Goal: Task Accomplishment & Management: Manage account settings

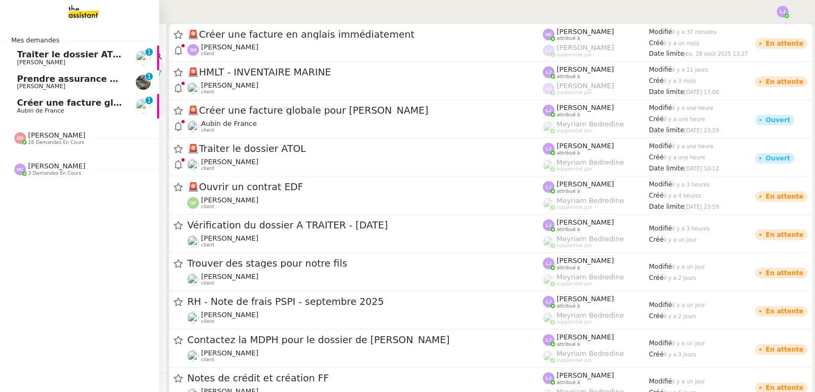
click at [115, 108] on span "Aubin de France" at bounding box center [70, 111] width 107 height 6
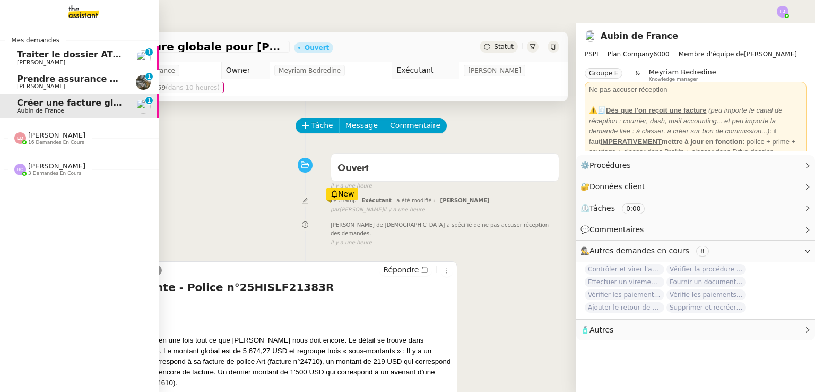
click at [85, 58] on span "Traiter le dossier ATOL" at bounding box center [71, 54] width 108 height 10
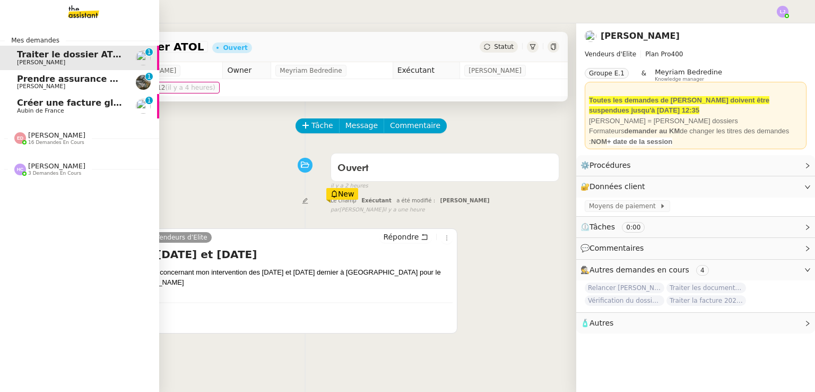
click at [91, 89] on span "[PERSON_NAME]" at bounding box center [70, 86] width 107 height 6
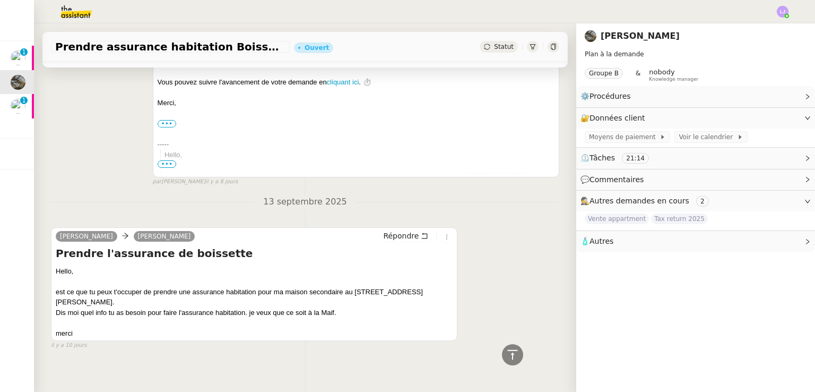
scroll to position [1503, 0]
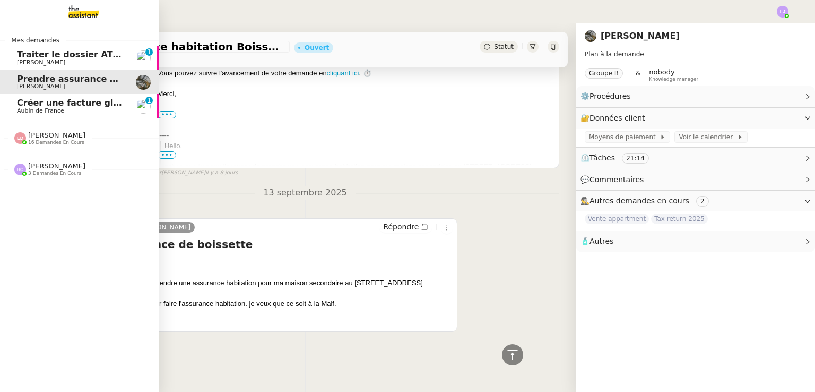
click at [44, 103] on span "Créer une facture globale pour [PERSON_NAME]" at bounding box center [132, 103] width 230 height 10
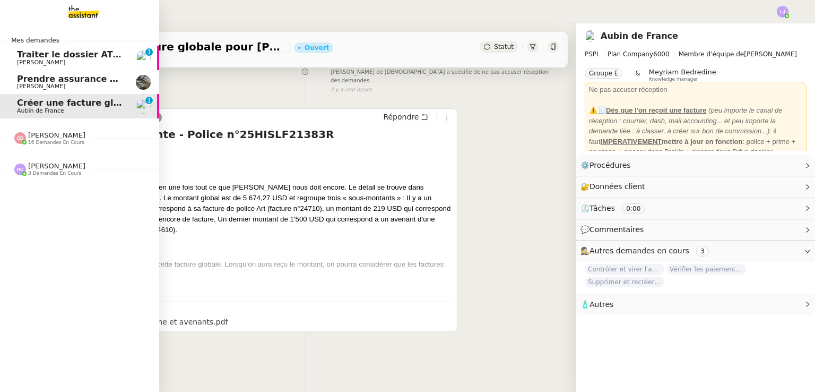
scroll to position [151, 0]
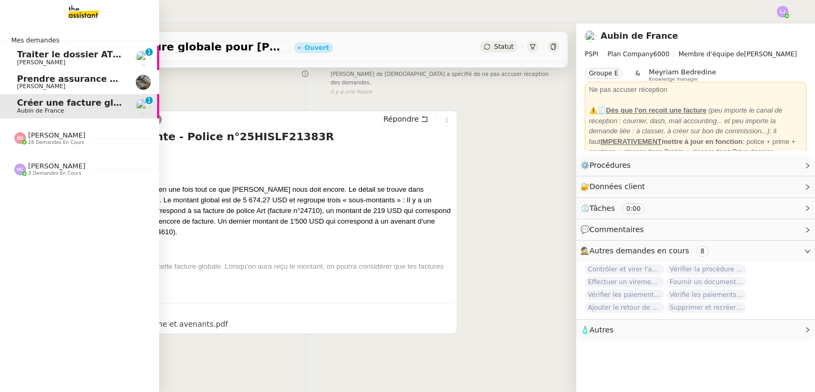
click at [53, 144] on span "16 demandes en cours" at bounding box center [56, 143] width 56 height 6
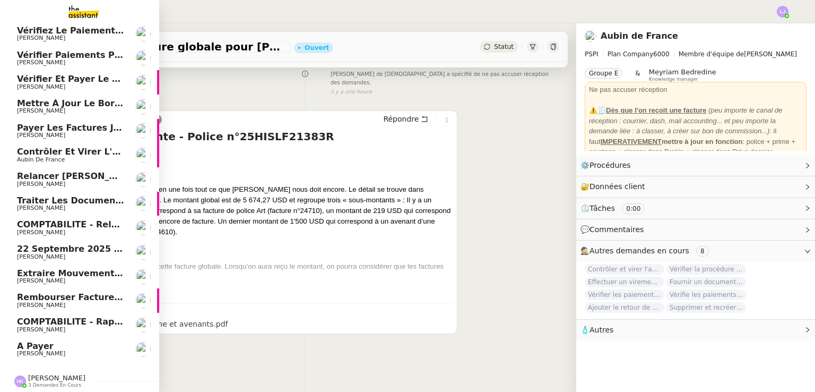
scroll to position [0, 0]
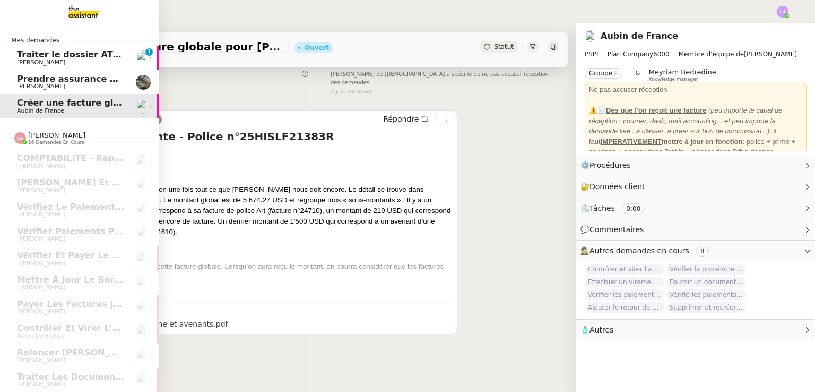
click at [23, 73] on link "Prendre assurance habitation Boissettes [PERSON_NAME]" at bounding box center [79, 82] width 159 height 24
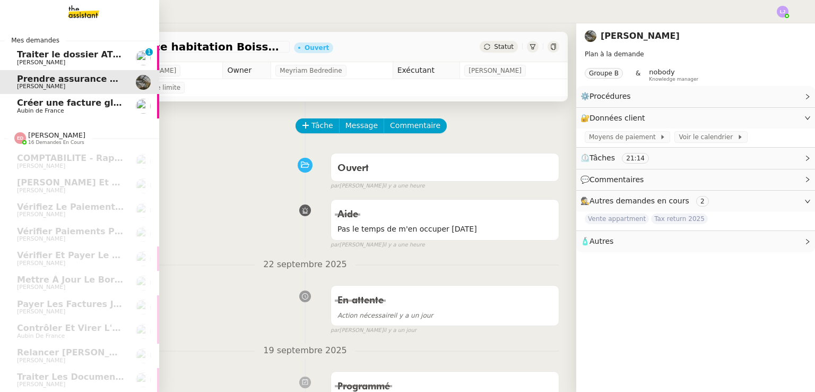
click at [67, 67] on link "Traiter le dossier ATOL [PERSON_NAME] 0 1 2 3 4 5 6 7 8 9" at bounding box center [79, 58] width 159 height 24
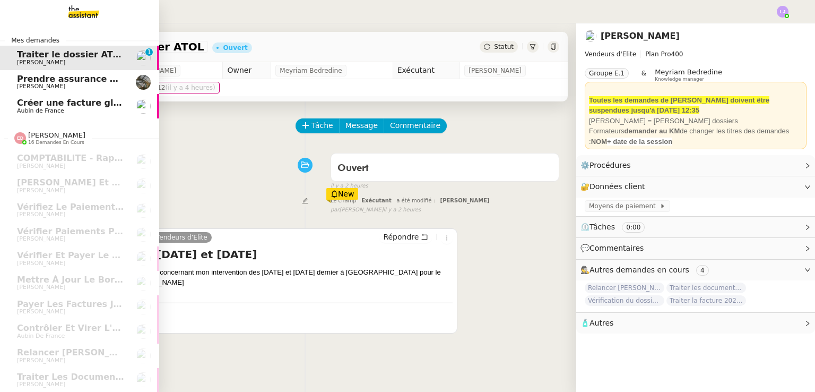
click at [106, 98] on span "Créer une facture globale pour [PERSON_NAME]" at bounding box center [132, 103] width 230 height 10
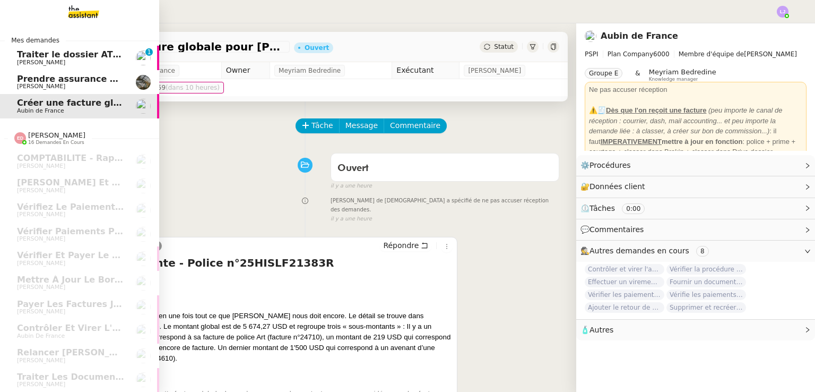
click at [52, 84] on span "[PERSON_NAME]" at bounding box center [70, 86] width 107 height 6
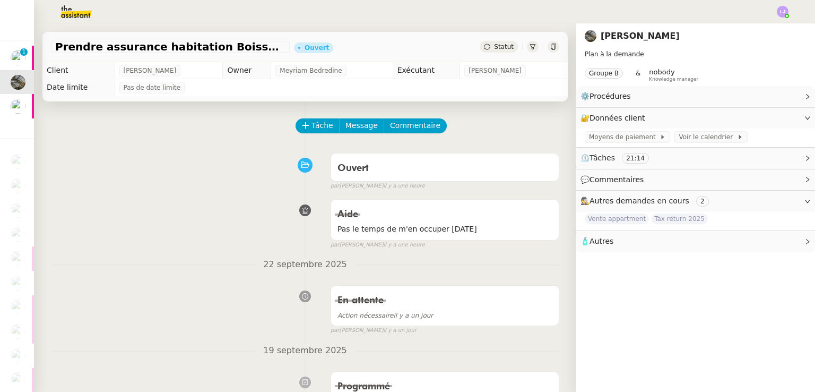
click at [316, 135] on div "Tâche Message Commentaire" at bounding box center [428, 130] width 263 height 25
click at [312, 128] on span "Tâche" at bounding box center [323, 125] width 22 height 12
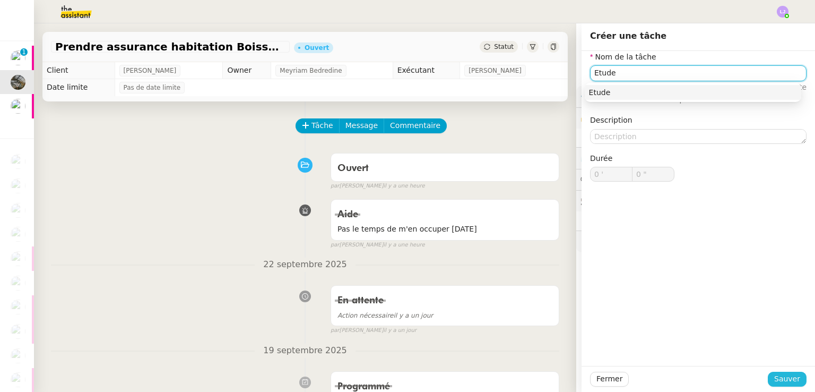
type input "Etude"
click at [796, 374] on button "Sauver" at bounding box center [787, 379] width 39 height 15
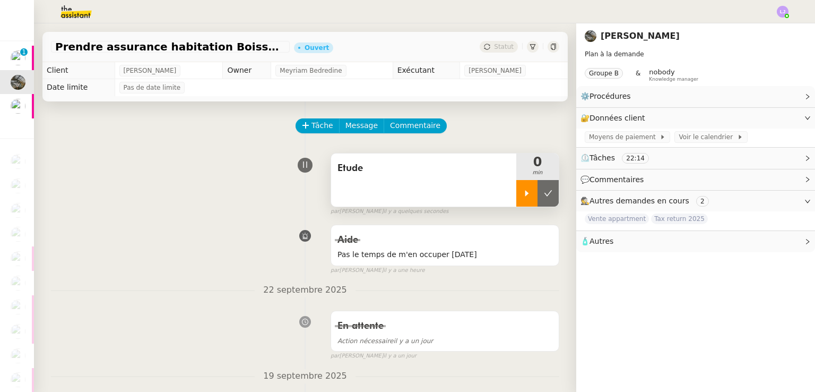
click at [524, 201] on div at bounding box center [526, 193] width 21 height 27
click at [524, 201] on div at bounding box center [537, 193] width 42 height 27
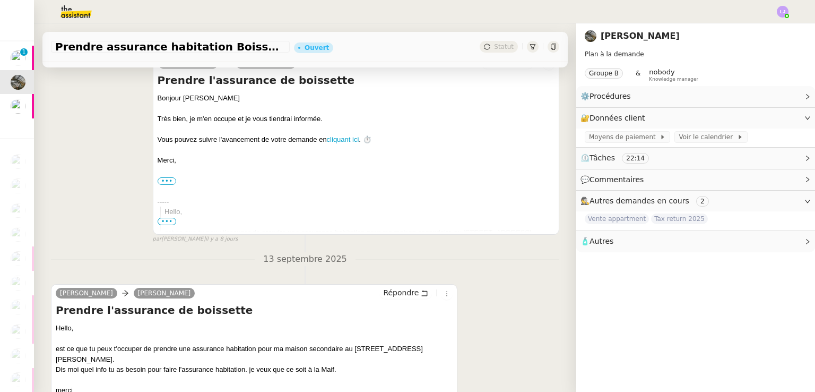
scroll to position [1505, 0]
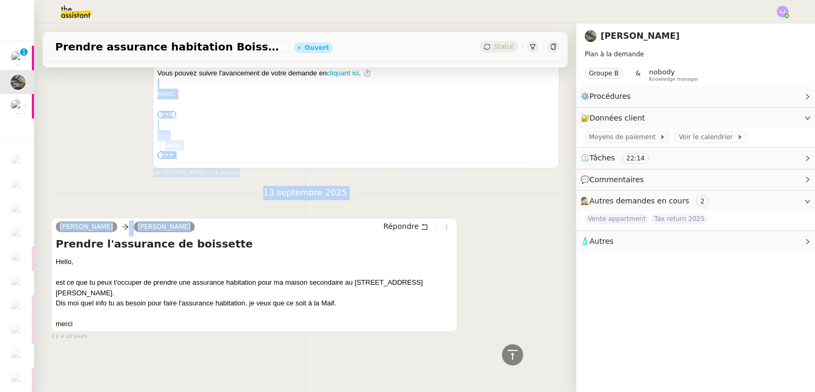
drag, startPoint x: 548, startPoint y: 81, endPoint x: 499, endPoint y: 222, distance: 149.4
click at [499, 222] on div "[PERSON_NAME] [PERSON_NAME] Prendre l'assurance de boissette Hello, est ce que …" at bounding box center [305, 274] width 508 height 132
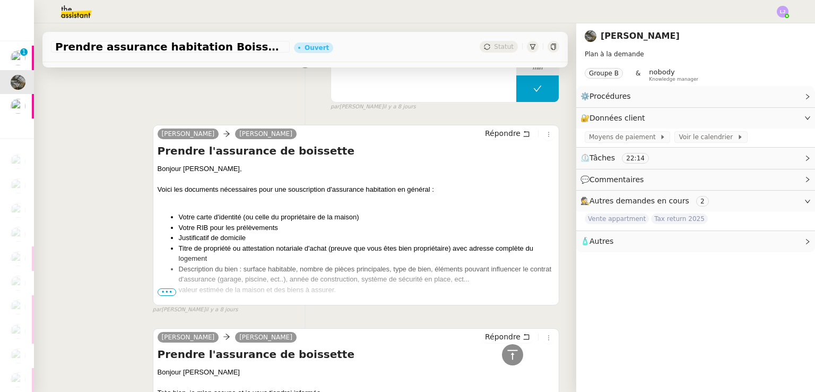
scroll to position [1158, 0]
click at [158, 295] on span "•••" at bounding box center [167, 292] width 19 height 7
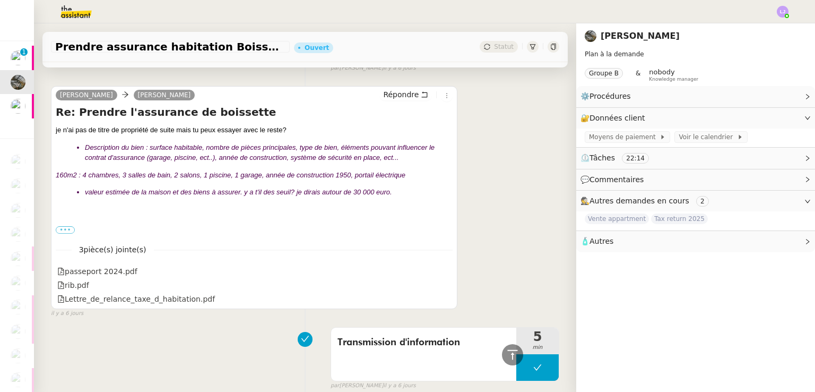
scroll to position [518, 0]
click at [65, 232] on label "•••" at bounding box center [65, 230] width 19 height 7
click at [0, 0] on input "•••" at bounding box center [0, 0] width 0 height 0
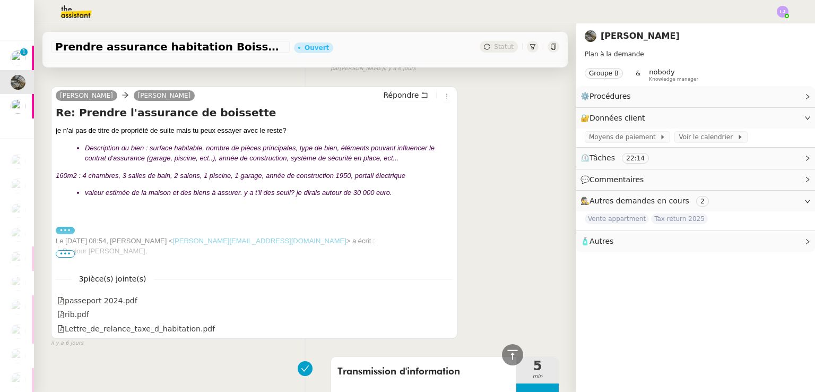
click at [65, 232] on label "•••" at bounding box center [65, 230] width 19 height 7
click at [0, 0] on input "•••" at bounding box center [0, 0] width 0 height 0
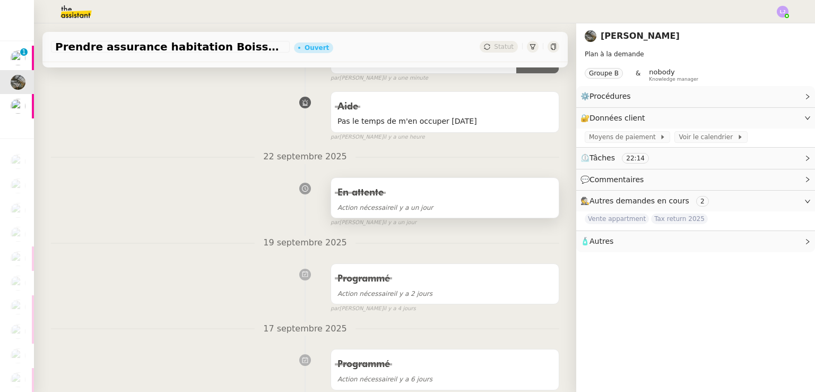
scroll to position [0, 0]
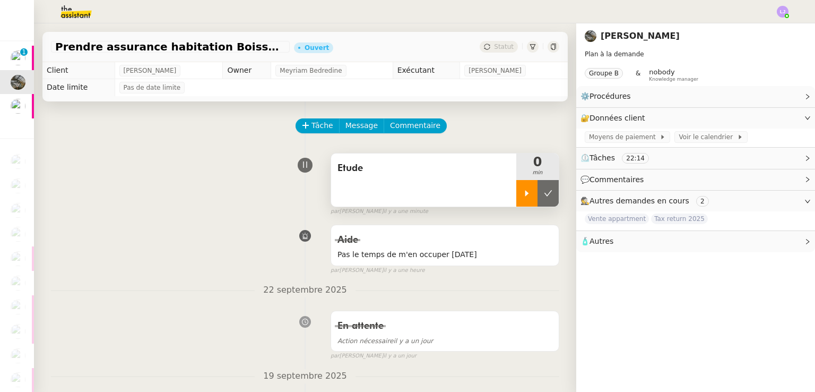
click at [516, 189] on div at bounding box center [526, 193] width 21 height 27
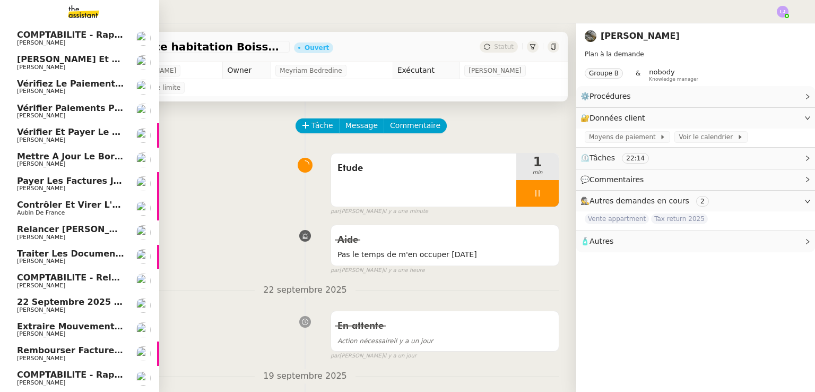
scroll to position [183, 0]
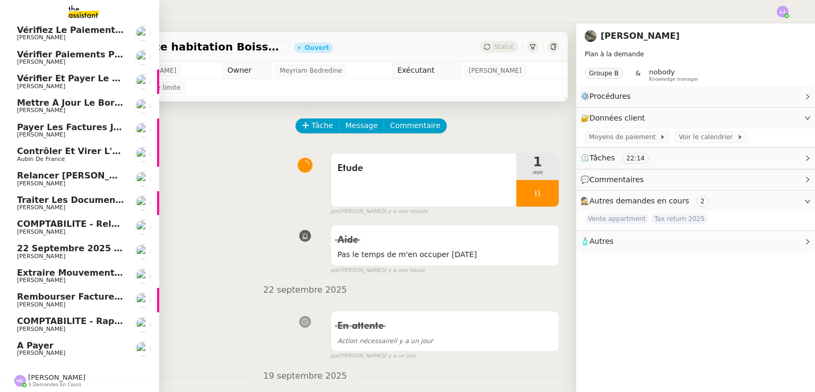
click at [92, 326] on span "[PERSON_NAME]" at bounding box center [70, 329] width 107 height 6
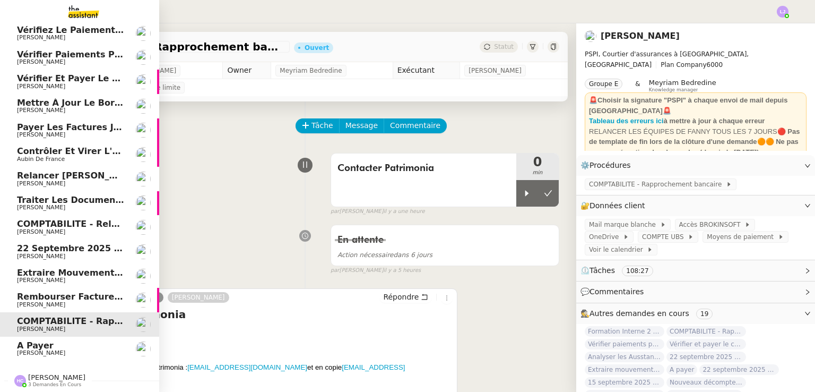
click at [112, 293] on span "Rembourser factures et mettre à jour Excel" at bounding box center [122, 296] width 210 height 10
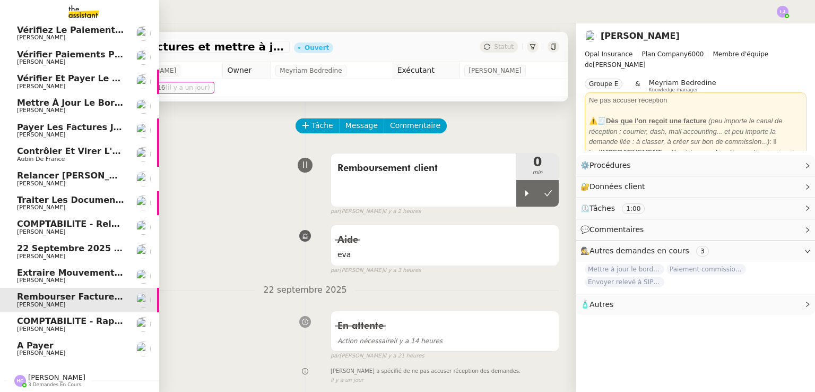
click at [76, 268] on span "Extraire mouvements compte Opal Verein" at bounding box center [117, 272] width 201 height 10
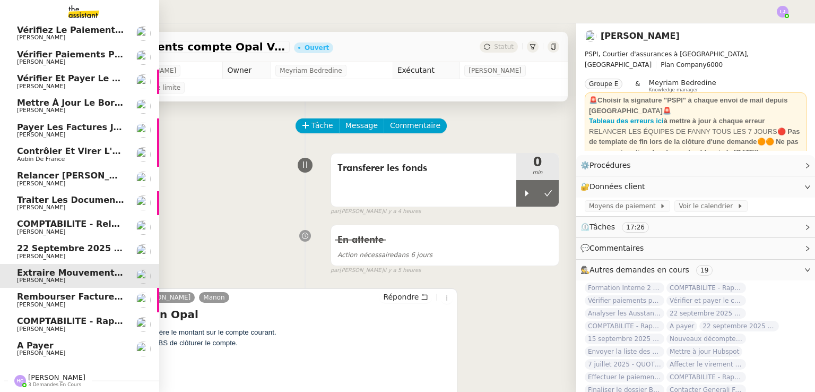
click at [93, 253] on span "[PERSON_NAME]" at bounding box center [70, 256] width 107 height 6
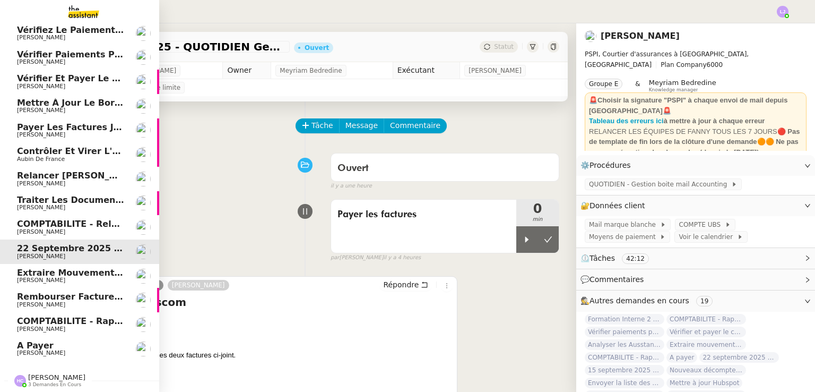
click at [104, 229] on span "[PERSON_NAME]" at bounding box center [70, 232] width 107 height 6
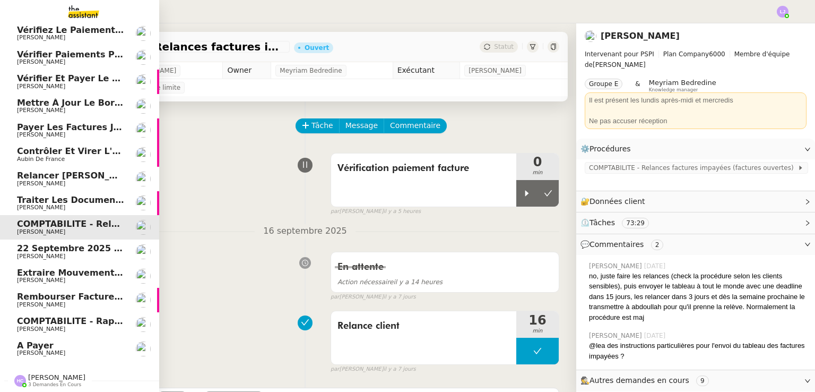
click at [116, 195] on span "Traiter les documents ARVAL" at bounding box center [88, 200] width 142 height 10
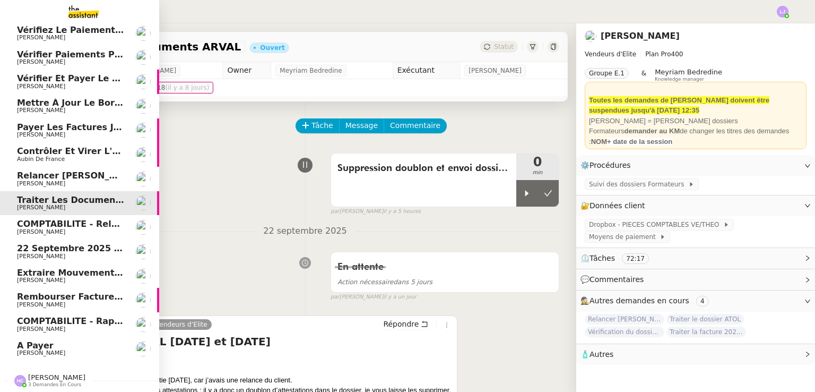
click at [110, 180] on span "[PERSON_NAME]" at bounding box center [70, 183] width 107 height 6
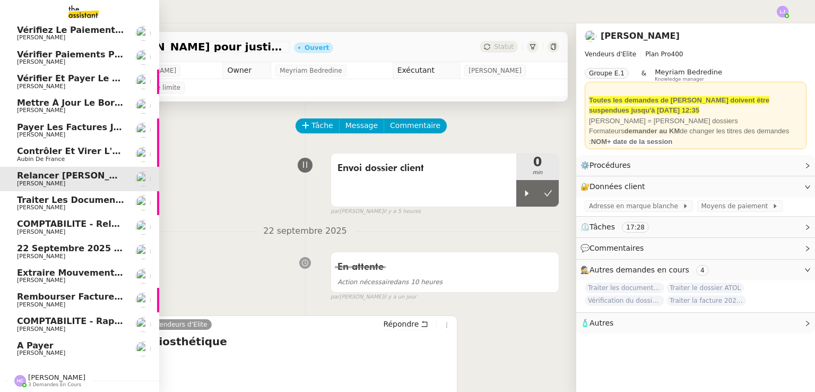
click at [109, 167] on link "Relancer [PERSON_NAME] pour justificatif Eurostar [PERSON_NAME]" at bounding box center [79, 179] width 159 height 24
click at [111, 156] on span "Aubin de France" at bounding box center [70, 159] width 107 height 6
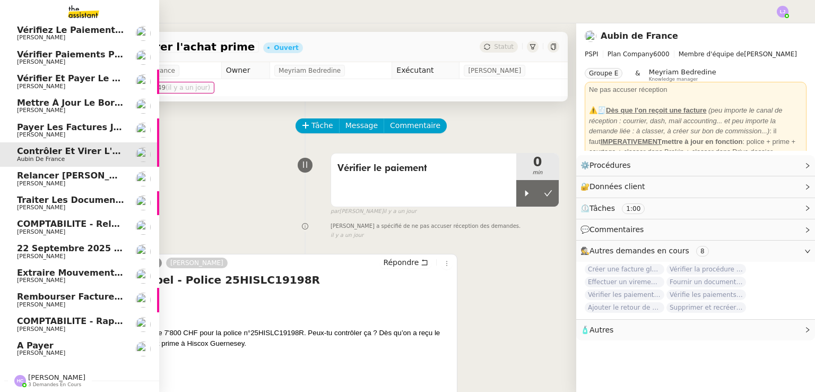
click at [115, 132] on link "Payer les factures jointes [PERSON_NAME]" at bounding box center [79, 130] width 159 height 24
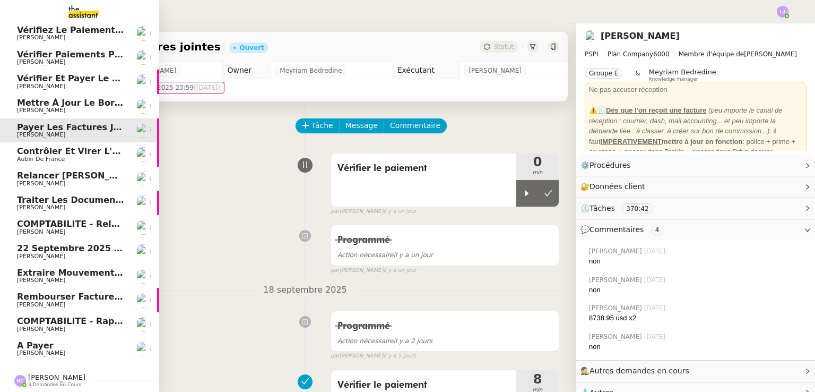
click at [114, 108] on span "[PERSON_NAME]" at bounding box center [70, 110] width 107 height 6
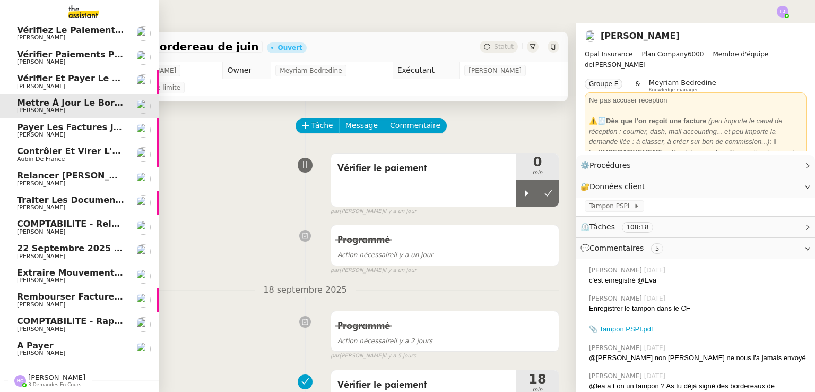
click at [98, 85] on link "Vérifier et payer le contrat [PERSON_NAME]" at bounding box center [79, 82] width 159 height 24
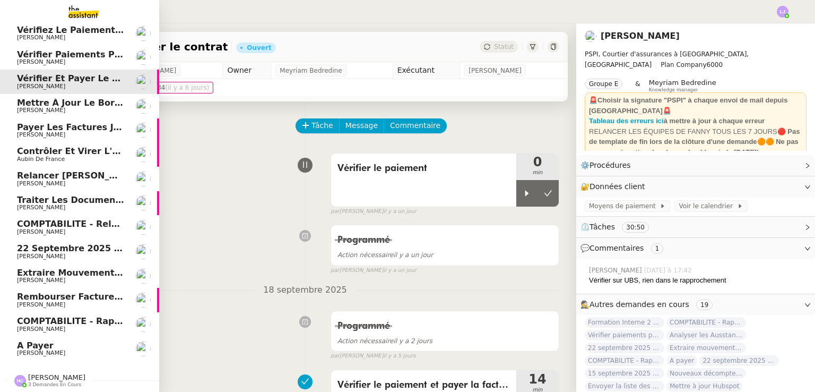
click at [108, 70] on link "Vérifier et payer le contrat [PERSON_NAME]" at bounding box center [79, 82] width 159 height 24
click at [105, 59] on span "[PERSON_NAME]" at bounding box center [70, 62] width 107 height 6
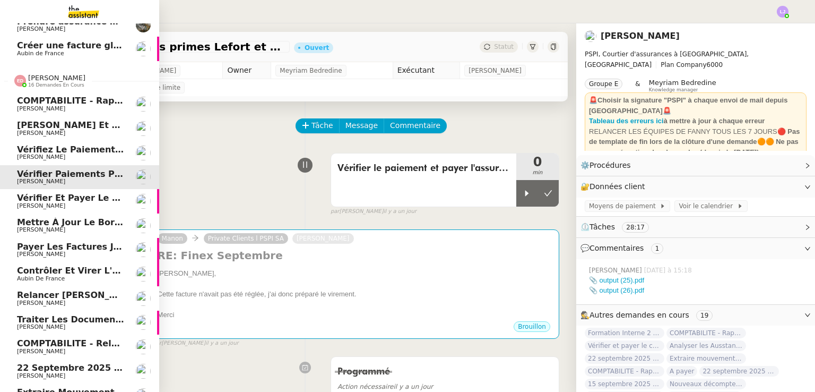
scroll to position [49, 0]
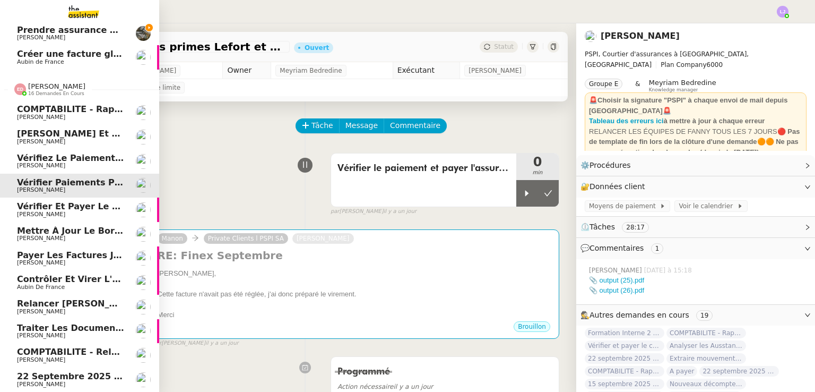
click at [105, 161] on span "Vérifiez le paiement du client" at bounding box center [89, 158] width 145 height 10
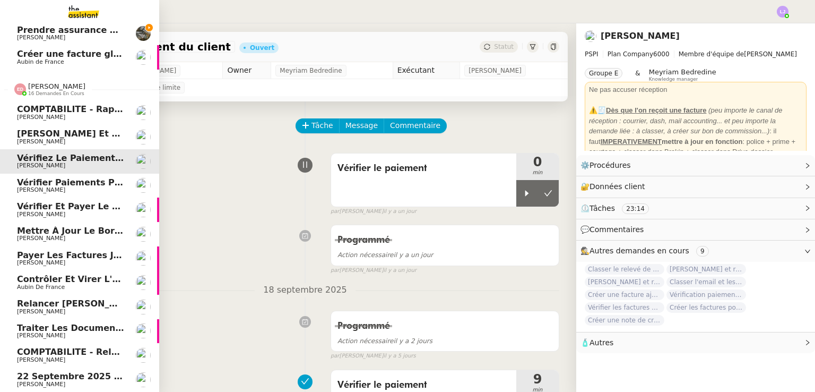
click at [99, 141] on span "[PERSON_NAME]" at bounding box center [70, 142] width 107 height 6
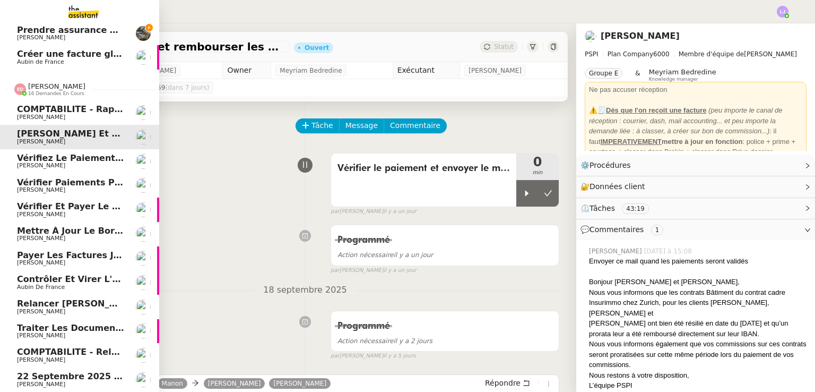
click at [91, 117] on span "[PERSON_NAME]" at bounding box center [70, 117] width 107 height 6
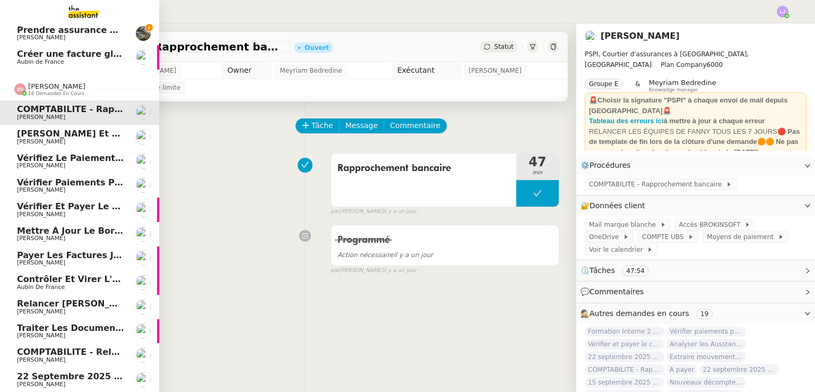
scroll to position [183, 0]
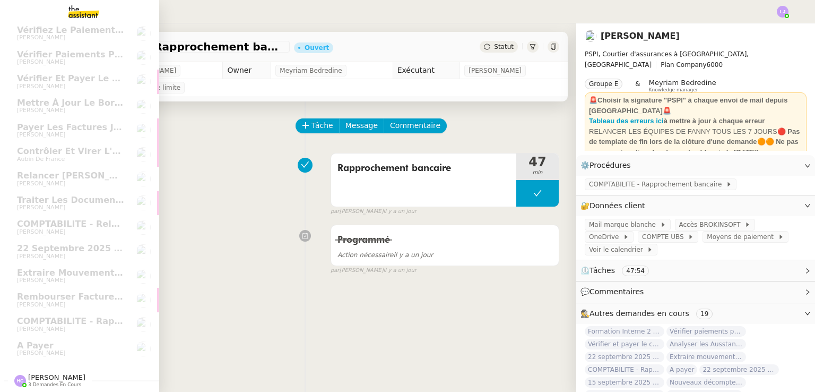
click at [73, 373] on span "[PERSON_NAME] 3 demandes en cours" at bounding box center [50, 380] width 84 height 14
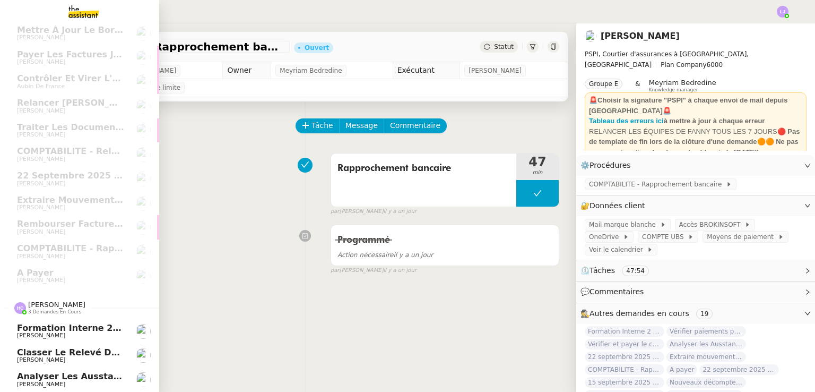
click at [83, 381] on span "[PERSON_NAME]" at bounding box center [70, 384] width 107 height 6
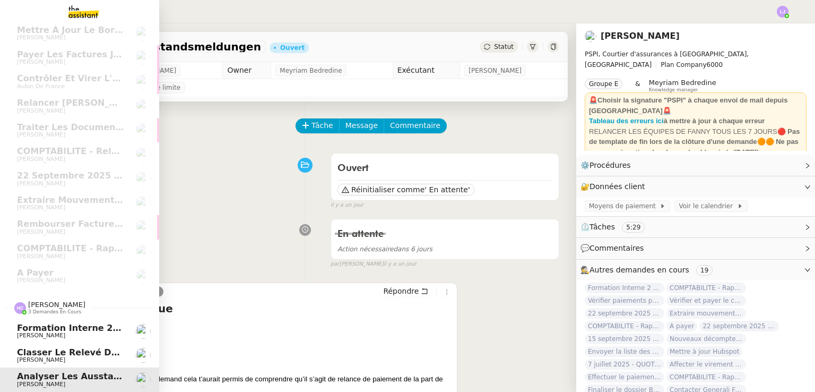
click at [92, 357] on span "[PERSON_NAME]" at bounding box center [70, 360] width 107 height 6
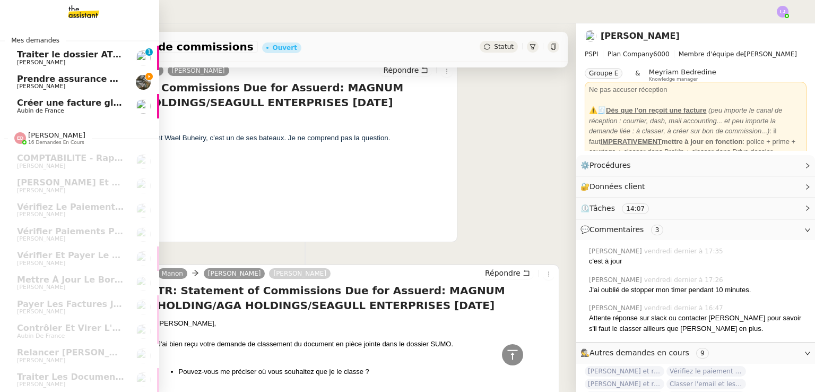
click at [34, 77] on span "Prendre assurance habitation Boissettes" at bounding box center [114, 79] width 195 height 10
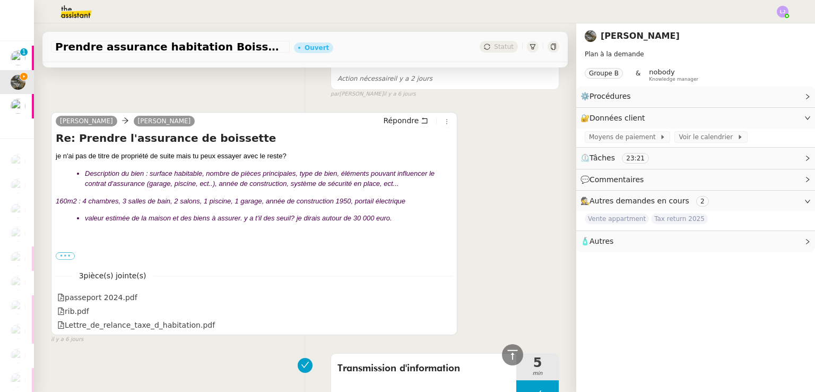
scroll to position [512, 0]
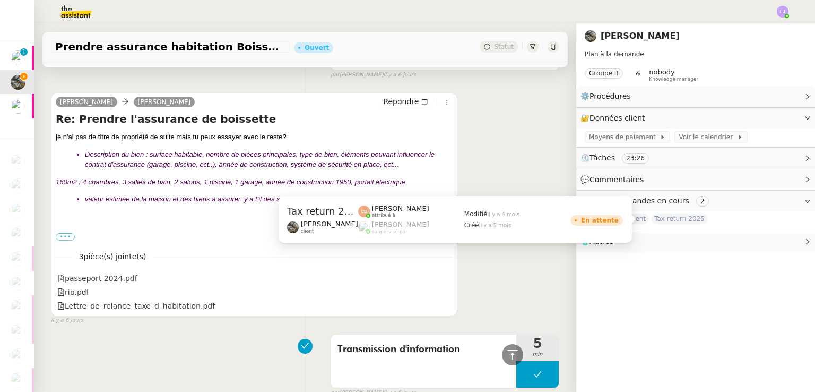
click at [685, 217] on span "Tax return 2025" at bounding box center [679, 218] width 57 height 11
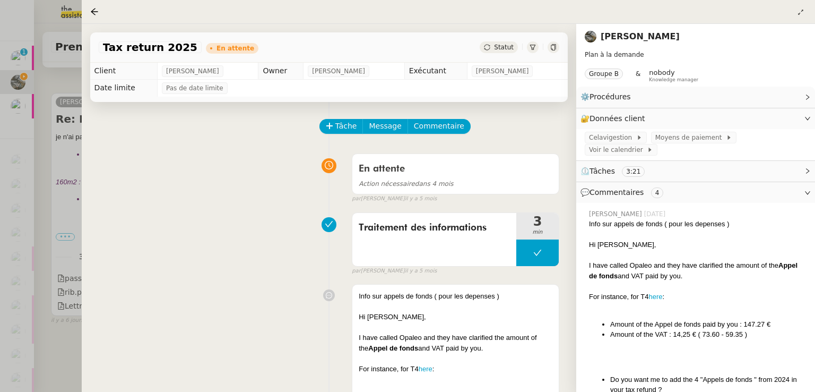
click at [53, 192] on div at bounding box center [407, 196] width 815 height 392
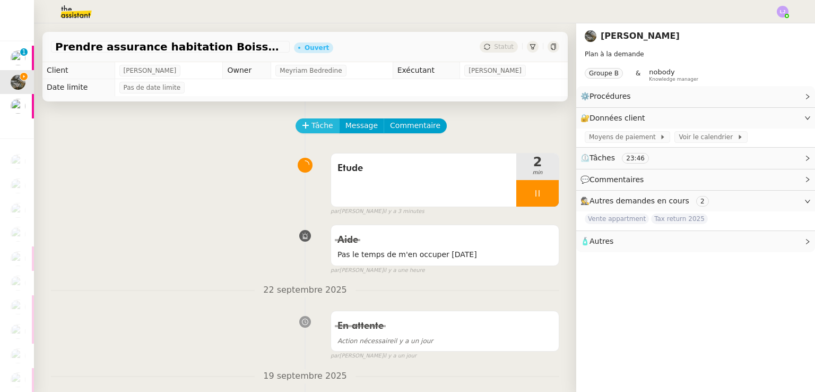
click at [319, 124] on span "Tâche" at bounding box center [323, 125] width 22 height 12
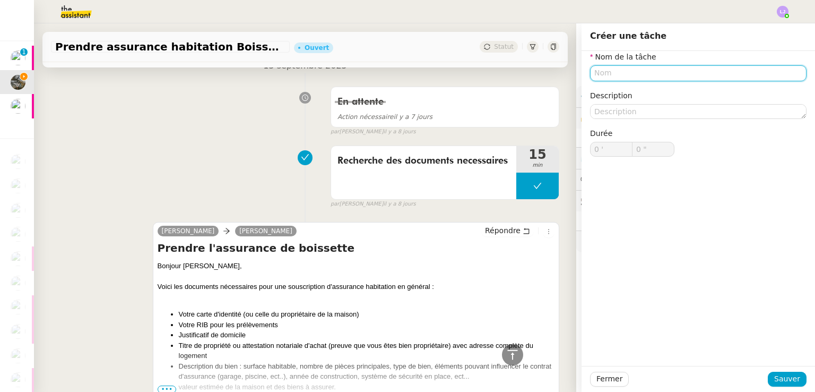
scroll to position [1050, 0]
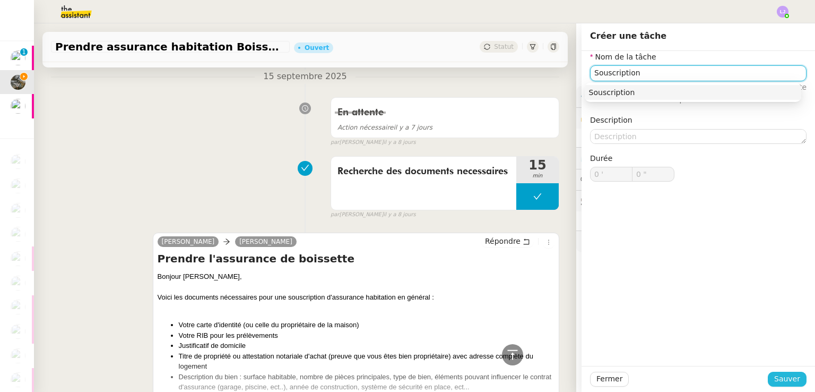
type input "Souscription"
click at [789, 373] on span "Sauver" at bounding box center [787, 379] width 26 height 12
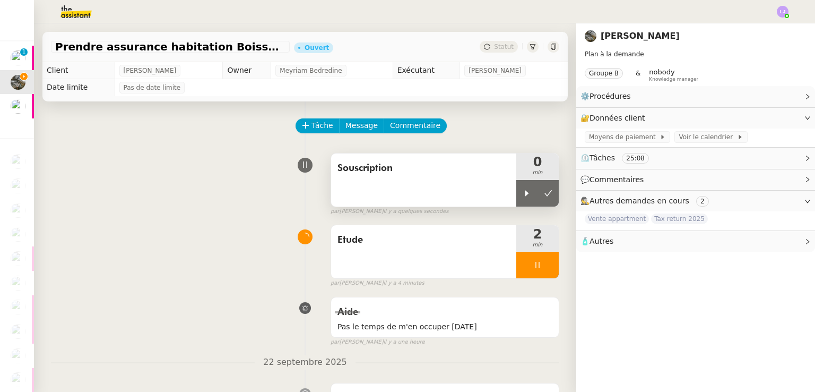
click at [433, 175] on span "Souscription" at bounding box center [424, 168] width 172 height 16
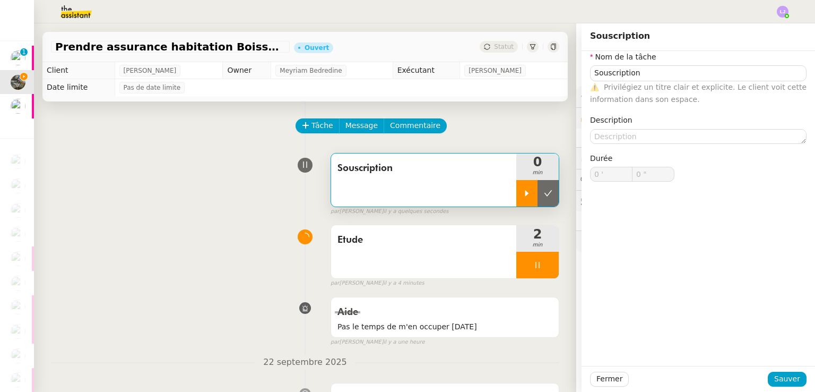
click at [523, 192] on icon at bounding box center [527, 193] width 8 height 8
type input "Souscription"
type input "0 '"
type input "0 ""
click at [537, 269] on div at bounding box center [537, 265] width 42 height 27
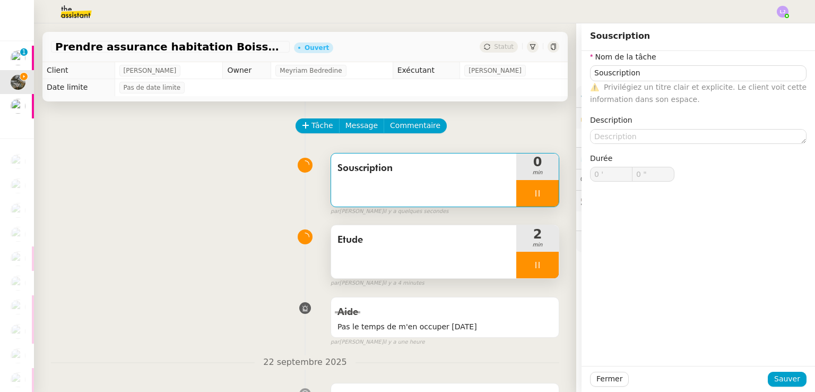
type input "Souscription"
type input "0 '"
type input "0 ""
type input "Souscription"
type input "0 '"
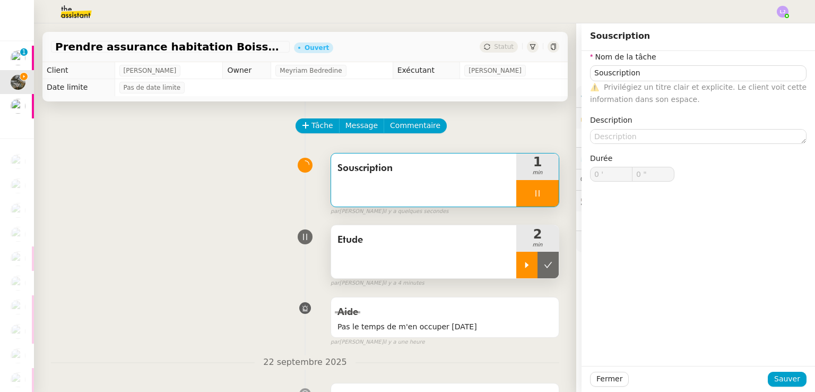
type input "1 ""
click at [544, 269] on icon at bounding box center [548, 265] width 8 height 8
type input "Souscription"
type input "0 '"
type input "1 ""
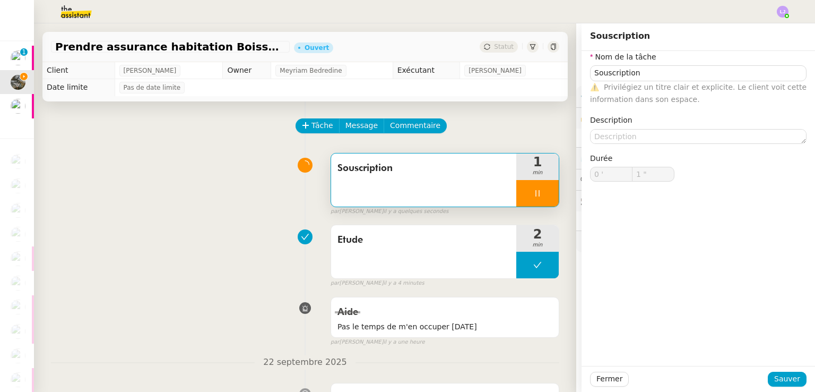
type input "Souscription"
type input "0 '"
type input "1 ""
type input "Souscription"
type input "0 '"
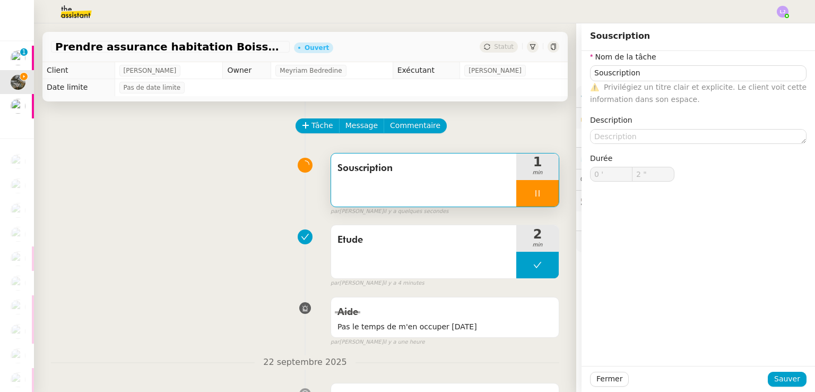
click at [662, 81] on div "Souscription" at bounding box center [698, 72] width 217 height 15
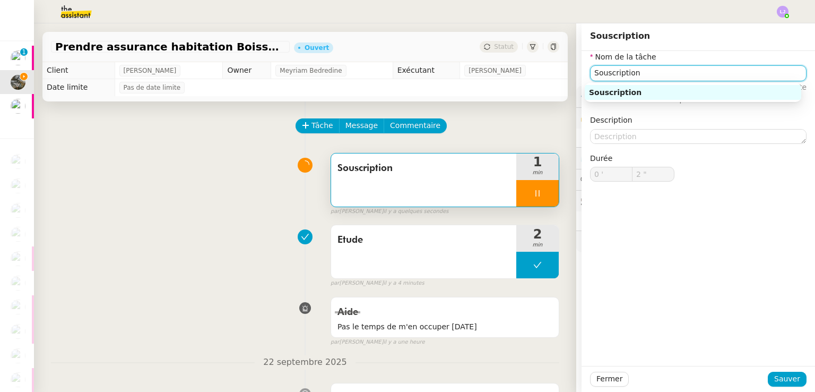
click at [662, 81] on body "Mes demandes Traiter le dossier ATOL Sylvie SUCRA 0 1 2 3 4 5 6 7 8 9 Prendre a…" at bounding box center [407, 196] width 815 height 392
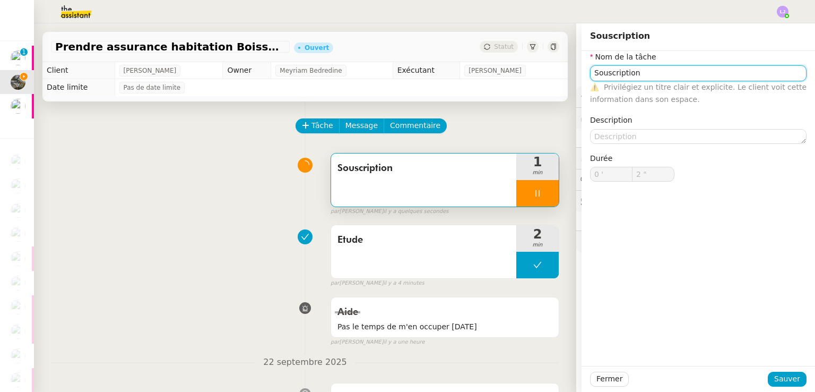
click at [650, 76] on input "Souscription" at bounding box center [698, 72] width 217 height 15
type input "3 ""
click at [650, 76] on input "Souscription" at bounding box center [698, 72] width 217 height 15
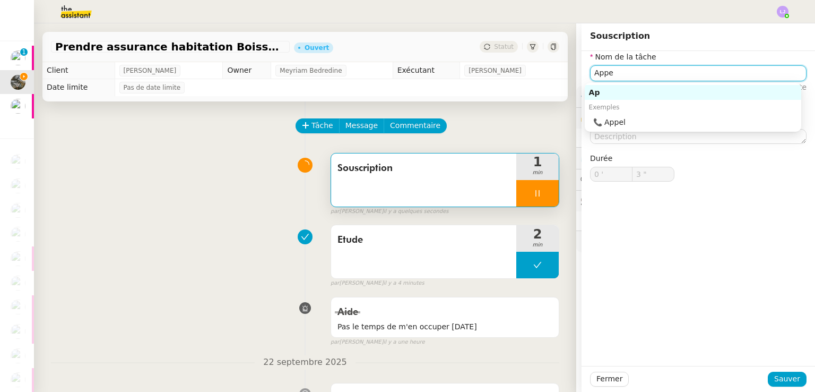
type input "Appel"
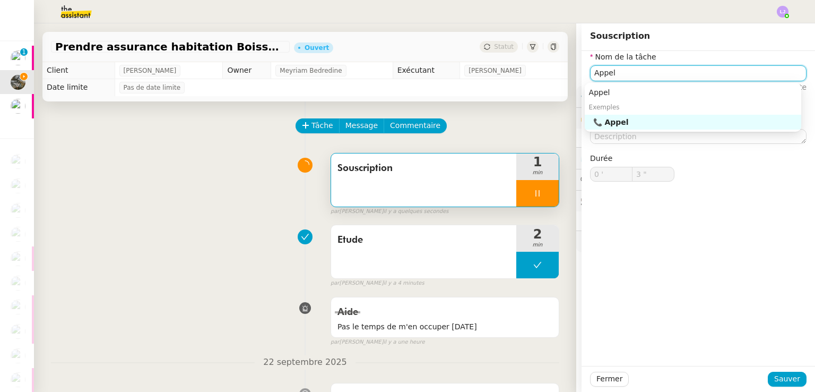
type input "4 ""
type input "Appel"
type input "5 ""
click at [787, 375] on span "Sauver" at bounding box center [787, 379] width 26 height 12
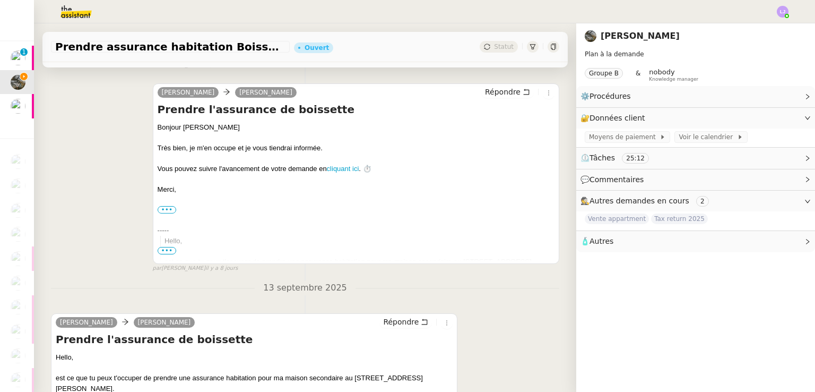
scroll to position [1576, 0]
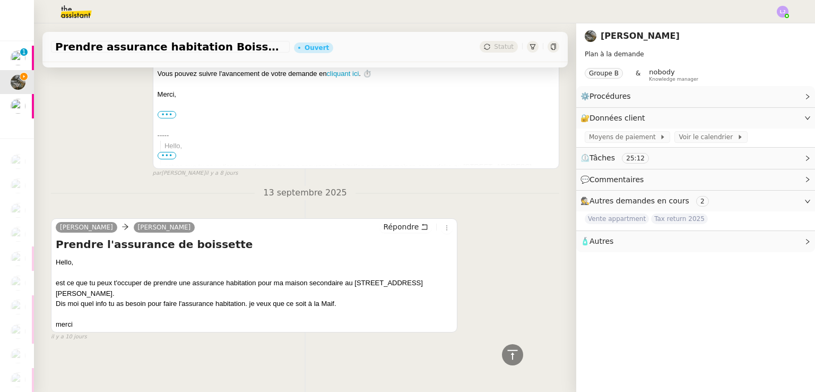
drag, startPoint x: 354, startPoint y: 277, endPoint x: 128, endPoint y: 289, distance: 226.4
click at [128, 289] on div "est ce que tu peux t'occuper de prendre une assurance habitation pour ma maison…" at bounding box center [254, 288] width 397 height 21
copy div "[STREET_ADDRESS][PERSON_NAME]"
click at [787, 156] on span "⏲️ Tâches 27:23" at bounding box center [687, 158] width 213 height 12
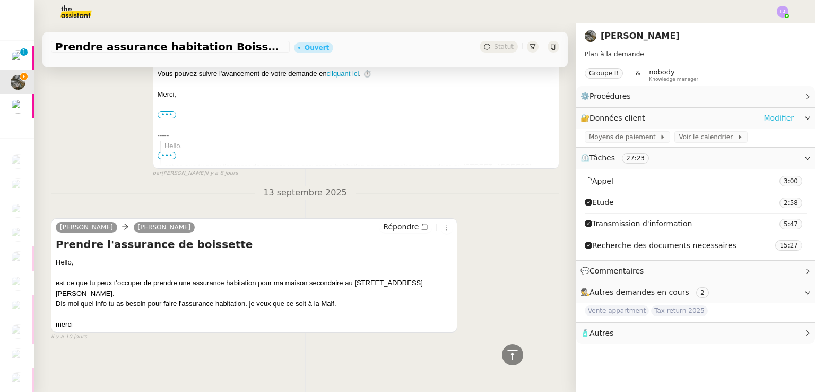
click at [783, 118] on link "Modifier" at bounding box center [779, 118] width 30 height 12
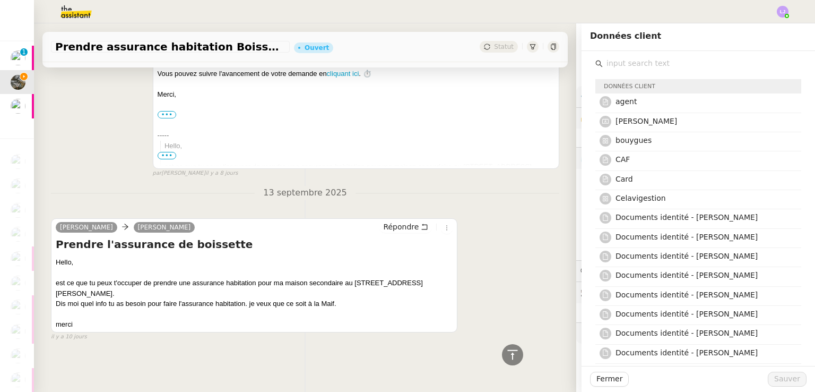
click at [686, 62] on input "text" at bounding box center [702, 63] width 198 height 14
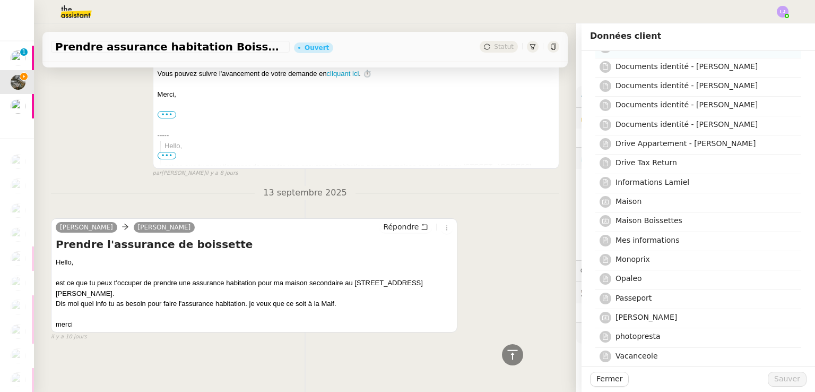
scroll to position [231, 0]
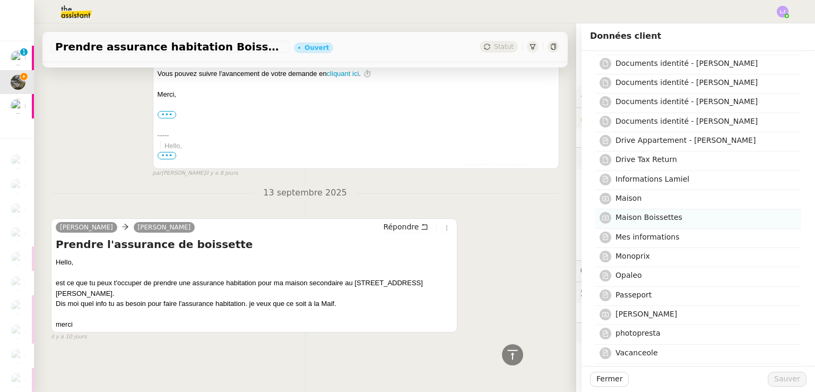
click at [690, 223] on h4 "Maison Boissettes" at bounding box center [705, 217] width 179 height 12
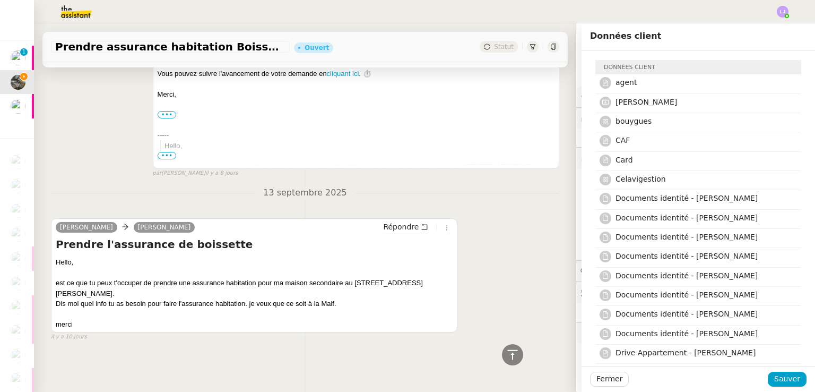
scroll to position [19, 0]
click at [782, 383] on span "Sauver" at bounding box center [787, 379] width 26 height 12
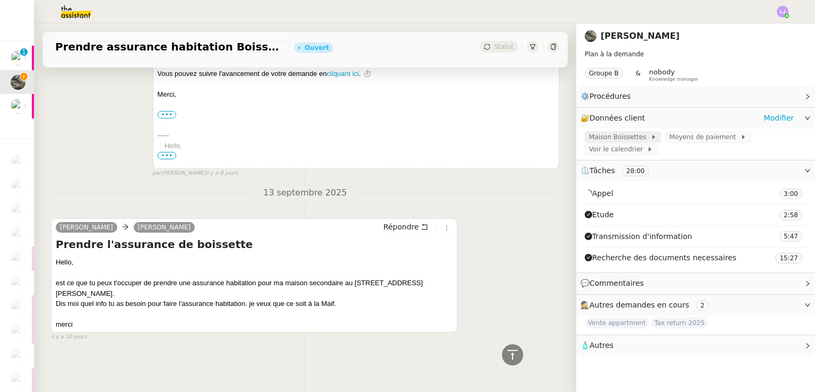
click at [614, 138] on span "Maison Boissettes" at bounding box center [620, 137] width 62 height 11
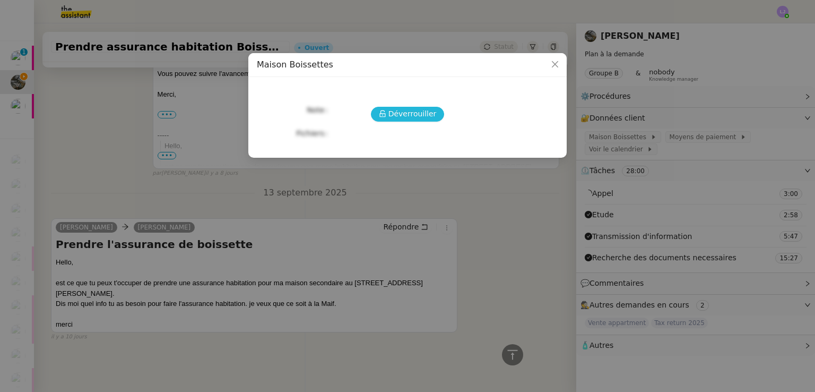
click at [426, 111] on span "Déverrouiller" at bounding box center [412, 114] width 48 height 12
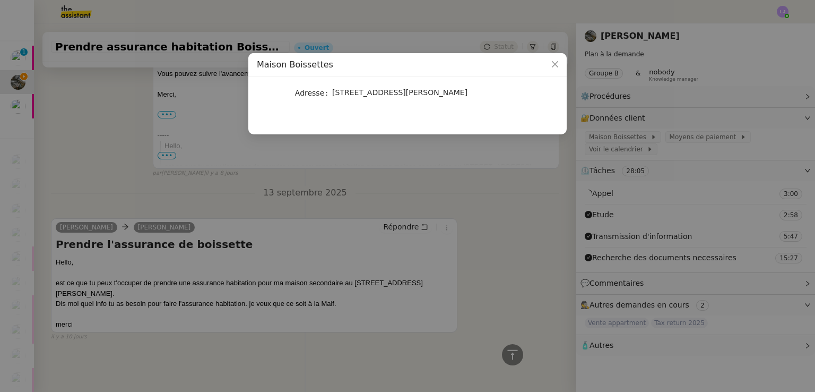
click at [611, 157] on nz-modal-container "Maison Boissettes Adresse [STREET_ADDRESS]" at bounding box center [407, 196] width 815 height 392
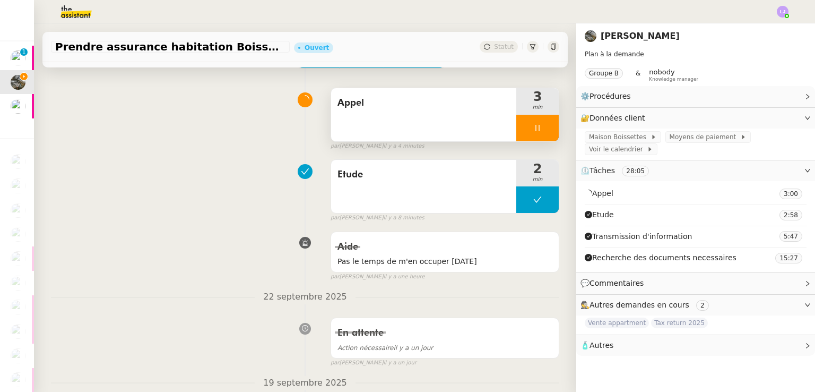
scroll to position [47, 0]
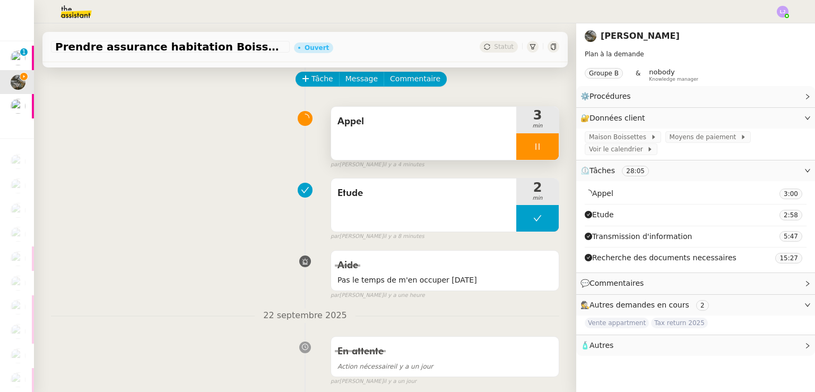
click at [429, 134] on div "Appel" at bounding box center [423, 133] width 185 height 53
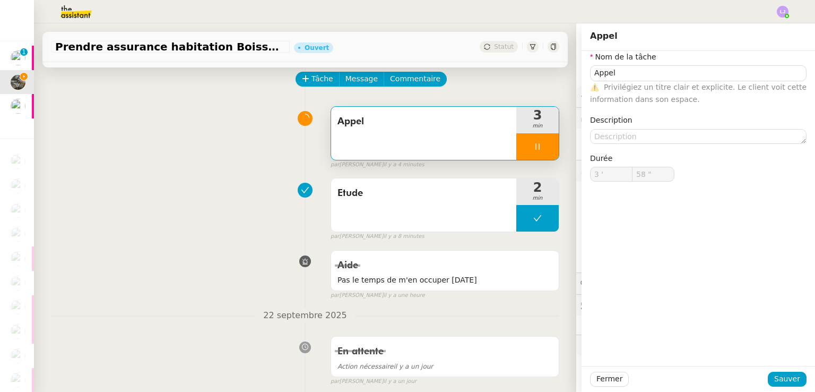
click at [660, 83] on span "Privilégiez un titre clair et explicite. Le client voit cette information dans …" at bounding box center [698, 93] width 217 height 21
type input "59 ""
click at [660, 83] on span "Privilégiez un titre clair et explicite. Le client voit cette information dans …" at bounding box center [698, 93] width 217 height 21
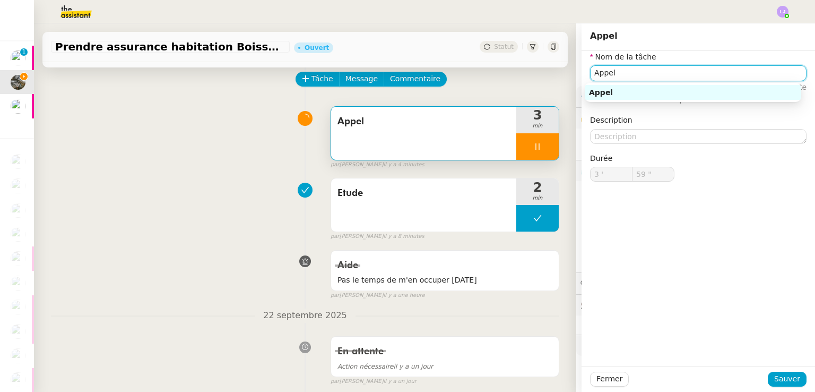
click at [641, 72] on input "Appel" at bounding box center [698, 72] width 217 height 15
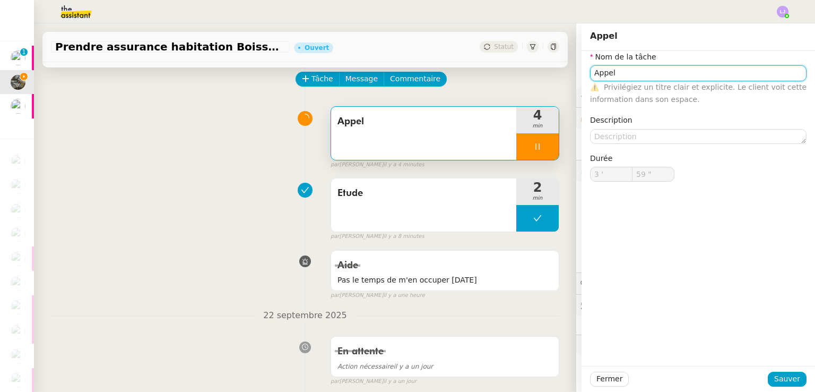
type input "S"
click at [641, 72] on input "S" at bounding box center [698, 72] width 217 height 15
type input "4 '"
type input "0 ""
type input "Souscripti"
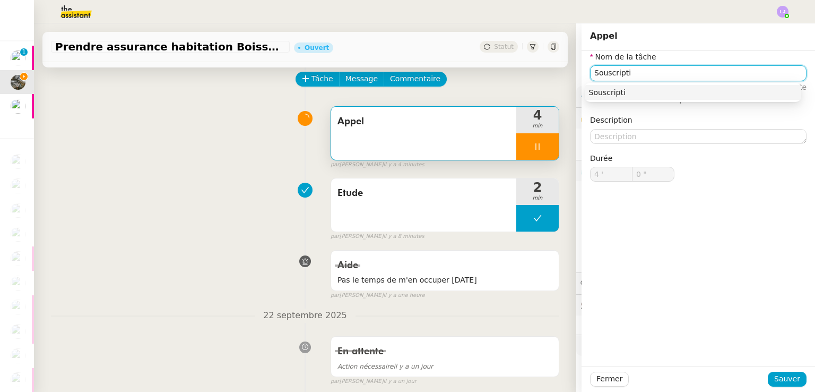
type input "1 ""
type input "Souscriptio"
type input "2 ""
type input "Souscription"
click at [622, 73] on input "Souscription" at bounding box center [698, 72] width 217 height 15
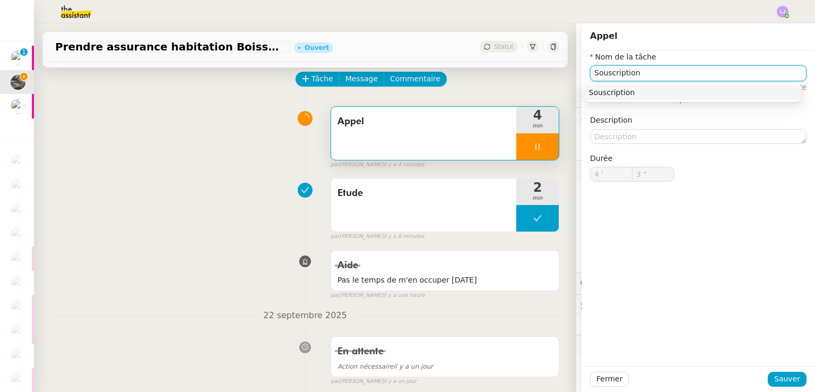
type input "4 ""
click at [622, 73] on input "Souscription" at bounding box center [698, 72] width 217 height 15
click at [622, 73] on input "D" at bounding box center [698, 72] width 217 height 15
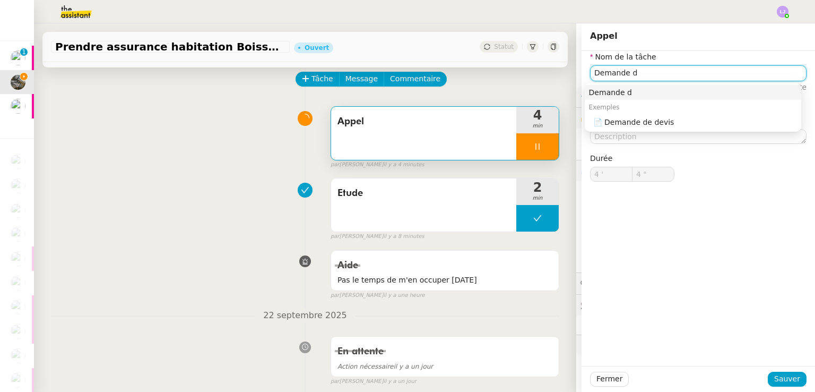
type input "Demande de"
type input "5 ""
type input "Demande de devis"
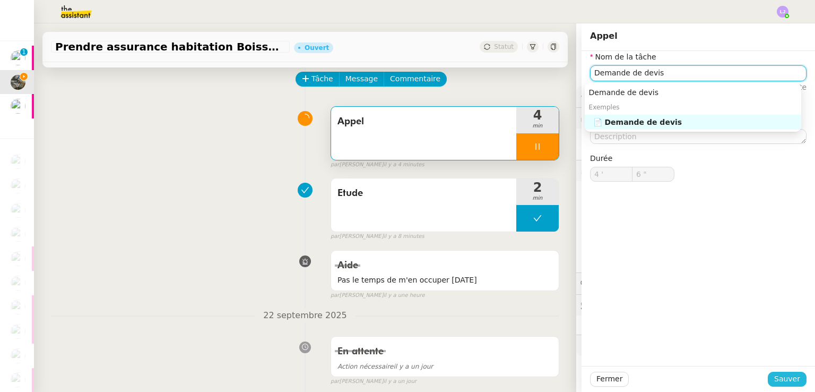
type input "7 ""
type input "Demande de devis"
click at [794, 376] on span "Sauver" at bounding box center [787, 379] width 26 height 12
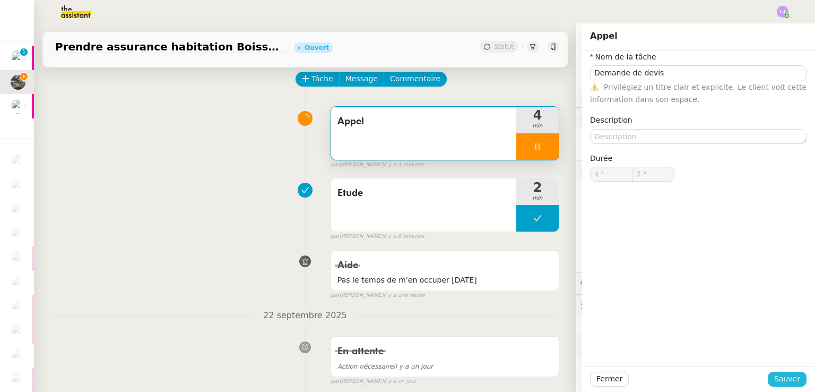
type input "8 ""
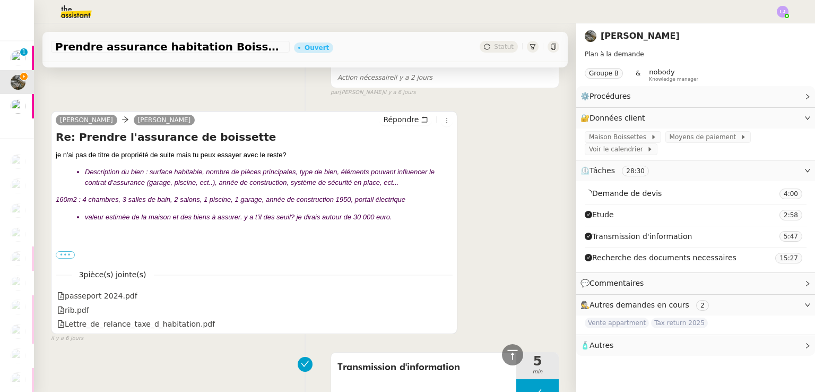
scroll to position [566, 0]
click at [405, 118] on span "Répondre" at bounding box center [401, 119] width 36 height 11
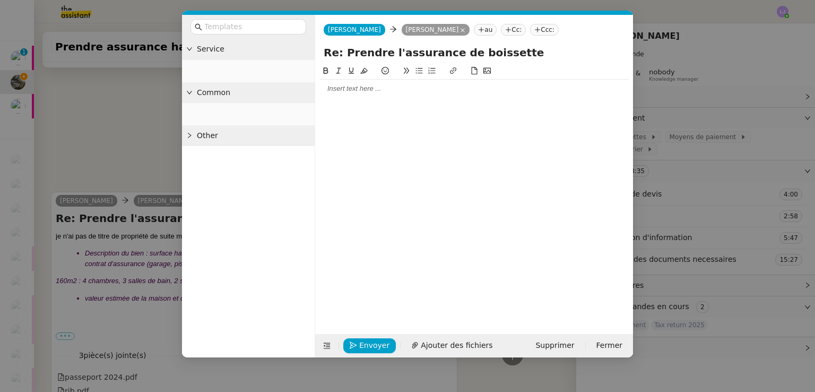
scroll to position [647, 0]
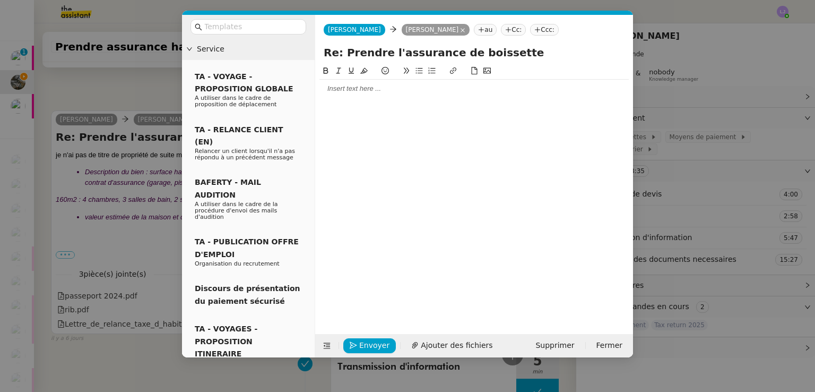
click at [387, 90] on div at bounding box center [474, 89] width 309 height 10
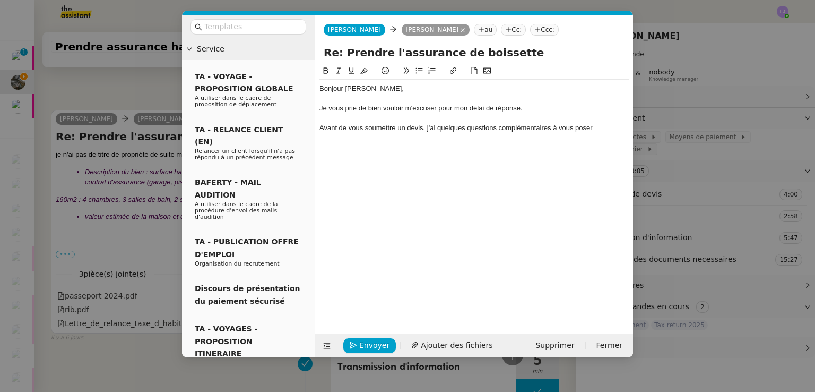
click at [423, 128] on div "Avant de vous soumettre un devis, j'ai quelques questions complémentaires à vou…" at bounding box center [474, 128] width 309 height 10
click at [533, 136] on div "Avant de vous soumettre un devis et afin de souscrire à une assurance qui convi…" at bounding box center [474, 133] width 309 height 20
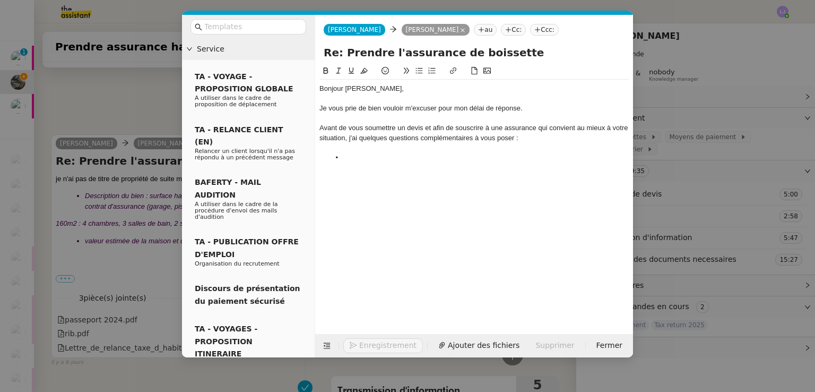
scroll to position [745, 0]
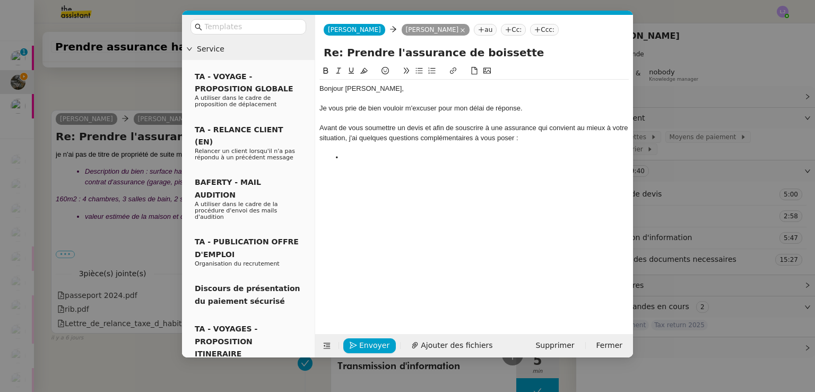
click at [354, 137] on div "Avant de vous soumettre un devis et afin de souscrire à une assurance qui convi…" at bounding box center [474, 133] width 309 height 20
click at [362, 156] on li at bounding box center [479, 158] width 299 height 10
paste div
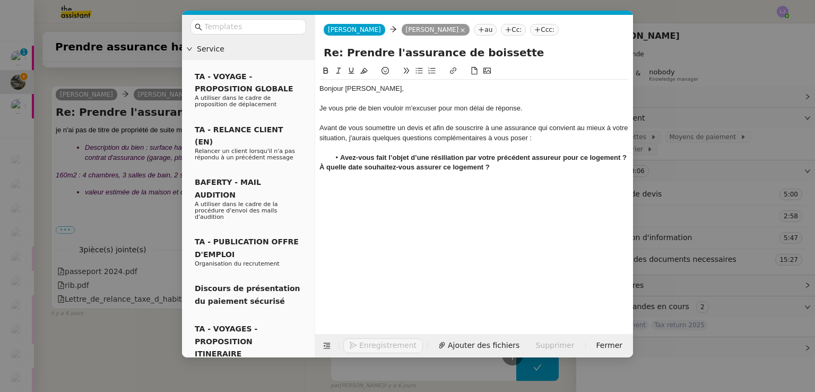
scroll to position [755, 0]
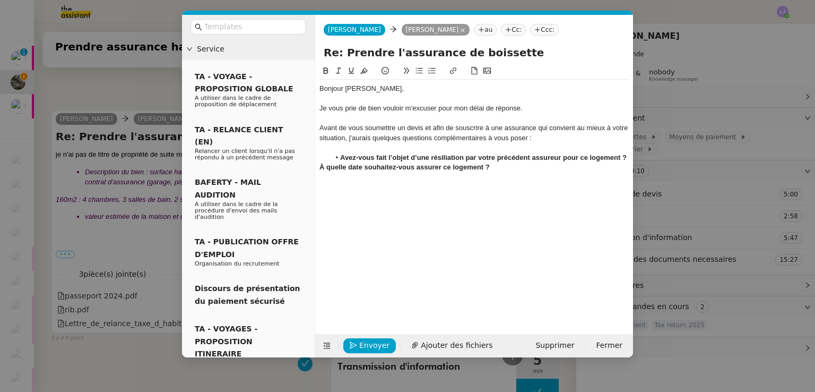
click at [418, 71] on icon at bounding box center [419, 70] width 7 height 7
click at [340, 167] on strong "À quelle date souhaitez-vous assurer ce logement ?" at bounding box center [425, 167] width 170 height 8
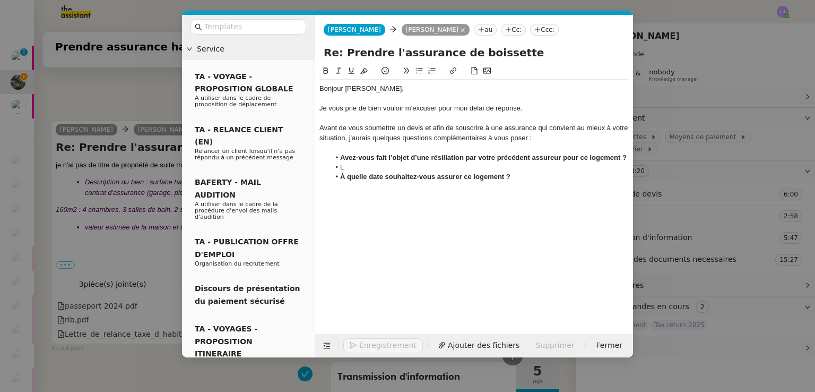
scroll to position [765, 0]
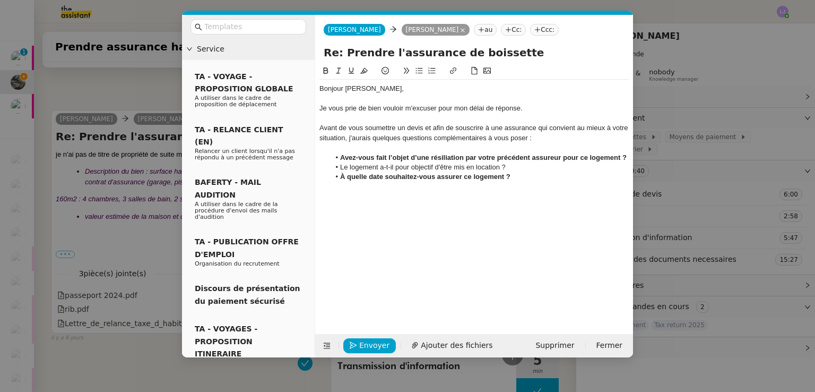
click at [529, 179] on li "À quelle date souhaitez-vous assurer ce logement ?" at bounding box center [479, 177] width 299 height 10
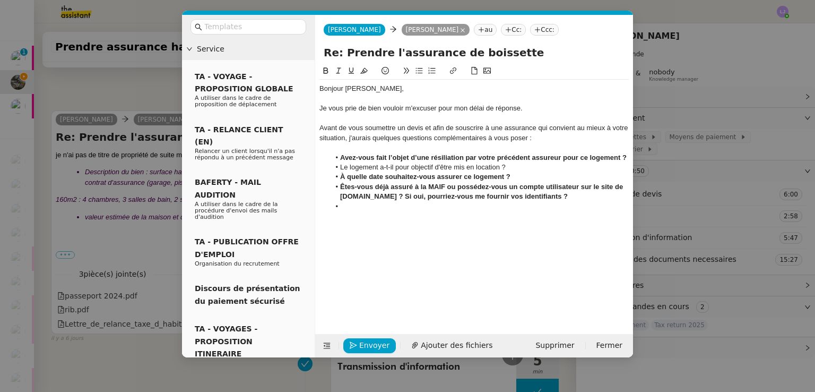
scroll to position [787, 0]
click at [136, 251] on nz-modal-container "Service TA - VOYAGE - PROPOSITION GLOBALE A utiliser dans le cadre de propositi…" at bounding box center [407, 196] width 815 height 392
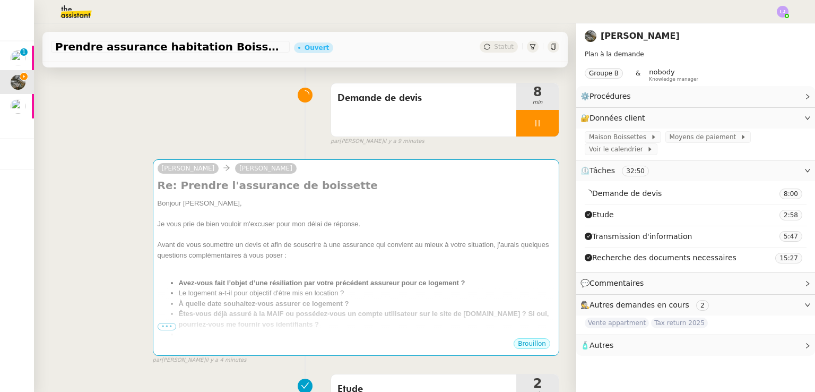
scroll to position [70, 0]
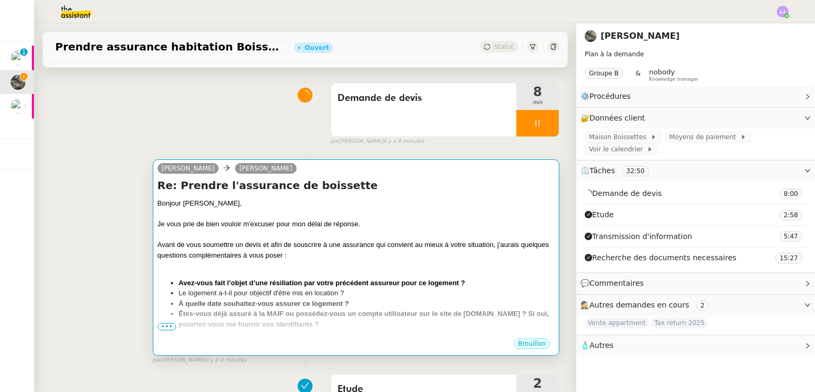
click at [322, 260] on div "Avant de vous soumettre un devis et afin de souscrire à une assurance qui convi…" at bounding box center [356, 249] width 397 height 21
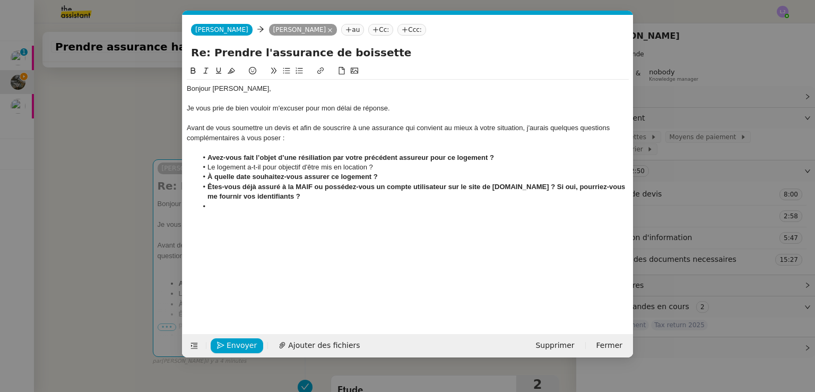
scroll to position [0, 22]
click at [363, 204] on li at bounding box center [413, 207] width 432 height 10
click at [444, 208] on div "Souhaitez-vous assurer les végétaux et les biens immobiliers extérieurs ?" at bounding box center [408, 207] width 442 height 10
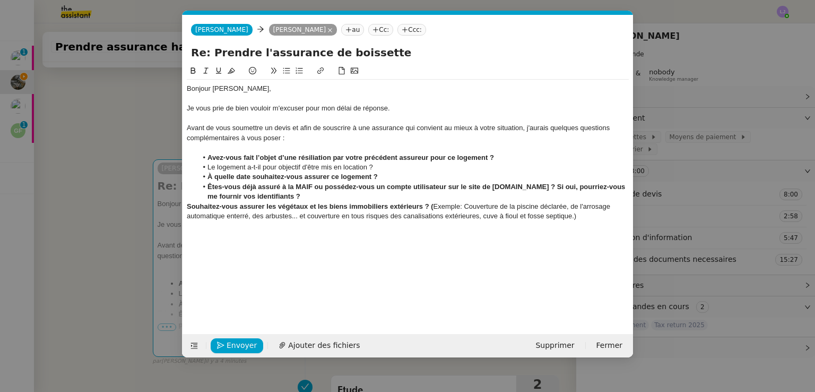
click at [282, 74] on button at bounding box center [286, 71] width 13 height 12
click at [586, 206] on li "Souhaitez-vous assurer les végétaux et les biens immobiliers extérieurs ? ( Exe…" at bounding box center [413, 216] width 432 height 29
click at [486, 204] on li "Souhaitez-vous assurer les végétaux et les biens immobiliers extérieurs ? ( Exe…" at bounding box center [413, 216] width 432 height 29
click at [128, 255] on nz-modal-container "Service TA - VOYAGE - PROPOSITION GLOBALE A utiliser dans le cadre de propositi…" at bounding box center [407, 196] width 815 height 392
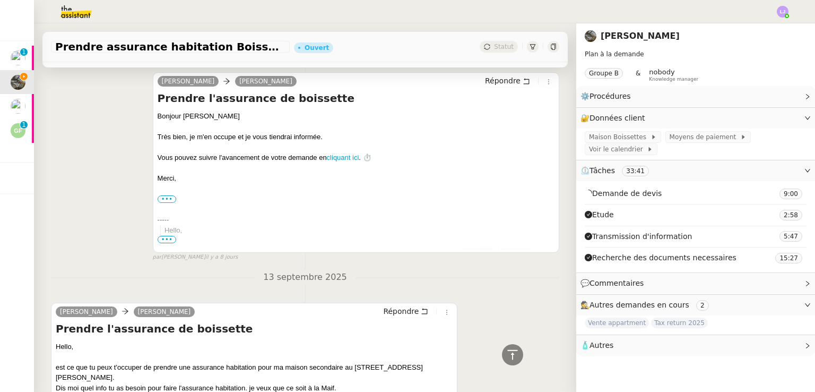
scroll to position [1796, 0]
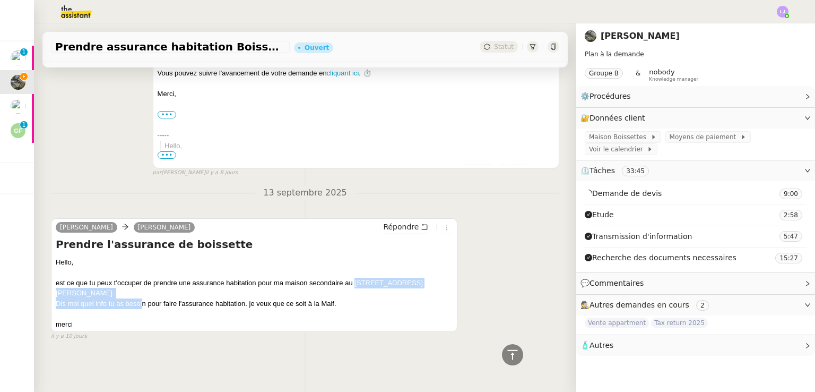
drag, startPoint x: 143, startPoint y: 292, endPoint x: 356, endPoint y: 281, distance: 213.1
click at [356, 281] on div "Hello, est ce que tu peux t'occuper de prendre une assurance habitation pour ma…" at bounding box center [254, 293] width 397 height 73
copy div "[STREET_ADDRESS][PERSON_NAME]. Dis moi quel info tu as besoi"
click at [246, 247] on div "Prendre l'assurance de boissette Hello, est ce que tu peux t'occuper de prendre…" at bounding box center [254, 283] width 397 height 93
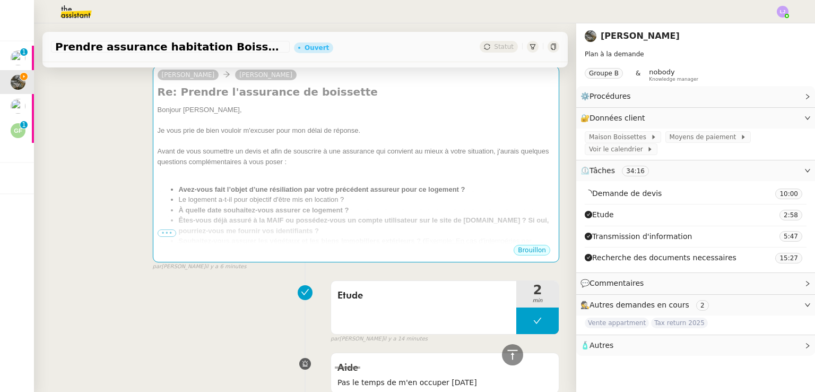
scroll to position [0, 0]
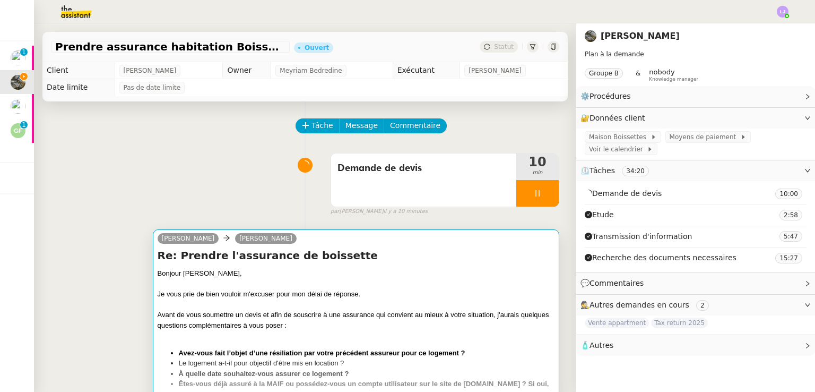
click at [376, 314] on div "Avant de vous soumettre un devis et afin de souscrire à une assurance qui convi…" at bounding box center [356, 319] width 397 height 21
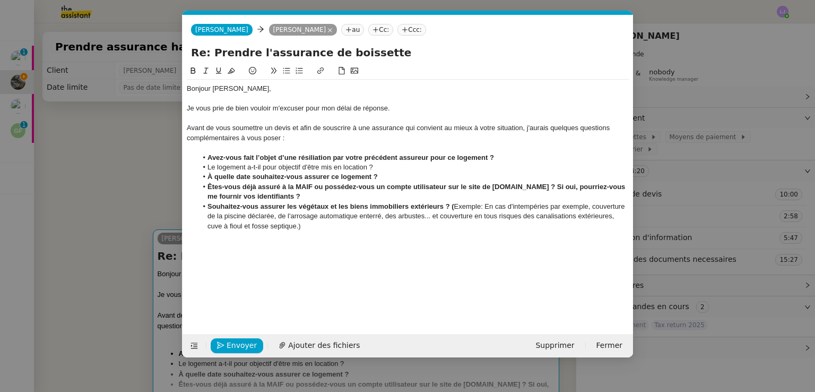
scroll to position [0, 22]
click at [407, 107] on div "Je vous prie de bien vouloir m'excuser pour mon délai de réponse." at bounding box center [408, 108] width 442 height 10
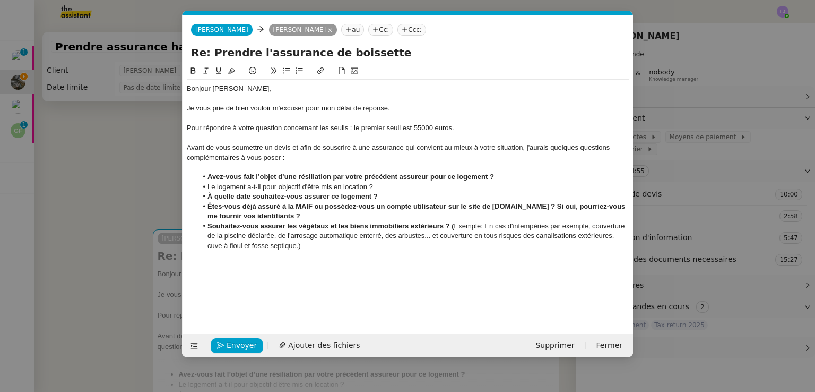
click at [422, 131] on div "Pour répondre à votre question concernant les seuils : le premier seuil est 550…" at bounding box center [408, 128] width 442 height 10
click at [112, 219] on nz-modal-container "Service TA - VOYAGE - PROPOSITION GLOBALE A utiliser dans le cadre de propositi…" at bounding box center [407, 196] width 815 height 392
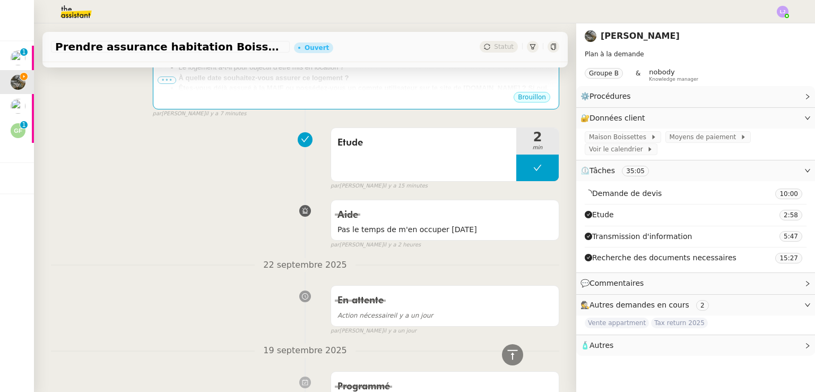
scroll to position [0, 0]
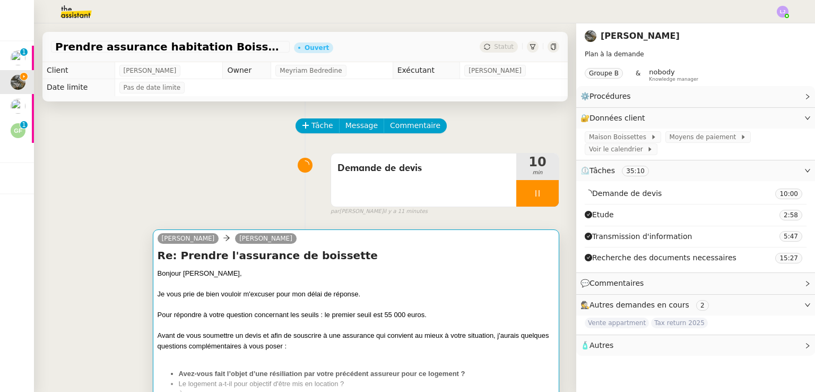
click at [315, 308] on div at bounding box center [356, 304] width 397 height 11
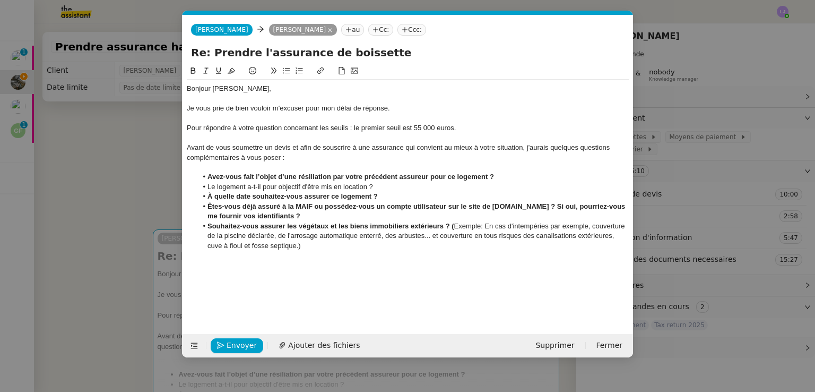
scroll to position [0, 22]
click at [402, 126] on div "Pour répondre à votre question concernant les seuils : le premier seuil est 55 …" at bounding box center [408, 128] width 442 height 10
click at [467, 128] on div "Pour répondre à votre question concernant les seuils : le premier seuil des bie…" at bounding box center [408, 128] width 442 height 10
click at [537, 131] on div "Pour répondre à votre question concernant les seuils : le premier seuil des bie…" at bounding box center [408, 128] width 442 height 10
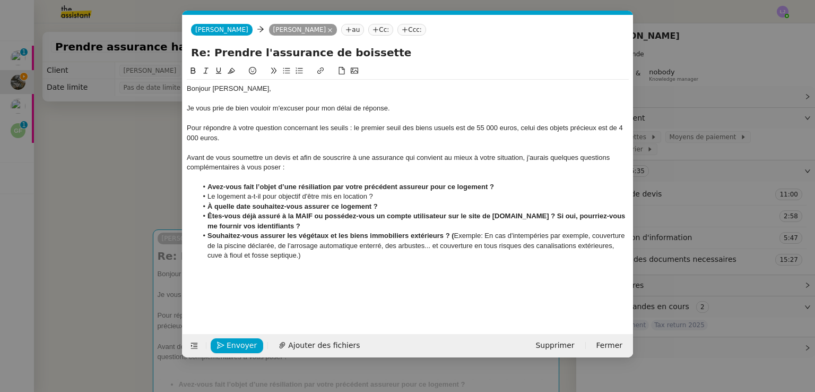
click at [317, 261] on div "Bonjour [PERSON_NAME], Je vous prie de bien vouloir m'excuser pour mon délai de…" at bounding box center [408, 172] width 442 height 185
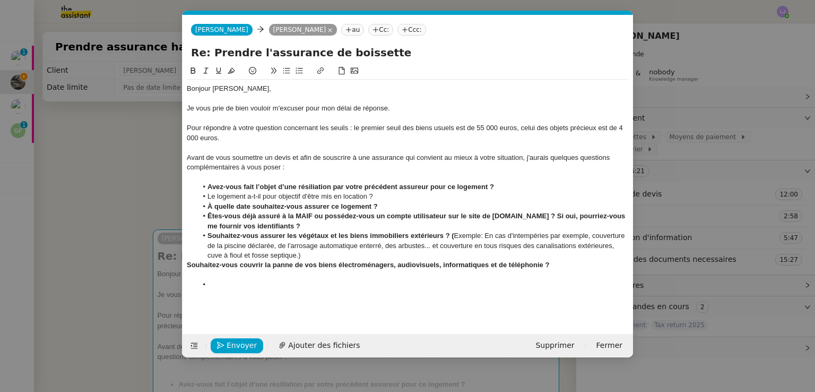
scroll to position [0, 0]
click at [590, 266] on div "Souhaitez-vous couvrir la panne de vos biens électroménagers, audiovisuels, inf…" at bounding box center [408, 265] width 442 height 10
click at [333, 291] on li at bounding box center [413, 295] width 432 height 10
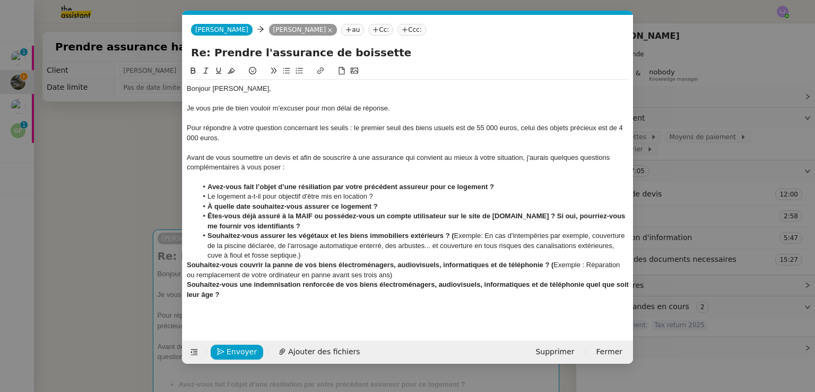
click at [314, 293] on div "Souhaitez-vous une indemnisation renforcée de vos biens électroménagers, audiov…" at bounding box center [408, 290] width 442 height 20
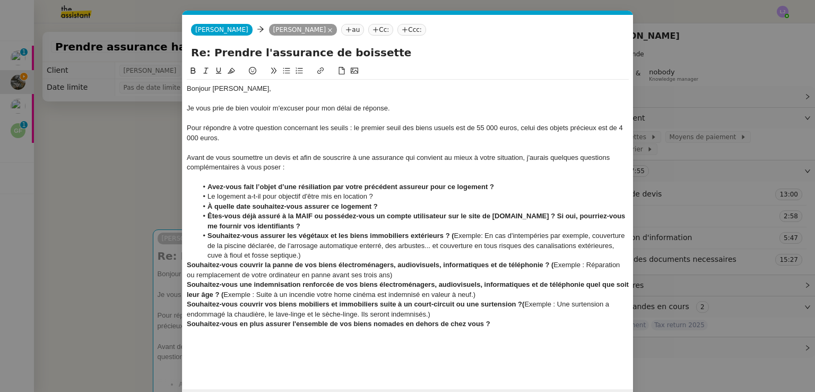
click at [405, 324] on strong "Souhaitez-vous en plus assurer l'ensemble de vos biens nomades en dehors de che…" at bounding box center [339, 324] width 304 height 8
click at [603, 322] on div "Souhaitez-vous en plus assurer l'ensemble de vos biens nomades multimédia ou sp…" at bounding box center [408, 324] width 442 height 10
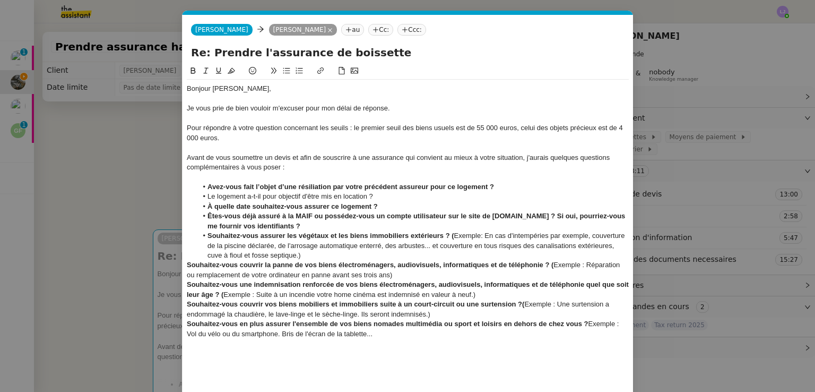
click at [522, 303] on strong "Souhaitez-vous couvrir vos biens mobiliers et immobiliers suite à un court-circ…" at bounding box center [356, 304] width 338 height 8
click at [394, 336] on div "Souhaitez-vous en plus assurer l'ensemble de vos biens nomades multimédia ou sp…" at bounding box center [408, 329] width 442 height 20
click at [591, 322] on div "Souhaitez-vous en plus assurer l'ensemble de vos biens nomades multimédia ou sp…" at bounding box center [408, 329] width 442 height 20
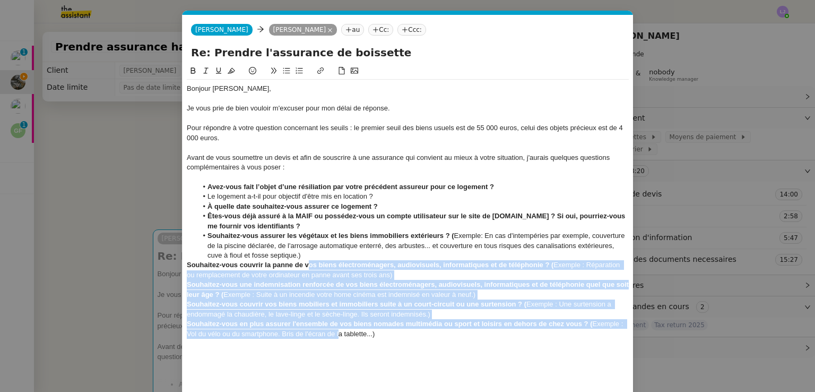
drag, startPoint x: 340, startPoint y: 333, endPoint x: 308, endPoint y: 265, distance: 75.0
click at [308, 265] on div "Bonjour [PERSON_NAME], Je vous prie de bien vouloir m'excuser pour mon délai de…" at bounding box center [408, 241] width 442 height 322
click at [287, 68] on icon at bounding box center [286, 70] width 7 height 7
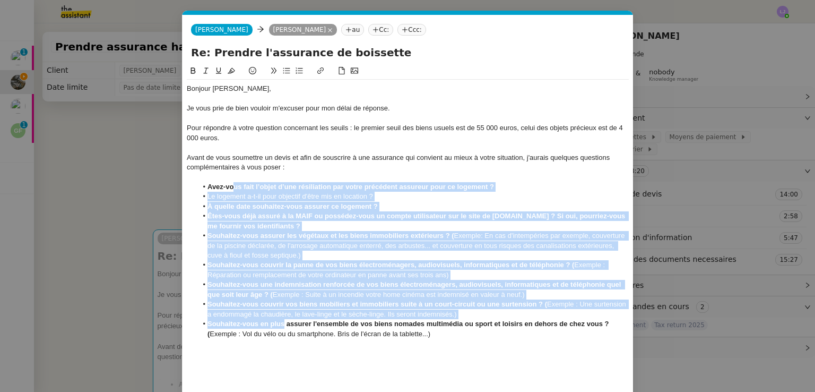
drag, startPoint x: 234, startPoint y: 187, endPoint x: 284, endPoint y: 327, distance: 149.6
click at [284, 327] on ul "Avez-vous fait l’objet d’une résiliation par votre précédent assureur pour ce l…" at bounding box center [408, 260] width 442 height 157
click at [301, 68] on icon at bounding box center [299, 70] width 7 height 7
click at [317, 255] on li "Souhaitez-vous assurer les végétaux et les biens immobiliers extérieurs ? ( Exe…" at bounding box center [413, 245] width 432 height 29
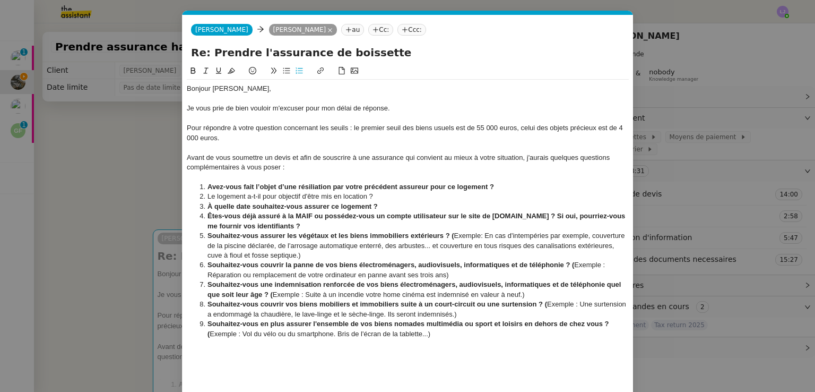
click at [118, 149] on nz-modal-container "Service TA - VOYAGE - PROPOSITION GLOBALE A utiliser dans le cadre de propositi…" at bounding box center [407, 196] width 815 height 392
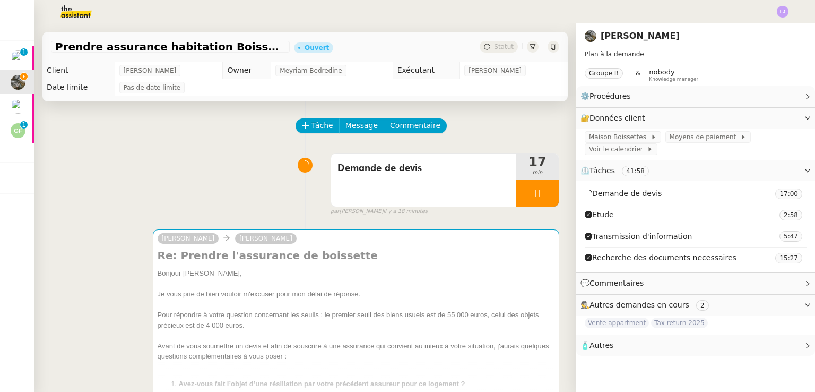
scroll to position [127, 0]
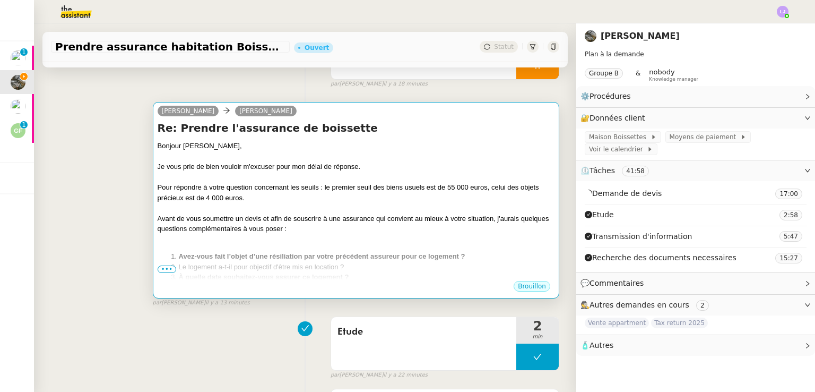
click at [317, 162] on div at bounding box center [356, 156] width 397 height 11
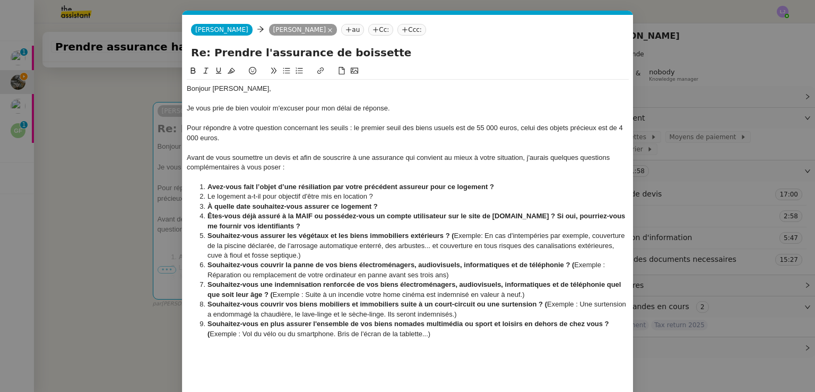
scroll to position [0, 22]
click at [358, 255] on li "Souhaitez-vous assurer les végétaux et les biens immobiliers extérieurs ? ( Exe…" at bounding box center [413, 245] width 432 height 29
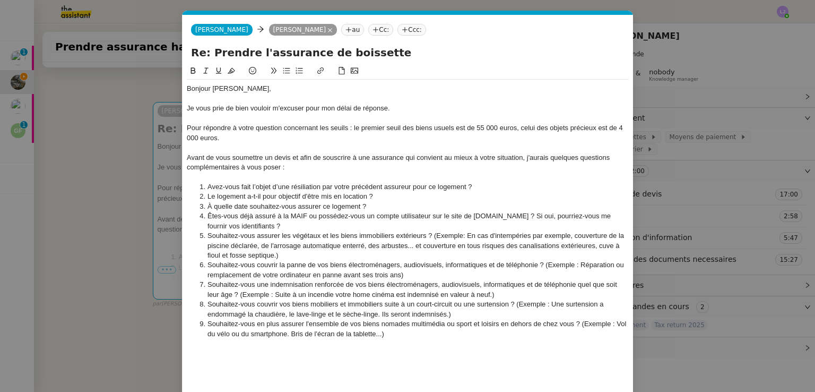
click at [404, 282] on li "Souhaitez-vous une indemnisation renforcée de vos biens électroménagers, audiov…" at bounding box center [413, 290] width 432 height 20
click at [217, 170] on div "Avant de vous soumettre un devis et afin de souscrire à une assurance qui convi…" at bounding box center [408, 163] width 442 height 20
click at [463, 225] on li "Êtes-vous déjà assuré à la MAIF ou possédez-vous un compte utilisateur sur le s…" at bounding box center [413, 221] width 432 height 20
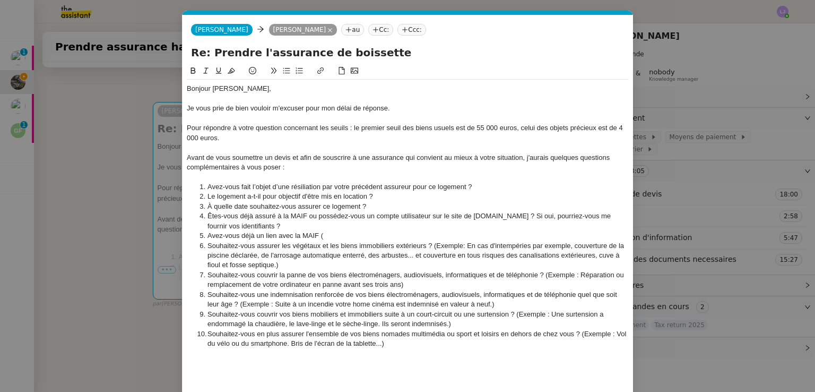
click at [293, 234] on li "Avez-vous déjà un lien avec la MAIF (" at bounding box center [413, 236] width 432 height 10
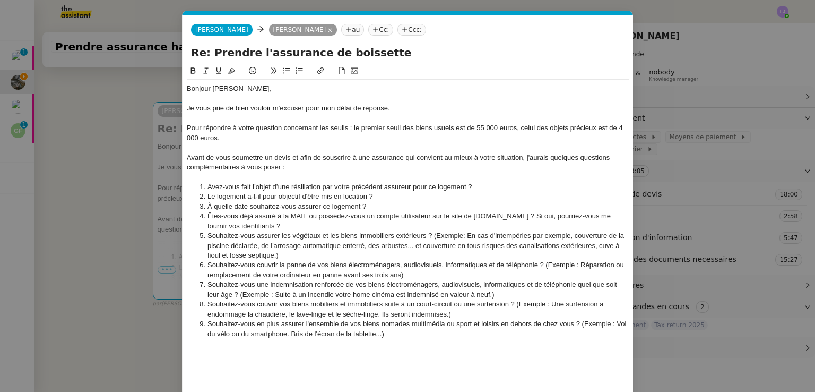
click at [392, 338] on li "Souhaitez-vous en plus assurer l'ensemble de vos biens nomades multimédia ou sp…" at bounding box center [413, 329] width 432 height 20
click at [218, 351] on div "Enfin, lorsque j'aurais soumis ces éléments afin de réaliser votre devis," at bounding box center [408, 354] width 442 height 10
drag, startPoint x: 413, startPoint y: 353, endPoint x: 204, endPoint y: 355, distance: 209.1
click at [204, 355] on div "Enfin, lorsque j'aurais soumis ces éléments afin de réaliser votre devis," at bounding box center [408, 354] width 442 height 10
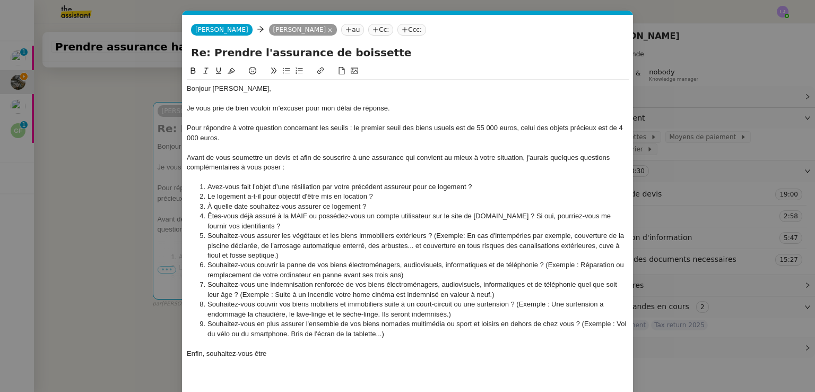
click at [204, 355] on div "Enfin, souhaitez-vous être" at bounding box center [408, 354] width 442 height 10
click at [489, 350] on div "Enfin, une fois ces éléments soumis pour calcul de votre devis, souhaitez-vous …" at bounding box center [408, 354] width 442 height 10
click at [556, 352] on div "Enfin, une fois ces éléments soumis pour calcul de votre devis, souhaitez-vous …" at bounding box center [408, 354] width 442 height 10
click at [596, 353] on div "Enfin, une fois ces éléments soumis pour calcul de votre devis, souhaitez-vous …" at bounding box center [408, 354] width 442 height 10
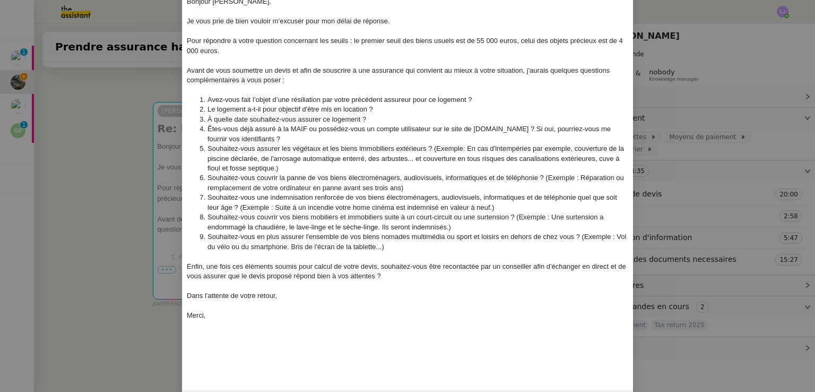
scroll to position [0, 0]
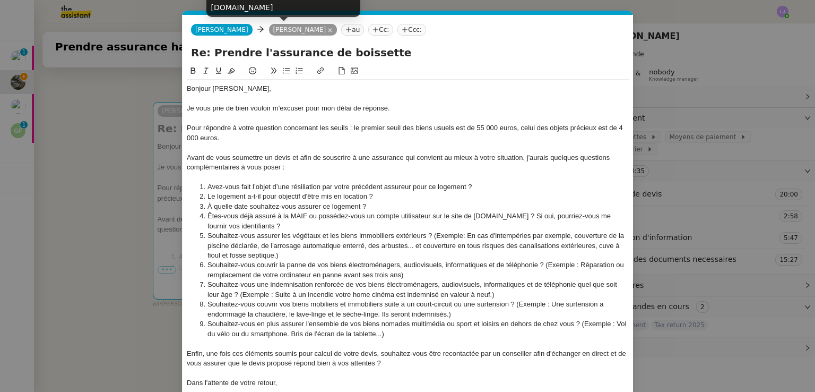
click at [327, 29] on icon at bounding box center [329, 30] width 5 height 5
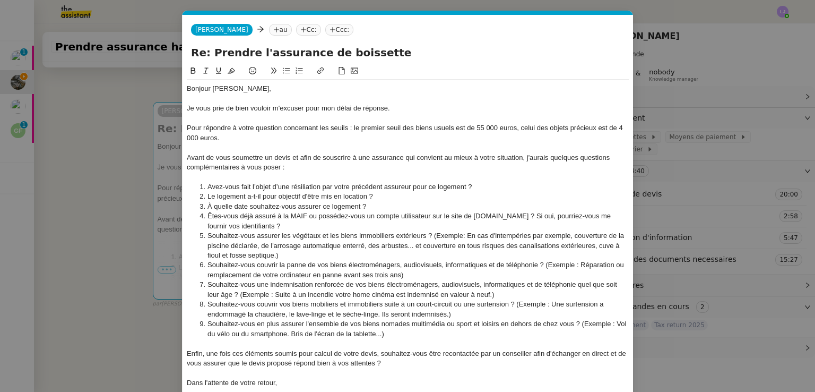
click at [91, 192] on nz-modal-container "Service TA - VOYAGE - PROPOSITION GLOBALE A utiliser dans le cadre de propositi…" at bounding box center [407, 196] width 815 height 392
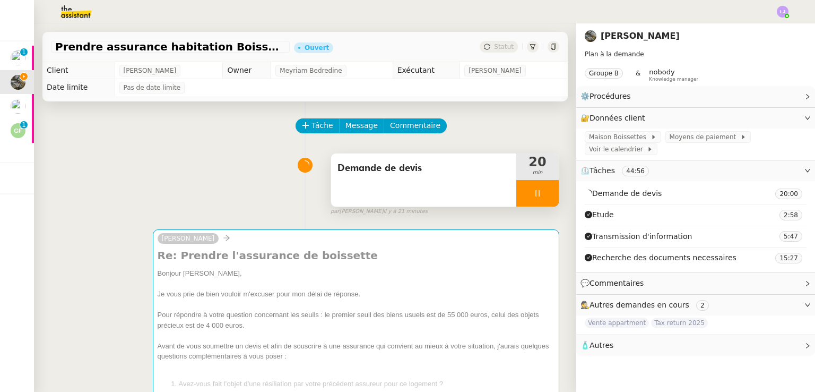
click at [488, 185] on div "Demande de devis" at bounding box center [423, 179] width 185 height 53
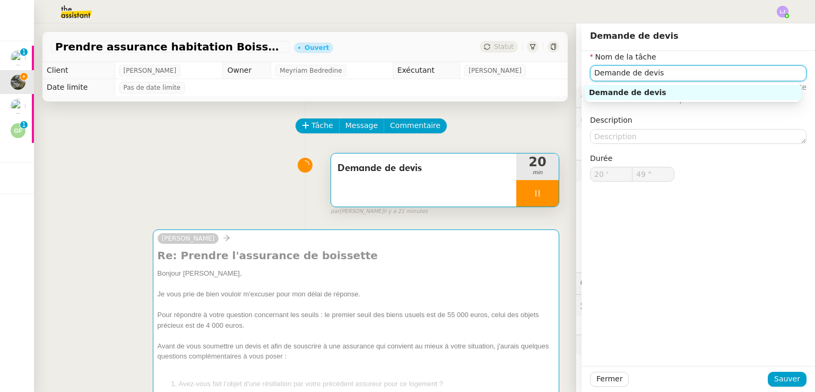
click at [608, 70] on input "Demande de devis" at bounding box center [698, 72] width 217 height 15
type input "59 ""
type input "21 '"
type input "4 ""
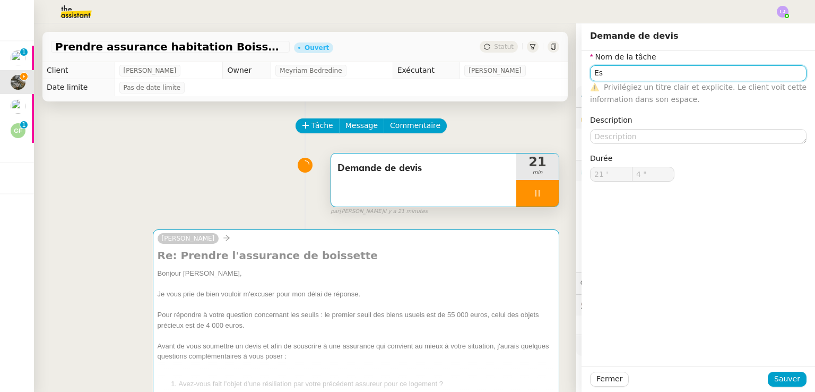
type input "Est"
type input "5 ""
type input "Estimation"
type input "6 ""
type input "Estimation du de"
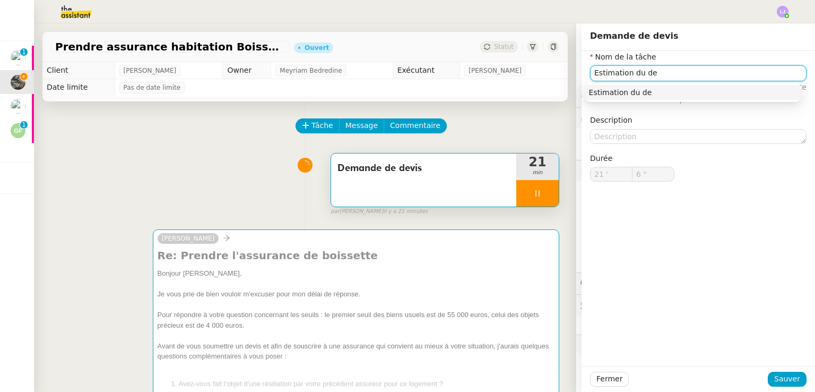
type input "7 ""
type input "Estimation du devis"
type input "8 ""
type input "Estimation du devis"
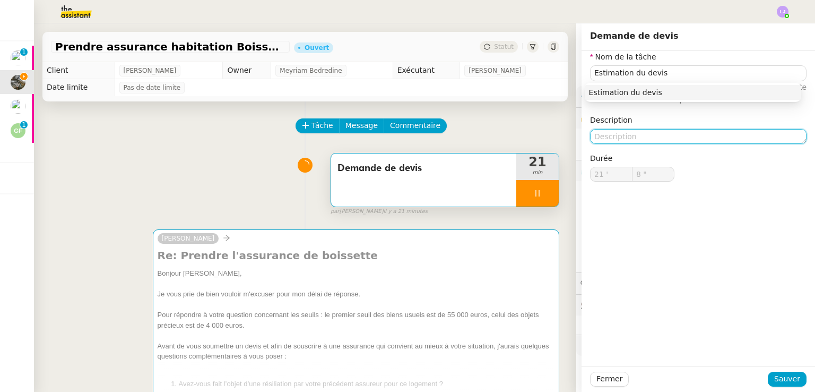
click at [619, 135] on textarea at bounding box center [698, 136] width 217 height 15
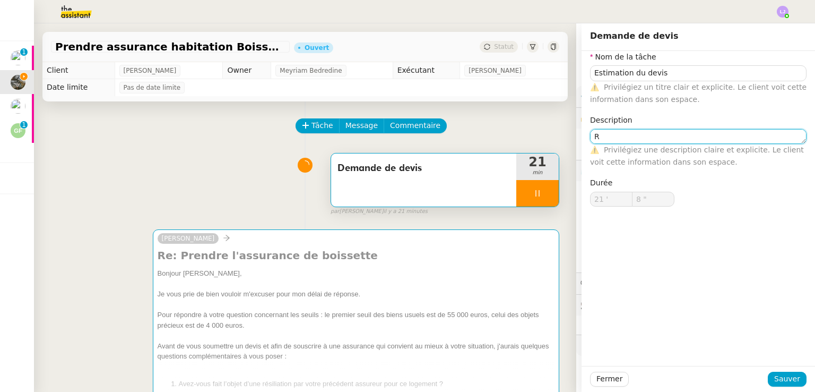
type textarea "Re"
type input "9 ""
type textarea "Recherches"
type input "10 ""
type textarea "Recherches ad"
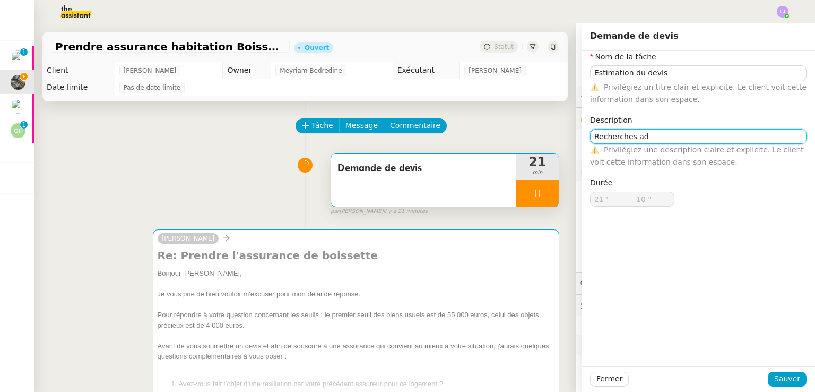
type input "11 ""
type textarea "Recherches et que"
type input "12 ""
type textarea "Recherches et questin"
type input "13 ""
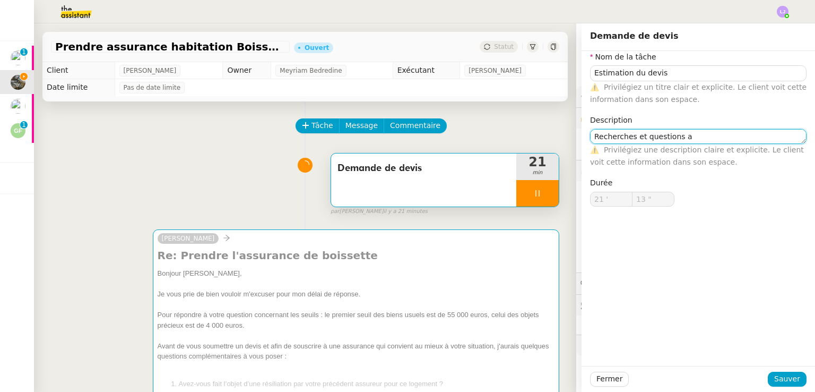
type textarea "Recherches et questions ad"
type input "14 ""
type textarea "Recherches et questions additionn"
type input "15 ""
type textarea "Recherches et questions additionnelles"
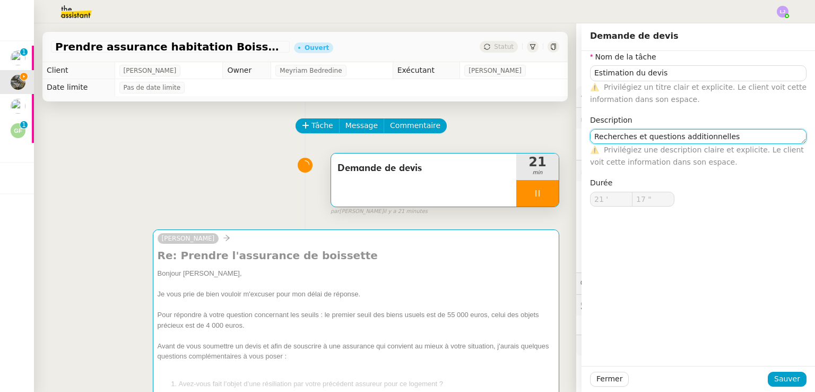
click at [595, 135] on textarea "Recherches et questions additionnelles" at bounding box center [698, 136] width 217 height 15
type input "18 ""
type textarea "pecherches et questions additionnelles"
type input "19 ""
type textarea "Priecherches et questions additionnelles"
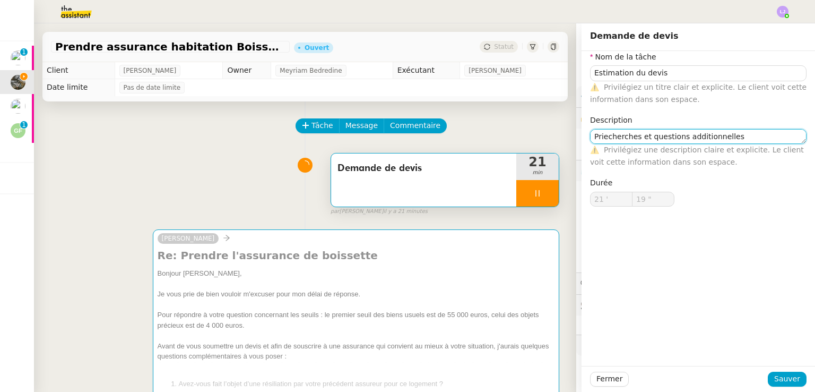
type input "20 ""
type textarea "Prise de conecherches et questions additionnelles"
type input "21 ""
type textarea "Prise de contact [PERSON_NAME] et questions additionnelles"
type input "22 ""
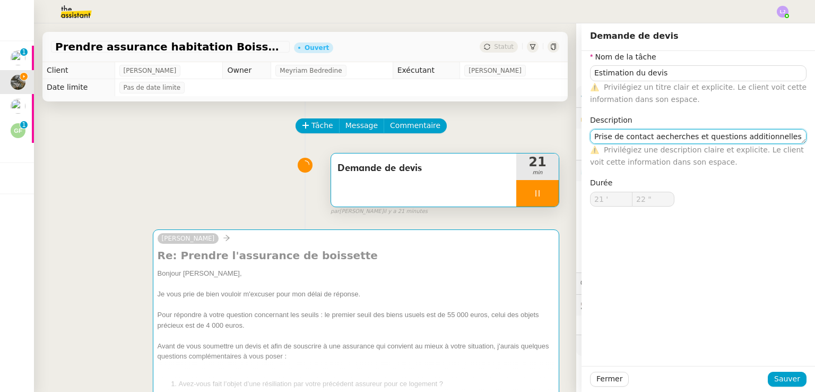
type textarea "Prise de contact avecherches et questions additionnelles"
type input "23 ""
type textarea "Prise de contact aecherches et questions additionnelles"
type input "24 ""
type textarea "echerches et questions additionnelles"
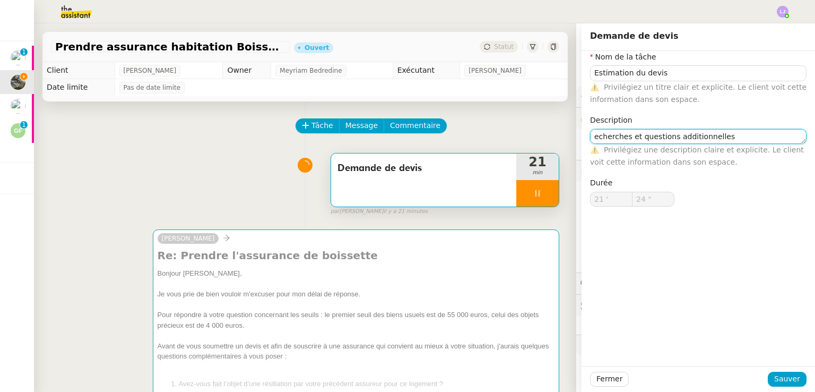
type input "25 ""
type textarea "Recherches et questions additionnelles"
type input "27 ""
type textarea "Recherches et questions additionnelles"
click at [775, 373] on span "Sauver" at bounding box center [787, 379] width 26 height 12
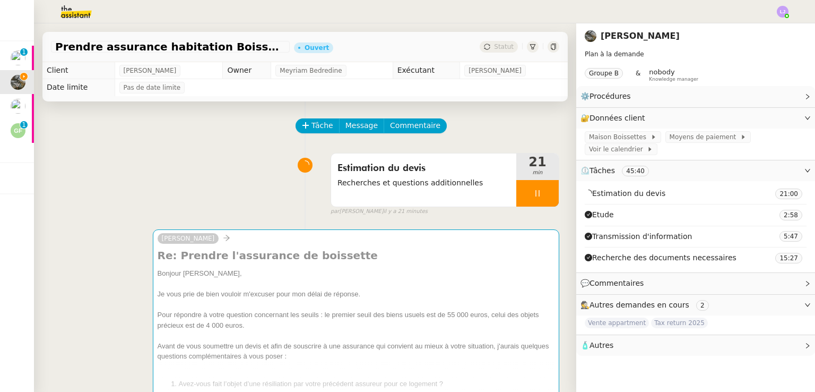
click at [542, 195] on div at bounding box center [537, 193] width 42 height 27
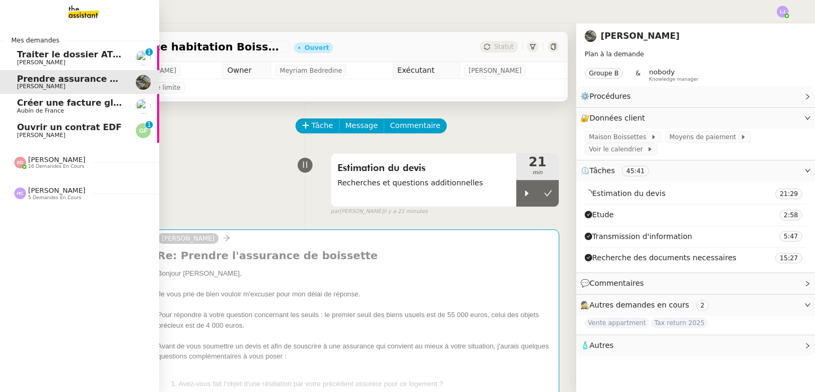
click at [42, 127] on span "Ouvrir un contrat EDF" at bounding box center [69, 127] width 105 height 10
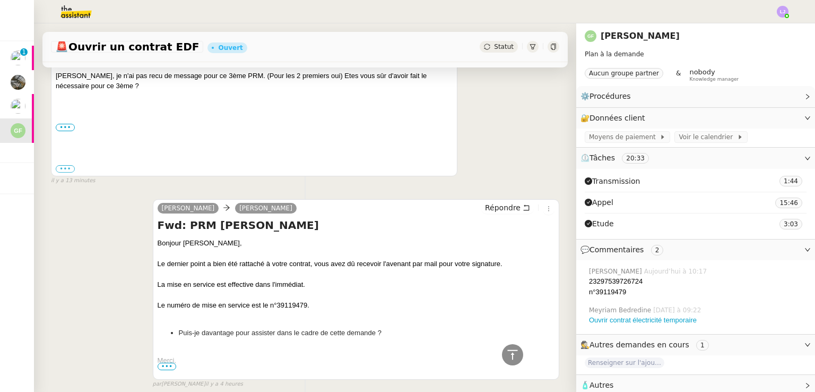
scroll to position [465, 0]
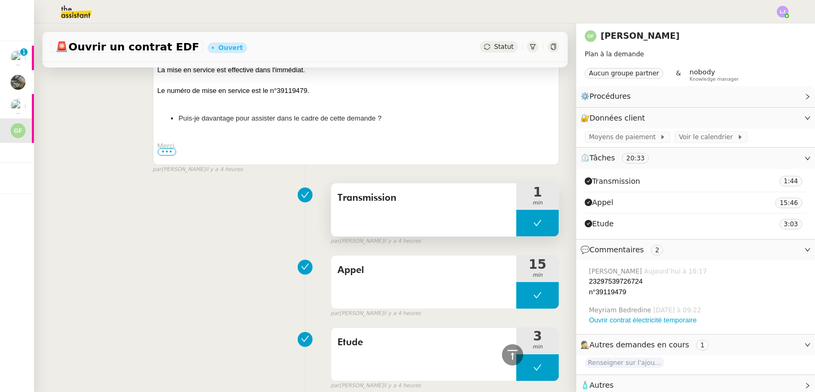
click at [516, 228] on button at bounding box center [537, 223] width 42 height 27
click at [523, 227] on icon at bounding box center [527, 223] width 8 height 8
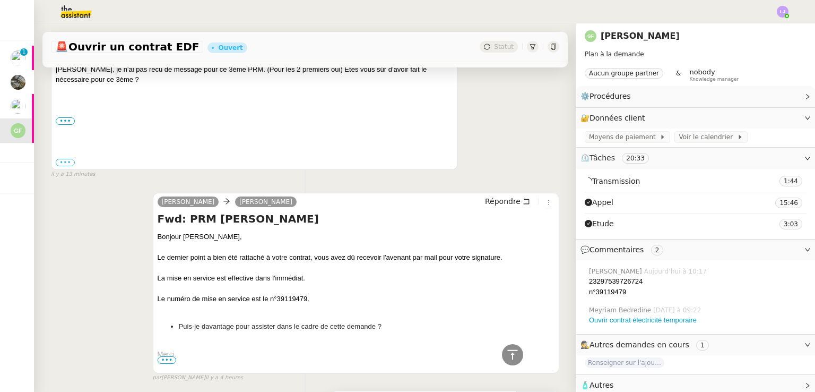
scroll to position [61, 0]
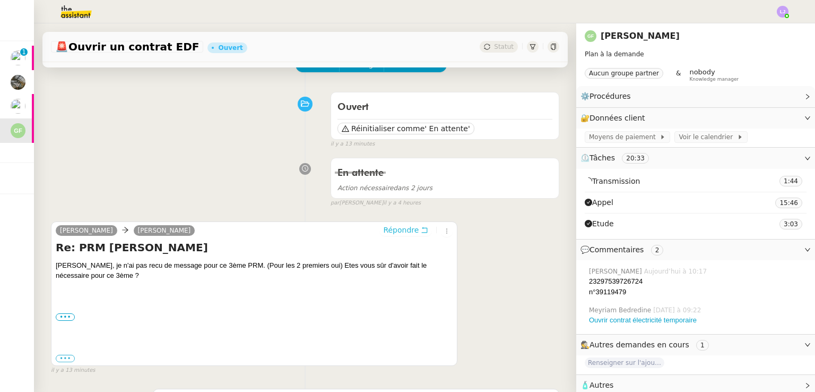
click at [396, 230] on span "Répondre" at bounding box center [401, 229] width 36 height 11
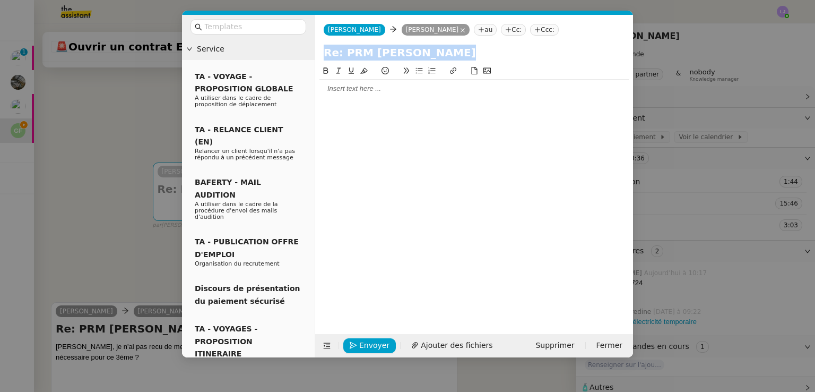
drag, startPoint x: 346, startPoint y: 80, endPoint x: 350, endPoint y: 88, distance: 9.7
click at [350, 88] on div at bounding box center [474, 81] width 309 height 33
click at [350, 88] on div at bounding box center [474, 89] width 309 height 10
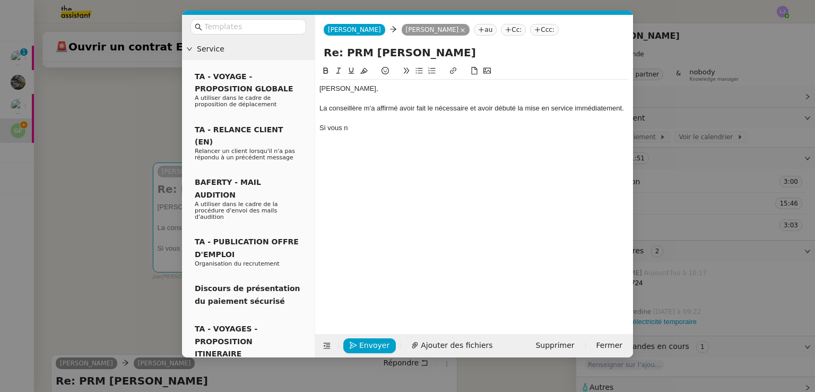
click at [42, 175] on nz-modal-container "Service TA - VOYAGE - PROPOSITION GLOBALE A utiliser dans le cadre de propositi…" at bounding box center [407, 196] width 815 height 392
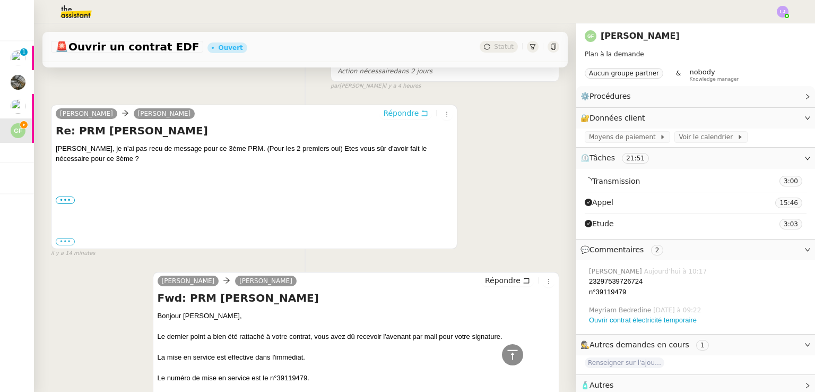
scroll to position [649, 0]
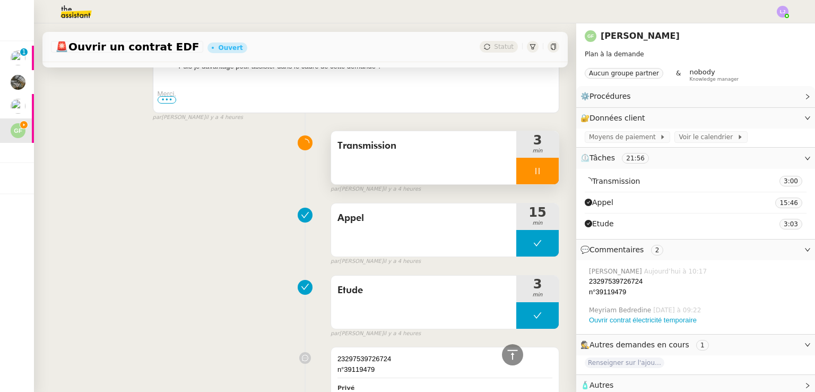
click at [531, 179] on div at bounding box center [537, 171] width 42 height 27
click at [518, 166] on div at bounding box center [526, 171] width 21 height 27
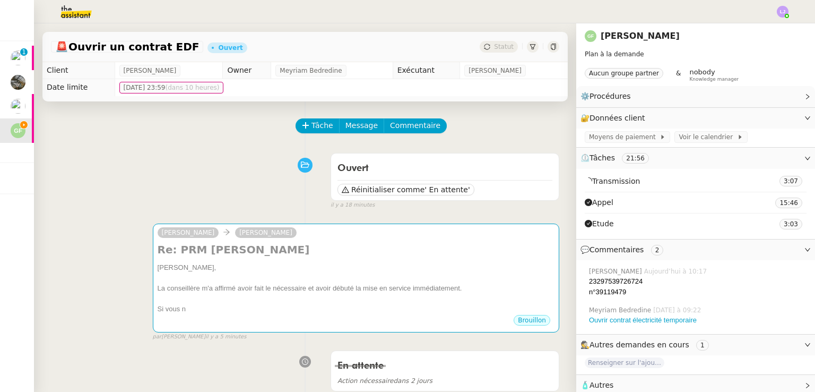
scroll to position [171, 0]
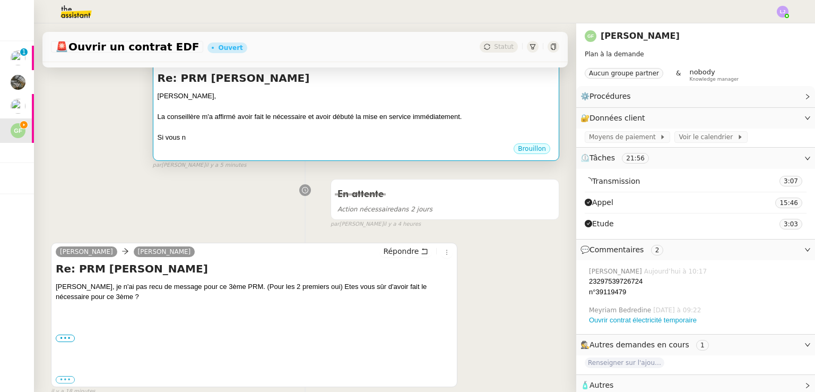
click at [450, 131] on div at bounding box center [356, 127] width 397 height 11
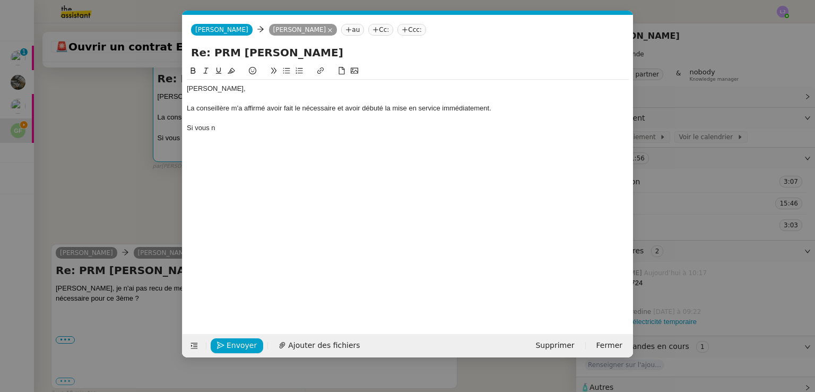
scroll to position [0, 22]
click at [272, 126] on div "Si vous n" at bounding box center [408, 128] width 442 height 10
click at [593, 136] on div "[PERSON_NAME], La conseillère m'a affirmé avoir fait le nécessaire et avoir déb…" at bounding box center [408, 108] width 442 height 57
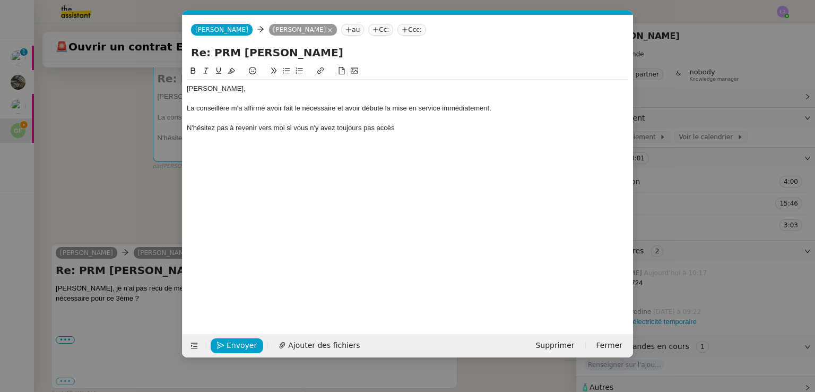
click at [408, 128] on div "N'hésitez pas à revenir vers moi si vous n'y avez toujours pas accès" at bounding box center [408, 128] width 442 height 10
click at [721, 139] on nz-modal-container "Service TA - VOYAGE - PROPOSITION GLOBALE A utiliser dans le cadre de propositi…" at bounding box center [407, 196] width 815 height 392
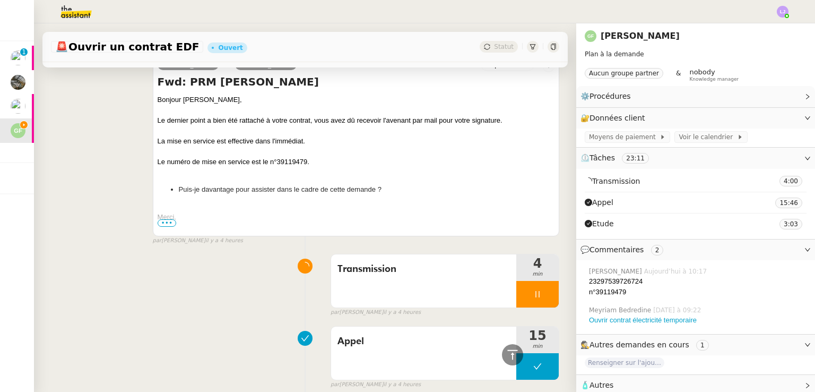
scroll to position [531, 0]
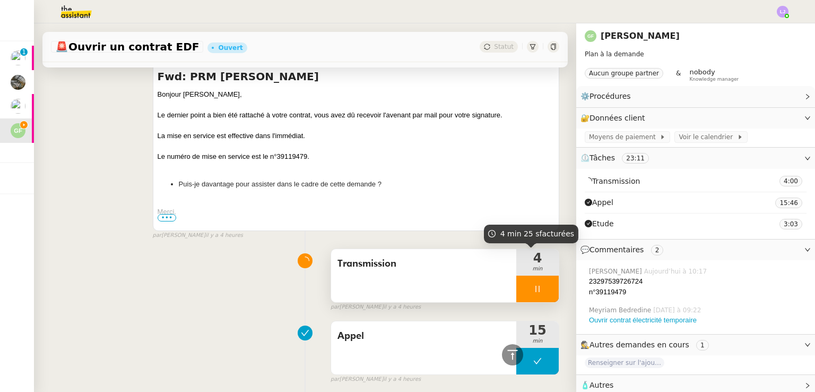
click at [539, 282] on div at bounding box center [537, 288] width 42 height 27
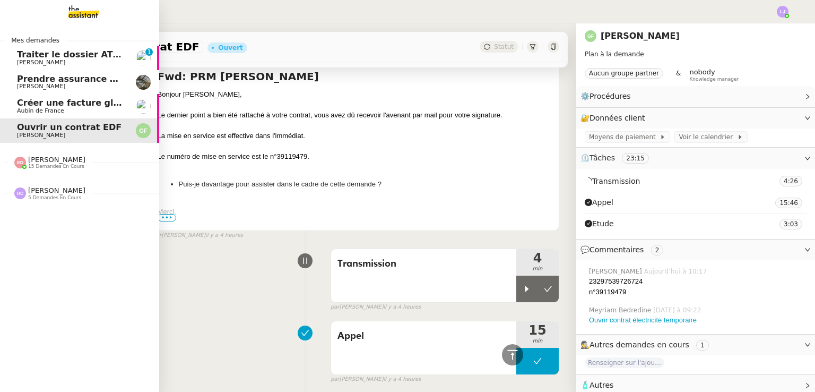
click at [67, 89] on span "[PERSON_NAME]" at bounding box center [70, 86] width 107 height 6
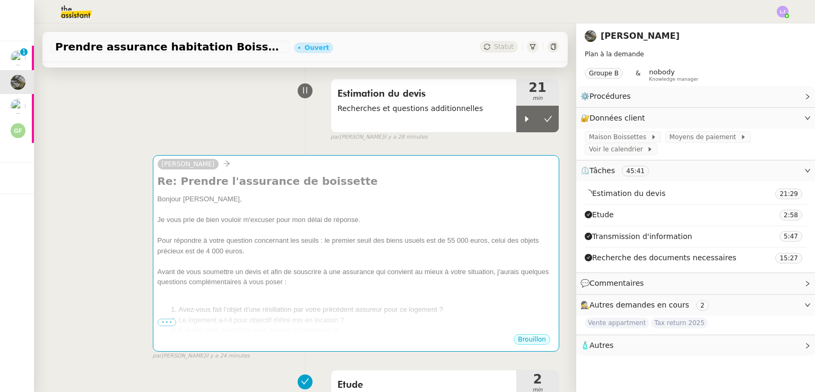
scroll to position [74, 0]
click at [768, 118] on link "Modifier" at bounding box center [779, 118] width 30 height 12
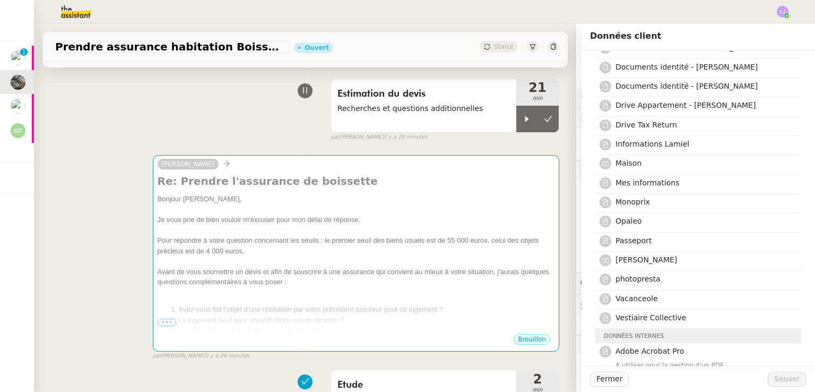
scroll to position [286, 0]
click at [130, 183] on div "[PERSON_NAME] Re: Prendre l'assurance de boissette Bonjour [PERSON_NAME], Je vo…" at bounding box center [305, 252] width 508 height 215
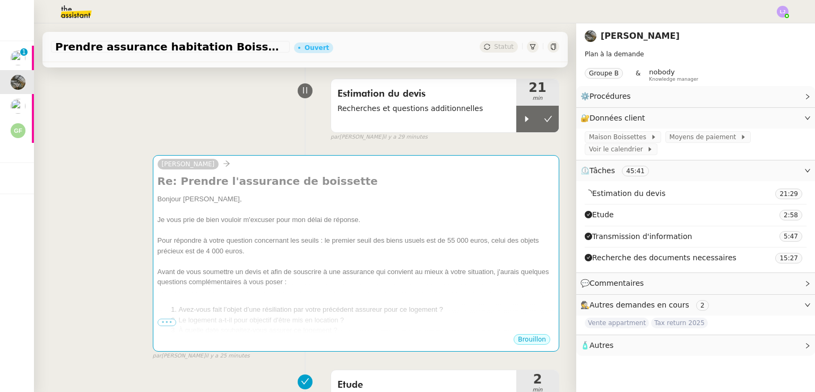
click at [115, 279] on div "[PERSON_NAME] Re: Prendre l'assurance de boissette Bonjour [PERSON_NAME], Je vo…" at bounding box center [305, 252] width 508 height 215
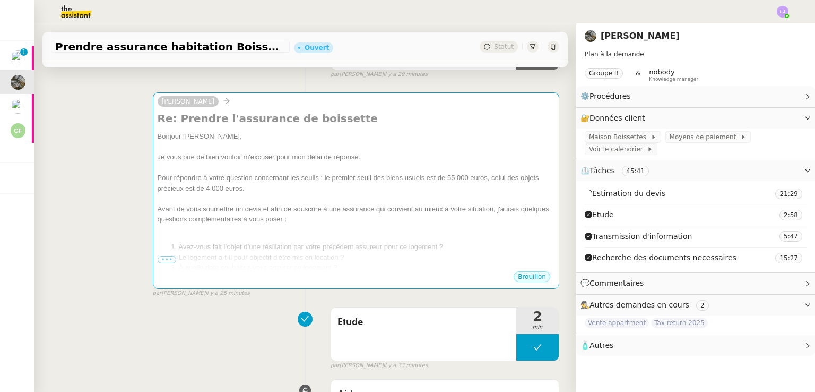
scroll to position [136, 0]
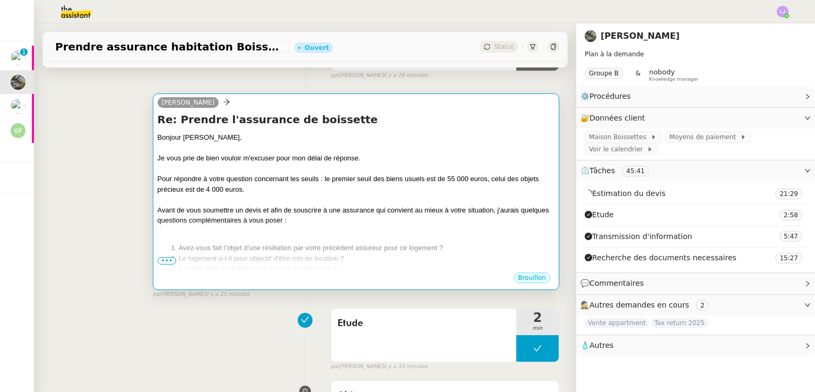
click at [167, 260] on span "•••" at bounding box center [167, 260] width 19 height 7
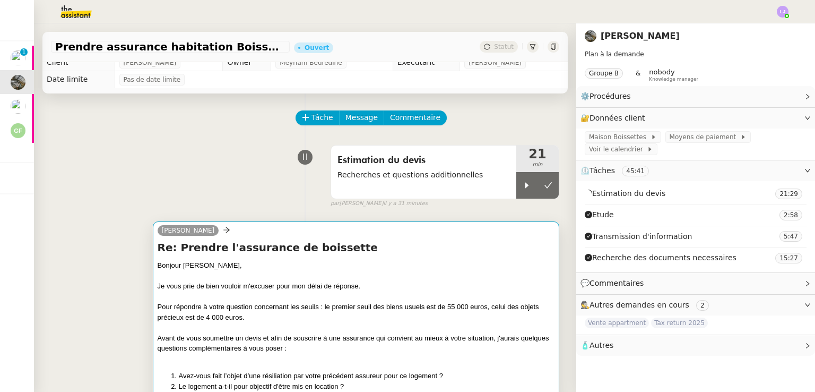
scroll to position [0, 0]
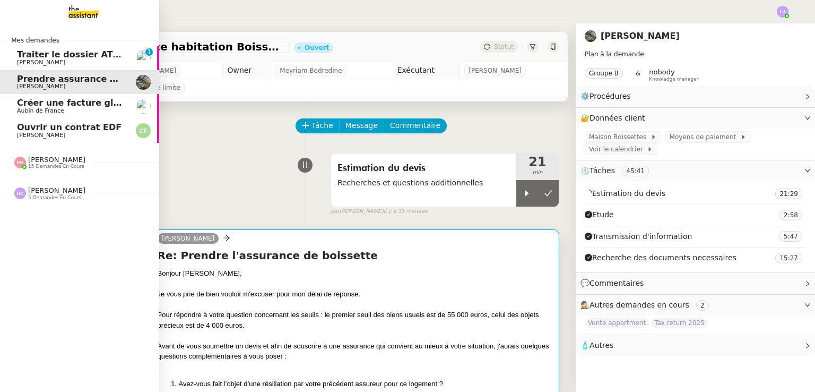
click at [20, 135] on span "[PERSON_NAME]" at bounding box center [41, 135] width 48 height 7
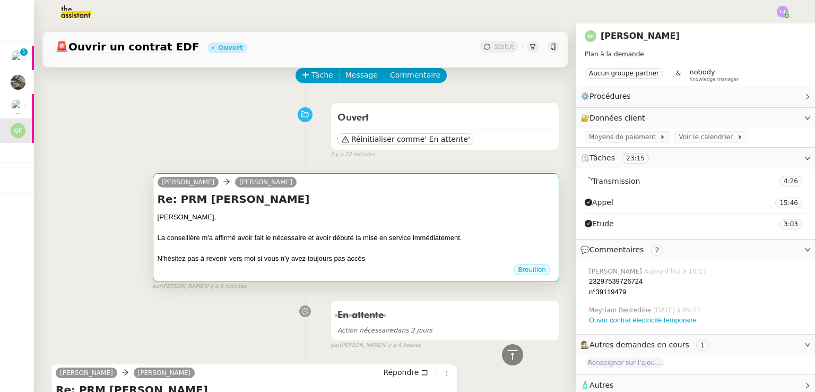
scroll to position [32, 0]
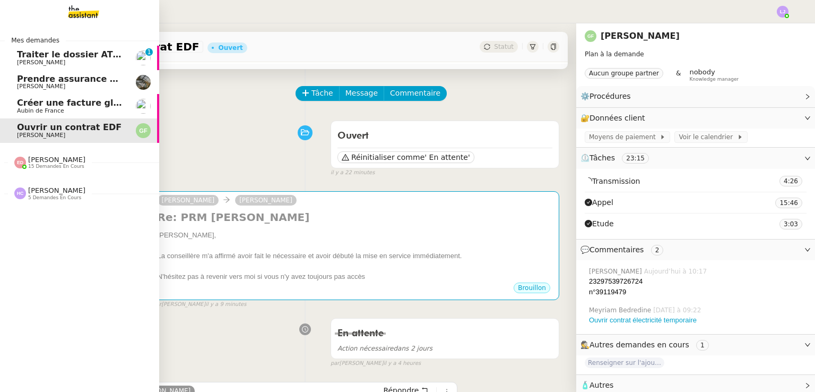
click at [91, 88] on span "[PERSON_NAME]" at bounding box center [70, 86] width 107 height 6
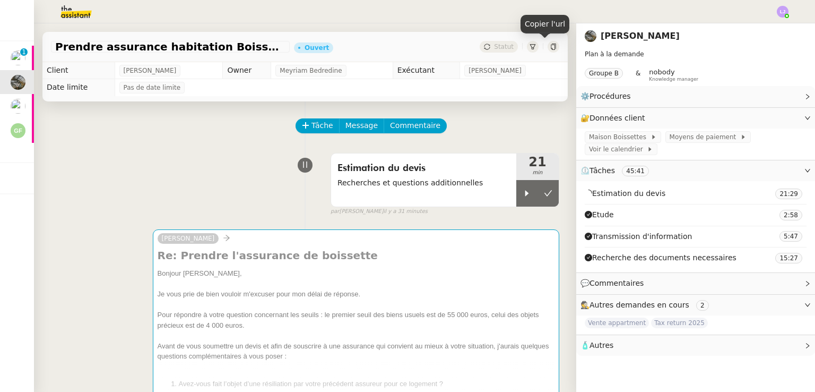
click at [548, 49] on div at bounding box center [554, 47] width 12 height 12
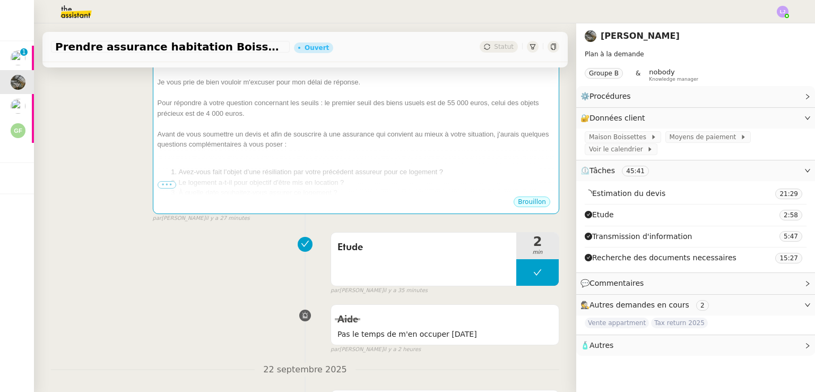
scroll to position [212, 0]
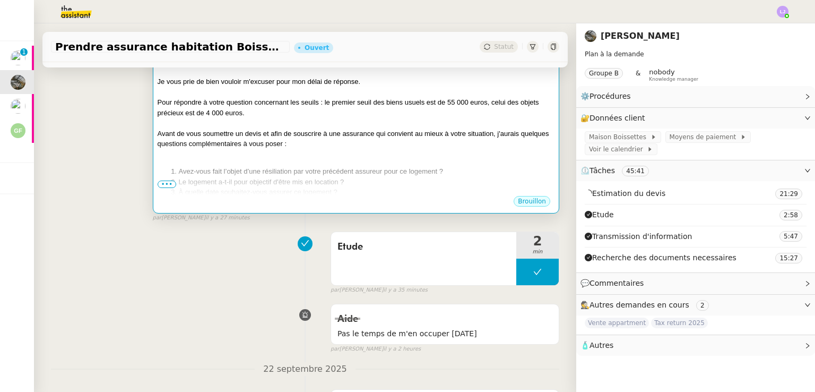
click at [234, 148] on div "Avant de vous soumettre un devis et afin de souscrire à une assurance qui convi…" at bounding box center [356, 138] width 397 height 21
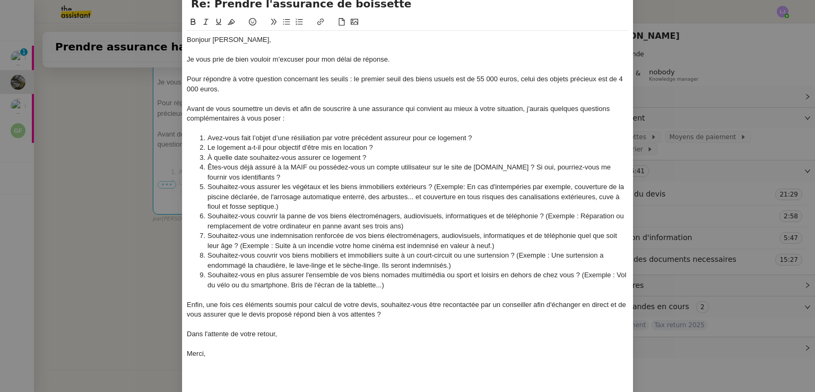
scroll to position [49, 0]
click at [85, 265] on nz-modal-container "Service TA - VOYAGE - PROPOSITION GLOBALE A utiliser dans le cadre de propositi…" at bounding box center [407, 196] width 815 height 392
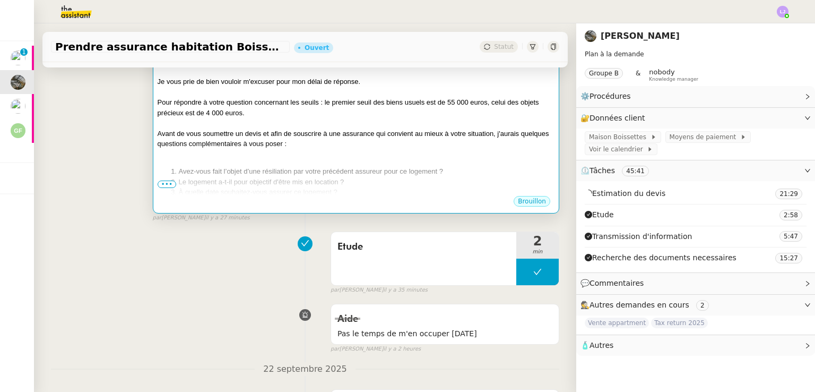
click at [234, 159] on div at bounding box center [356, 154] width 397 height 11
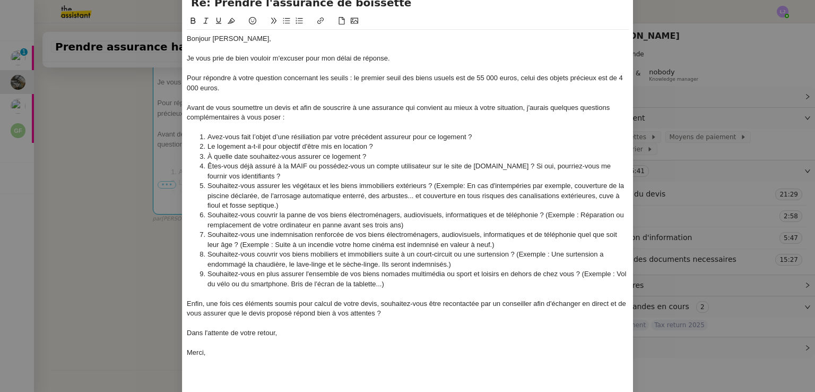
scroll to position [51, 0]
click at [106, 141] on nz-modal-container "Service TA - VOYAGE - PROPOSITION GLOBALE A utiliser dans le cadre de propositi…" at bounding box center [407, 196] width 815 height 392
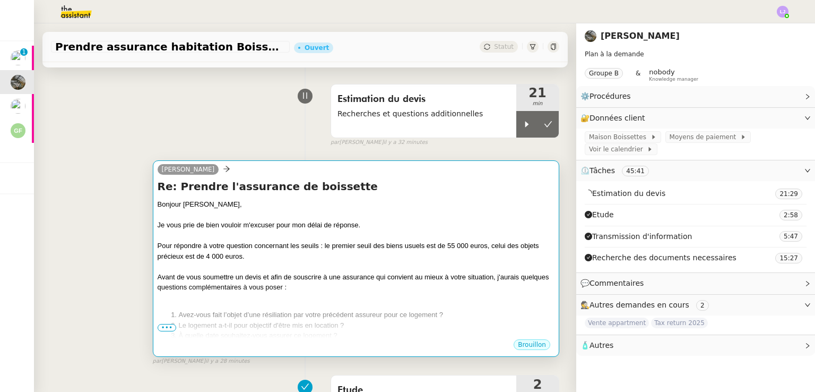
scroll to position [68, 0]
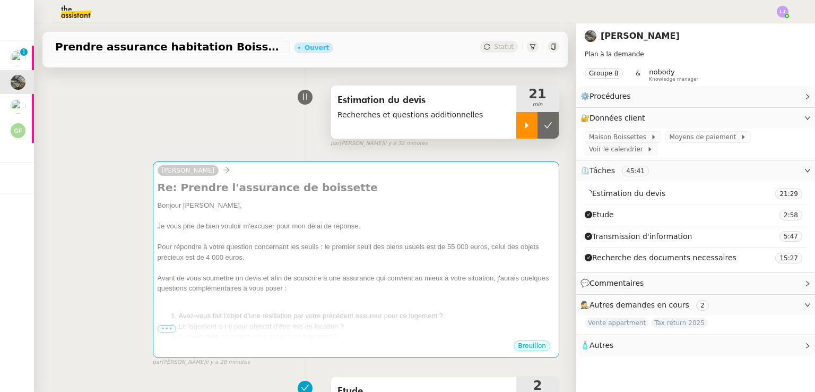
click at [523, 126] on icon at bounding box center [527, 125] width 8 height 8
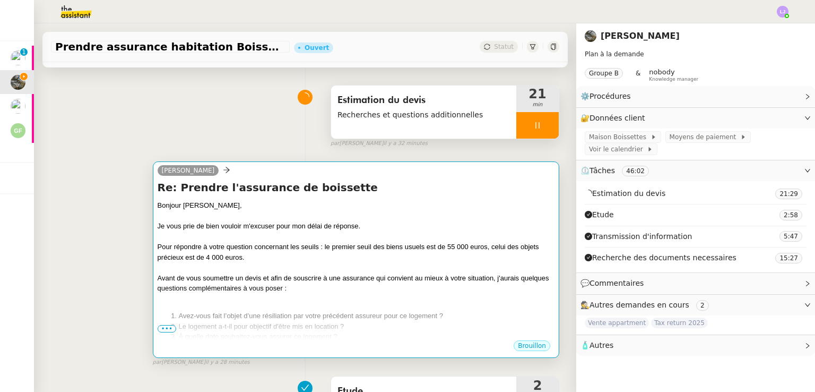
click at [368, 240] on div at bounding box center [356, 236] width 397 height 11
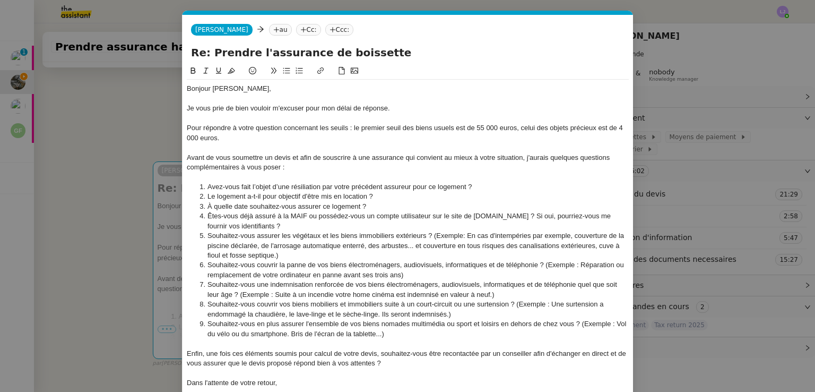
scroll to position [0, 22]
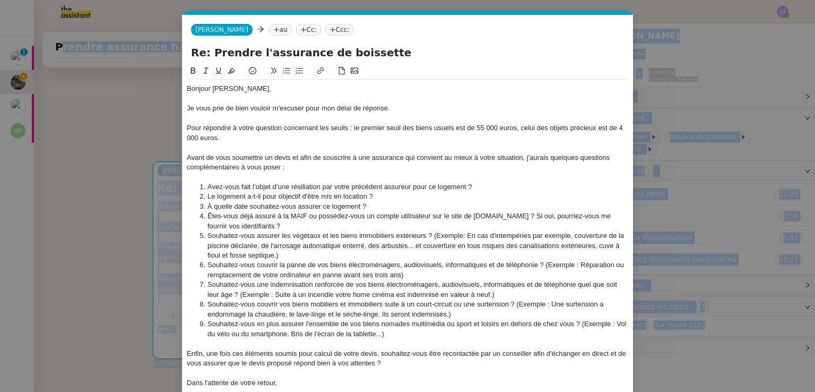
drag, startPoint x: 125, startPoint y: 251, endPoint x: 185, endPoint y: -46, distance: 302.6
click at [185, 0] on html "Mes demandes Traiter le dossier ATOL Sylvie SUCRA 0 1 2 3 4 5 6 7 8 9 Prendre a…" at bounding box center [407, 196] width 815 height 392
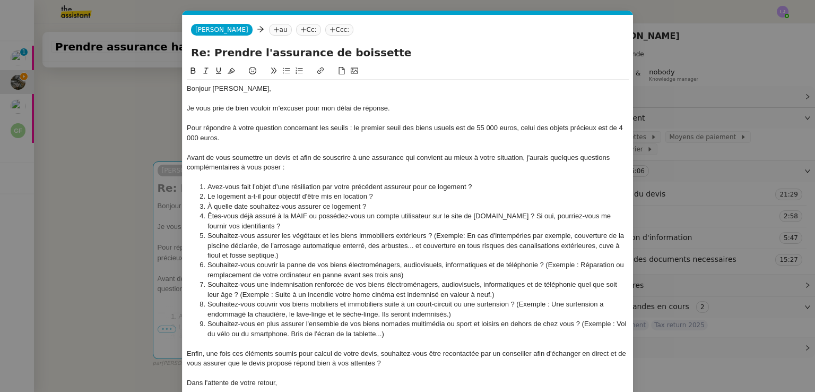
click at [310, 283] on li "Souhaitez-vous une indemnisation renforcée de vos biens électroménagers, audiov…" at bounding box center [413, 290] width 432 height 20
click at [407, 331] on li "Souhaitez-vous en plus assurer l'ensemble de vos biens nomades multimédia ou sp…" at bounding box center [413, 329] width 432 height 20
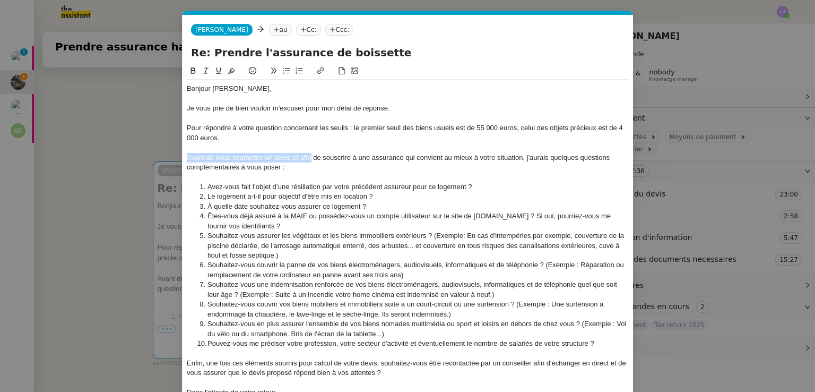
drag, startPoint x: 311, startPoint y: 158, endPoint x: 181, endPoint y: 156, distance: 130.0
click at [181, 156] on nz-modal-container "Service TA - VOYAGE - PROPOSITION GLOBALE A utiliser dans le cadre de propositi…" at bounding box center [407, 196] width 815 height 392
drag, startPoint x: 248, startPoint y: 158, endPoint x: 348, endPoint y: 160, distance: 99.3
click at [348, 160] on div "Afin de compléter le formulaire de demande de devis de souscrire à une assuranc…" at bounding box center [408, 163] width 442 height 20
click at [322, 71] on icon at bounding box center [320, 70] width 7 height 7
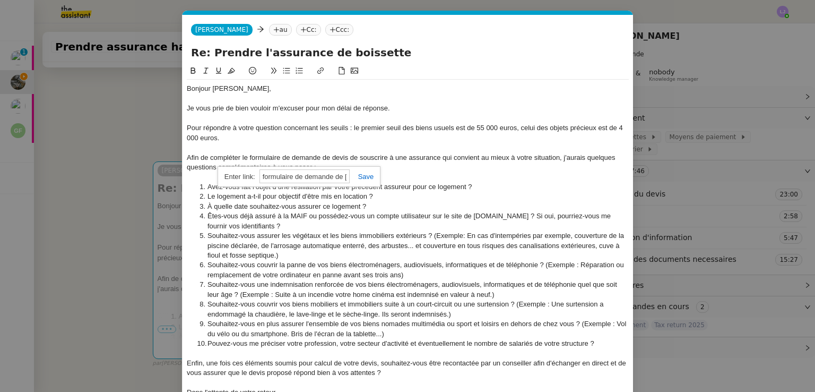
paste input "[URL][DOMAIN_NAME]"
type input "[URL][DOMAIN_NAME]"
click at [348, 161] on div "Afin de compléter le formulaire de demande de devis de souscrire à une assuranc…" at bounding box center [408, 163] width 442 height 20
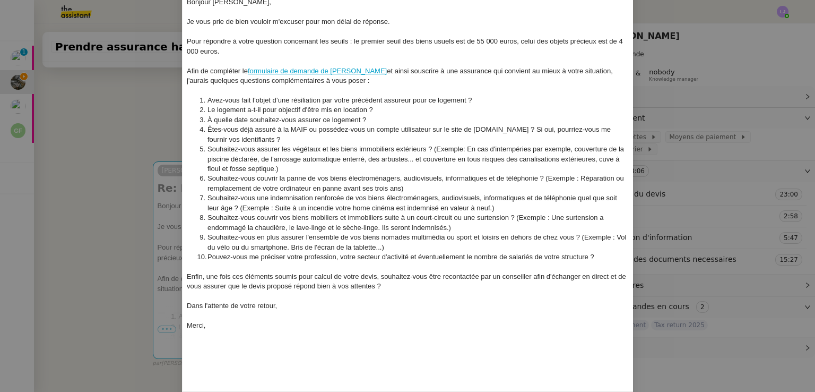
scroll to position [87, 0]
click at [724, 156] on nz-modal-container "Service TA - VOYAGE - PROPOSITION GLOBALE A utiliser dans le cadre de propositi…" at bounding box center [407, 196] width 815 height 392
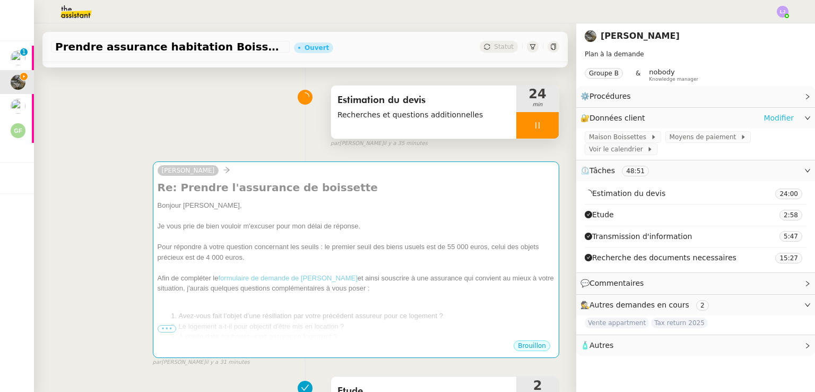
click at [781, 115] on link "Modifier" at bounding box center [779, 118] width 30 height 12
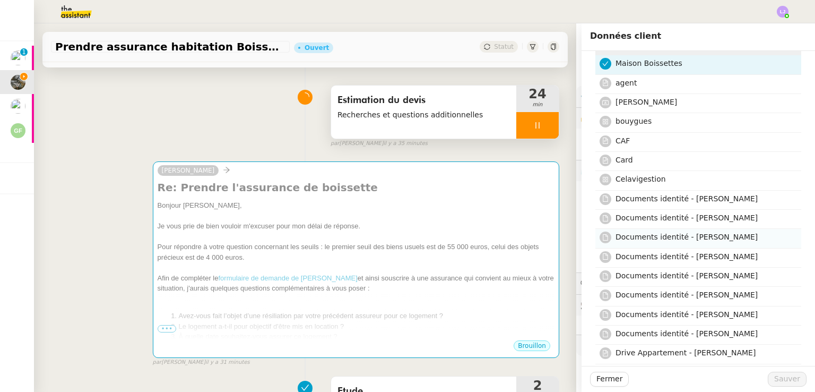
scroll to position [40, 0]
click at [734, 280] on h4 "Documents identité - [PERSON_NAME]" at bounding box center [705, 274] width 179 height 12
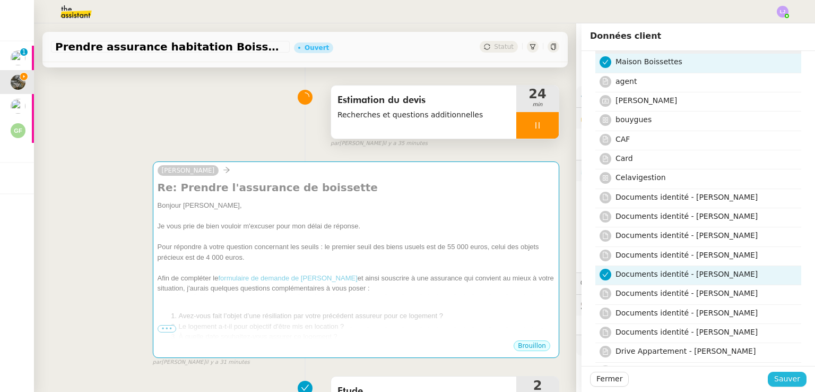
click at [782, 373] on span "Sauver" at bounding box center [787, 379] width 26 height 12
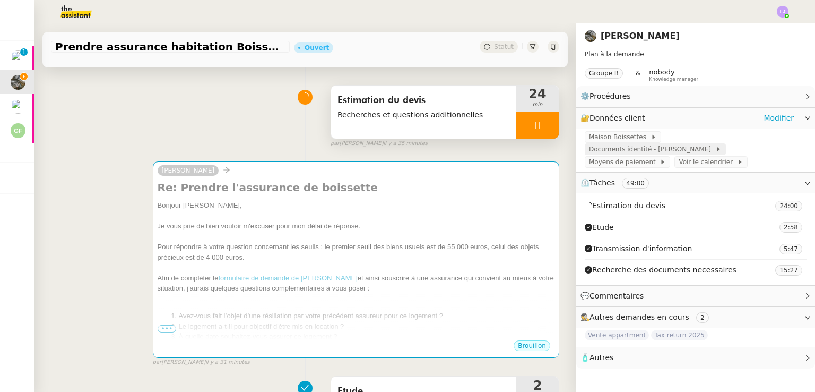
click at [715, 144] on span "Documents identité - [PERSON_NAME]" at bounding box center [652, 149] width 126 height 11
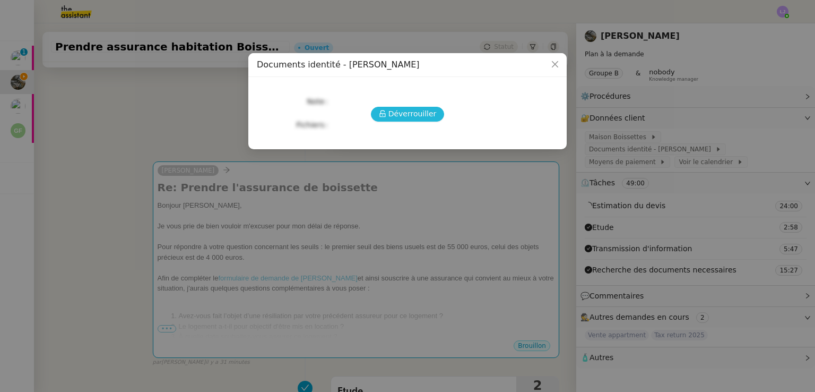
click at [405, 110] on div "Déverrouiller Note Fichiers Upload" at bounding box center [407, 108] width 301 height 47
click at [405, 110] on span "Déverrouiller" at bounding box center [412, 114] width 48 height 12
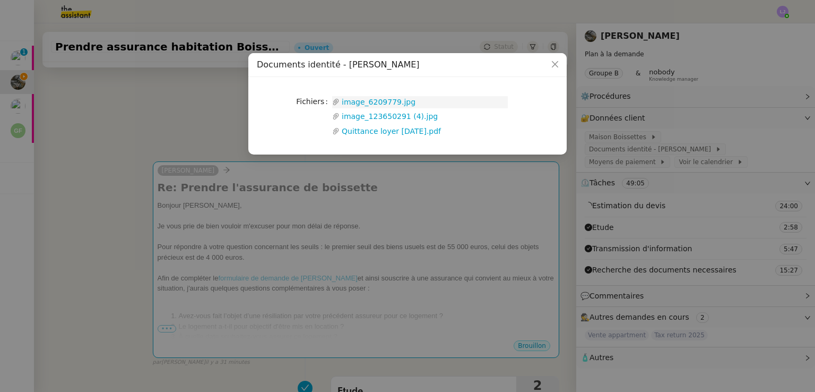
click at [376, 97] on link "image_6209779.jpg" at bounding box center [424, 102] width 168 height 12
click at [407, 117] on link "image_123650291 (4).jpg" at bounding box center [424, 116] width 168 height 12
click at [157, 143] on nz-modal-container "Documents identité - [PERSON_NAME] Upload image_6209779.jpg image_123650291 (4)…" at bounding box center [407, 196] width 815 height 392
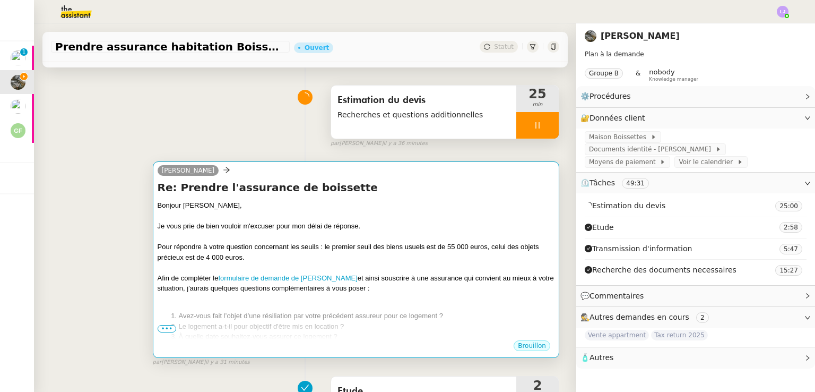
click at [200, 255] on div "Pour répondre à votre question concernant les seuils : le premier seuil des bie…" at bounding box center [356, 251] width 397 height 21
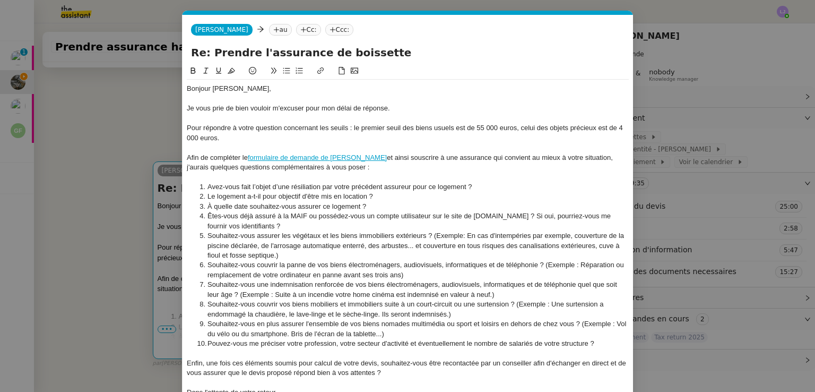
scroll to position [0, 22]
click at [102, 246] on nz-modal-container "Service TA - VOYAGE - PROPOSITION GLOBALE A utiliser dans le cadre de propositi…" at bounding box center [407, 196] width 815 height 392
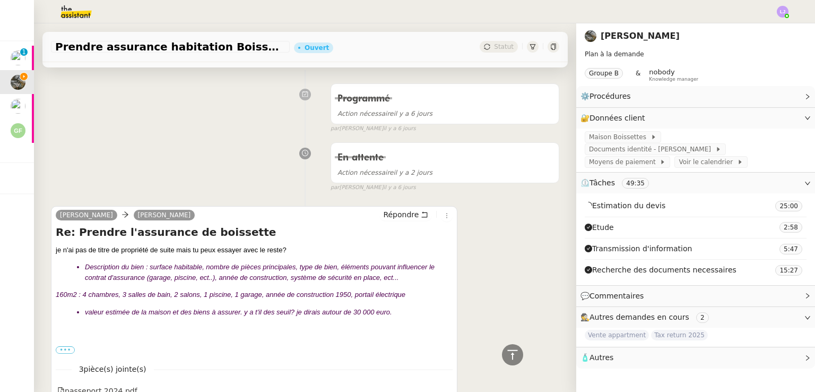
scroll to position [690, 0]
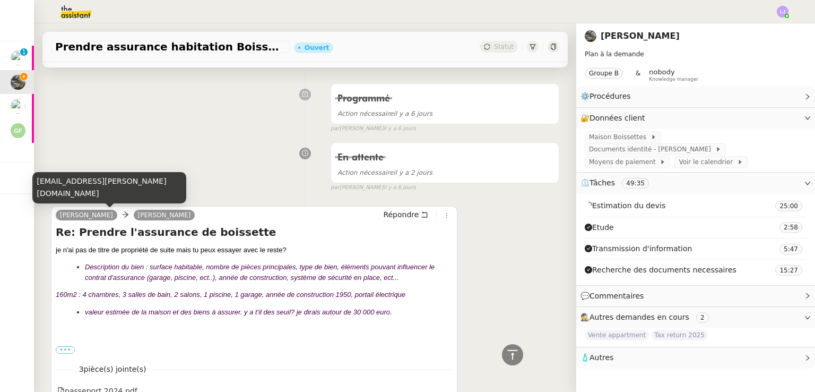
click at [66, 187] on div "[EMAIL_ADDRESS][PERSON_NAME][DOMAIN_NAME]" at bounding box center [109, 187] width 154 height 31
copy div "[EMAIL_ADDRESS][PERSON_NAME][DOMAIN_NAME]"
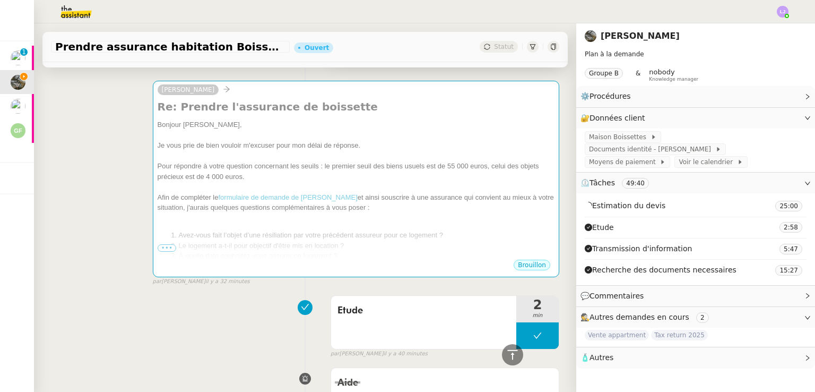
scroll to position [59, 0]
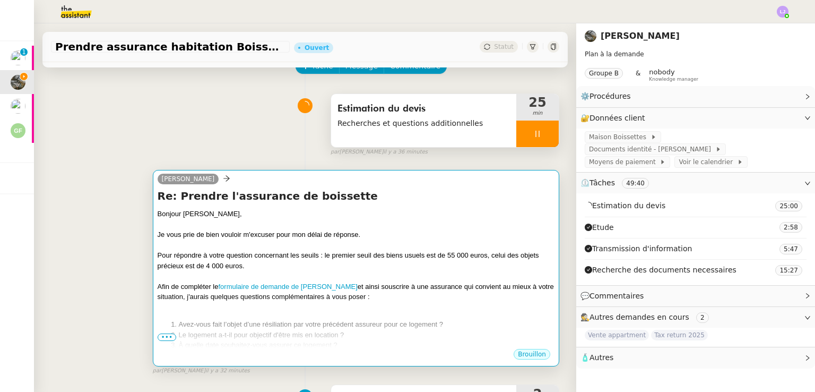
click at [314, 240] on div "Je vous prie de bien vouloir m'excuser pour mon délai de réponse." at bounding box center [356, 234] width 397 height 11
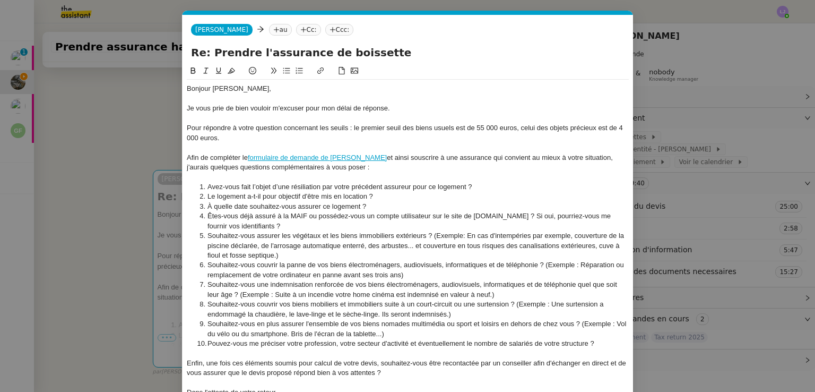
scroll to position [0, 22]
click at [269, 30] on nz-tag "au" at bounding box center [280, 30] width 23 height 12
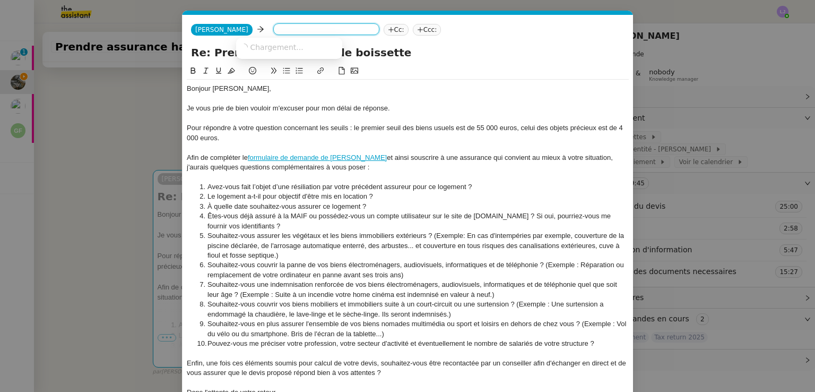
paste input "[EMAIL_ADDRESS][PERSON_NAME][DOMAIN_NAME]"
type input "[EMAIL_ADDRESS][PERSON_NAME][DOMAIN_NAME]"
click at [295, 70] on span "[EMAIL_ADDRESS][PERSON_NAME][DOMAIN_NAME]" at bounding box center [336, 66] width 192 height 8
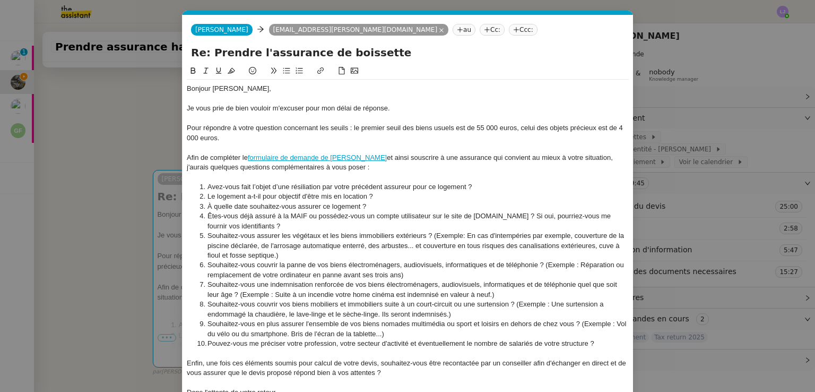
click at [270, 114] on div at bounding box center [408, 119] width 442 height 10
click at [399, 105] on div "Je vous prie de bien vouloir m'excuser pour mon délai de réponse." at bounding box center [408, 108] width 442 height 10
click at [107, 270] on nz-modal-container "Service TA - VOYAGE - PROPOSITION GLOBALE A utiliser dans le cadre de propositi…" at bounding box center [407, 196] width 815 height 392
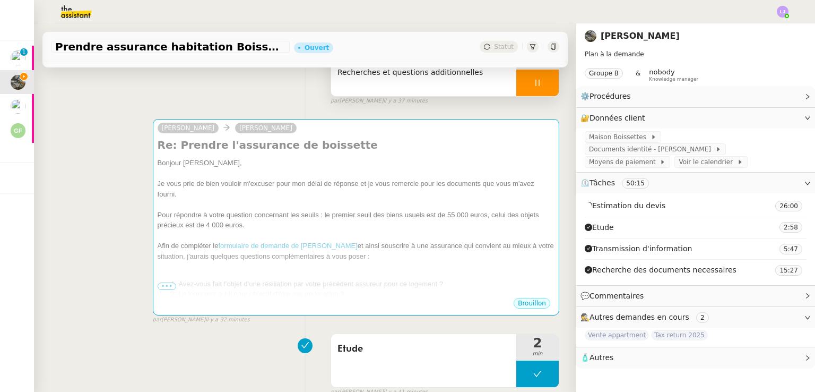
scroll to position [85, 0]
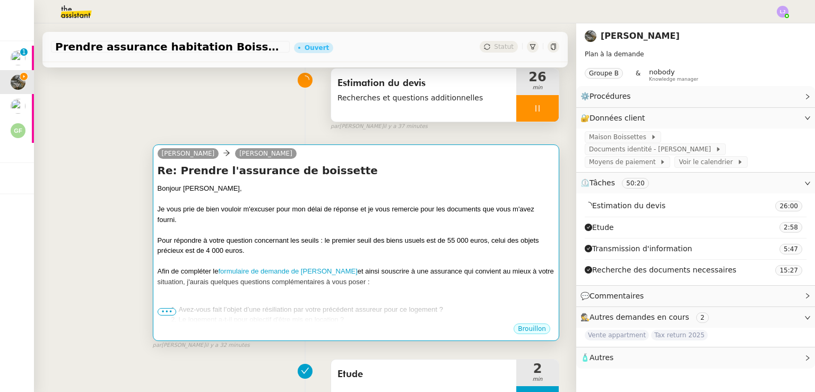
click at [234, 201] on div at bounding box center [356, 199] width 397 height 11
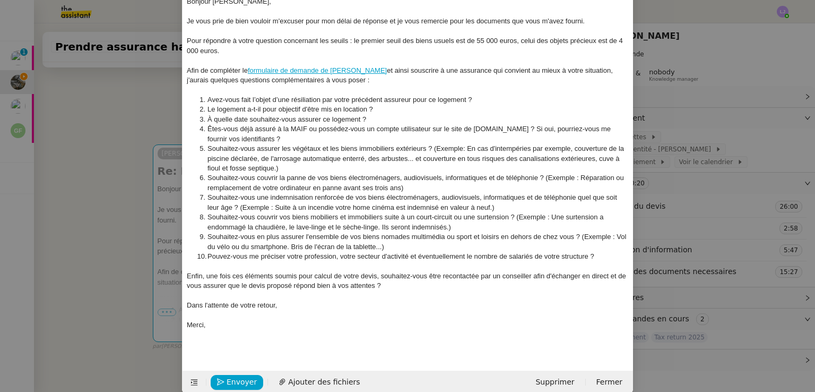
scroll to position [87, 0]
click at [284, 100] on li "Avez-vous fait l’objet d’une résiliation par votre précédent assureur pour ce l…" at bounding box center [413, 100] width 432 height 10
click at [325, 110] on li "Le logement a-t-il pour objectif d'être mis en location ?" at bounding box center [413, 110] width 432 height 10
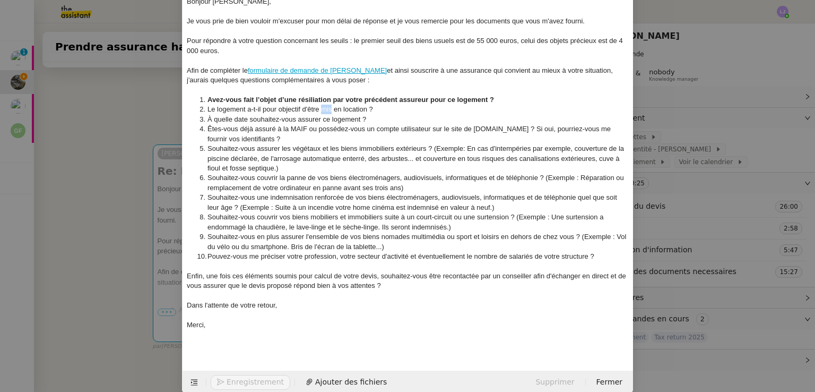
click at [325, 110] on li "Le logement a-t-il pour objectif d'être mis en location ?" at bounding box center [413, 110] width 432 height 10
click at [328, 120] on li "À quelle date souhaitez-vous assurer ce logement ?" at bounding box center [413, 120] width 432 height 10
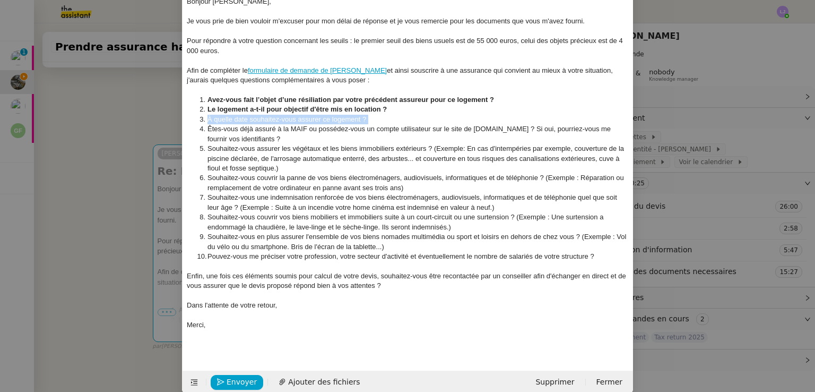
click at [328, 120] on li "À quelle date souhaitez-vous assurer ce logement ?" at bounding box center [413, 120] width 432 height 10
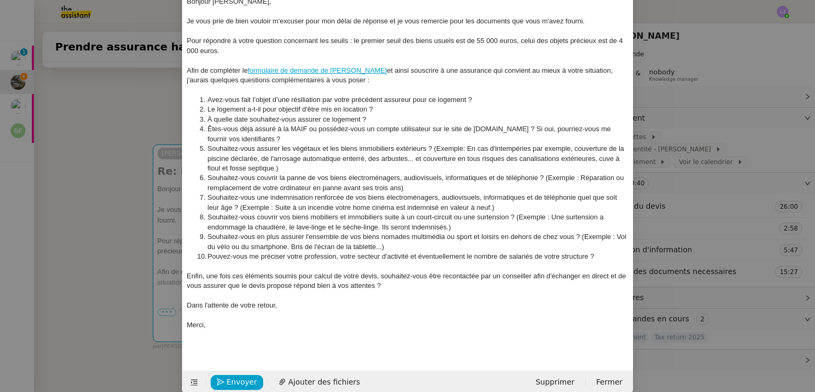
click at [403, 283] on div "Enfin, une fois ces éléments soumis pour calcul de votre devis, souhaitez-vous …" at bounding box center [408, 281] width 442 height 20
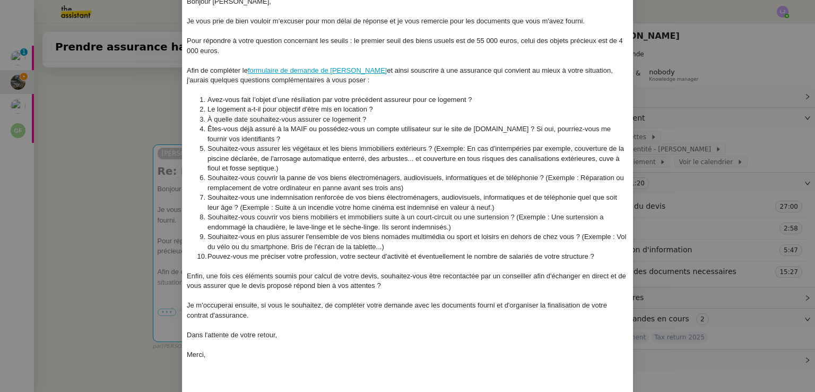
click at [495, 307] on div "Je m'occuperai ensuite, si vous le souhaitez, de compléter votre demande avec l…" at bounding box center [408, 310] width 442 height 20
click at [424, 323] on div at bounding box center [408, 325] width 442 height 10
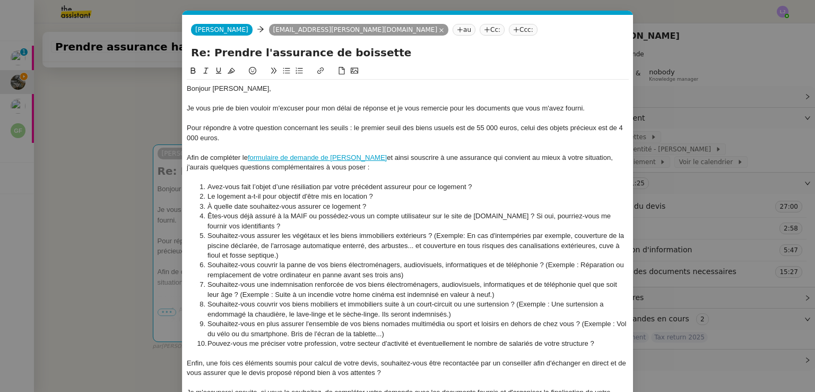
scroll to position [133, 0]
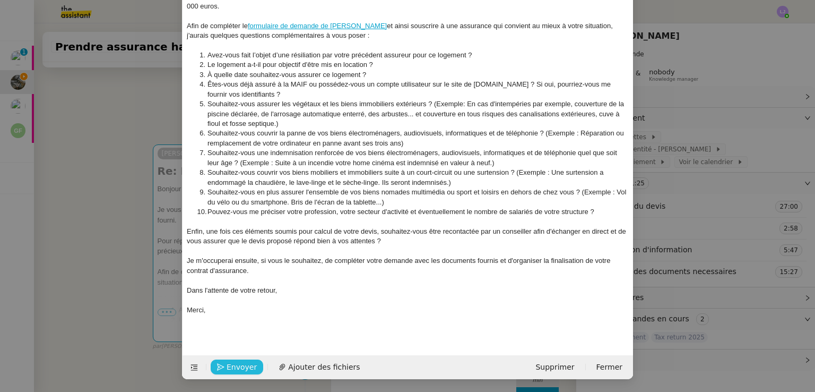
click at [244, 370] on span "Envoyer" at bounding box center [242, 367] width 30 height 12
click at [244, 370] on span "Confirmer l'envoi" at bounding box center [259, 367] width 64 height 12
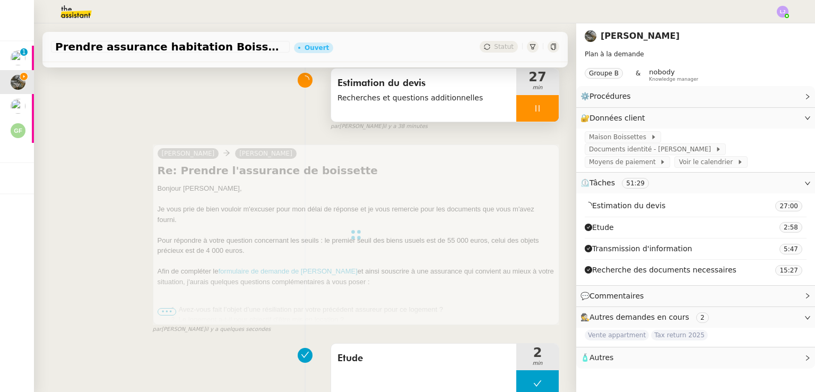
scroll to position [0, 0]
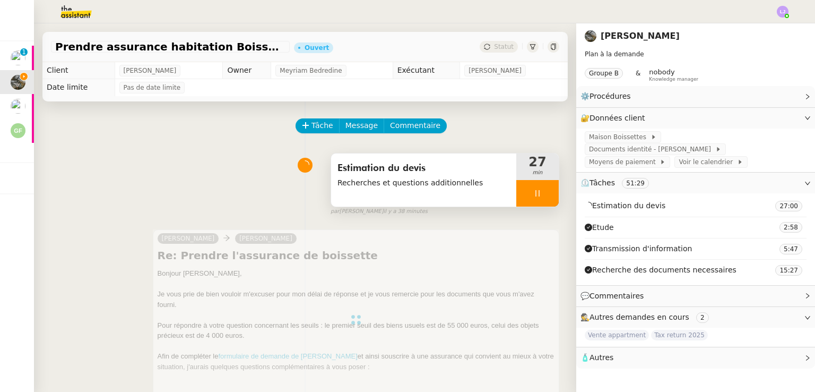
click at [543, 187] on div at bounding box center [537, 193] width 42 height 27
click at [543, 187] on button at bounding box center [548, 193] width 21 height 27
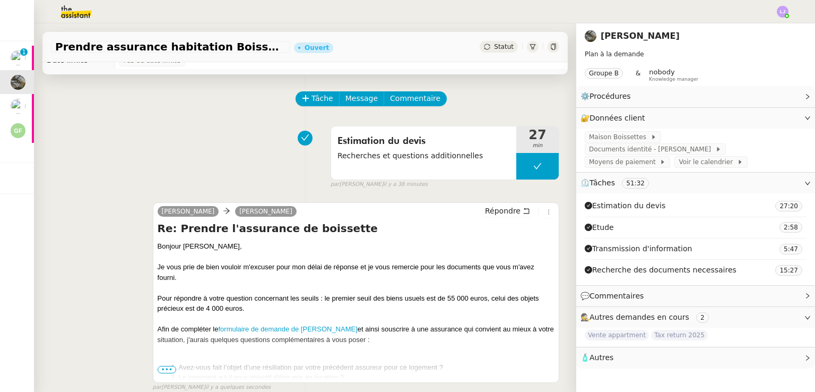
scroll to position [21, 0]
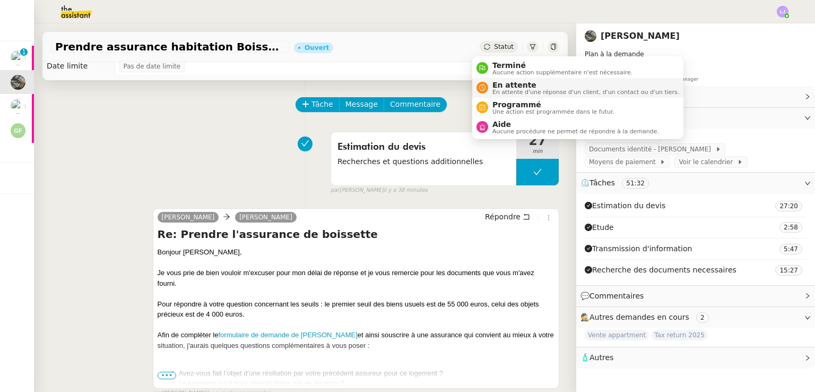
click at [505, 85] on span "En attente" at bounding box center [586, 85] width 187 height 8
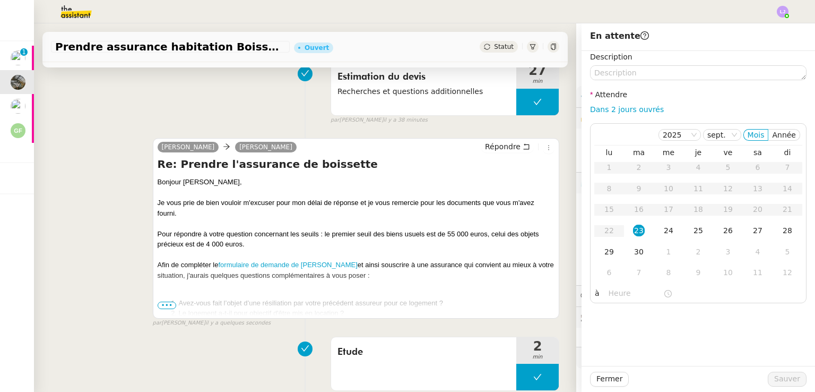
scroll to position [96, 0]
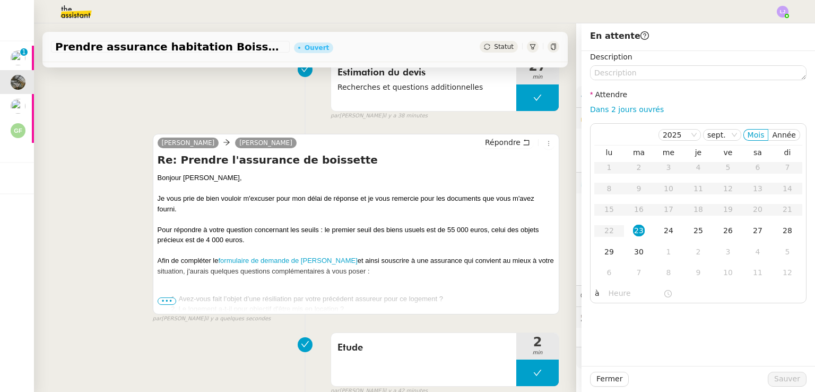
click at [158, 300] on span "•••" at bounding box center [167, 300] width 19 height 7
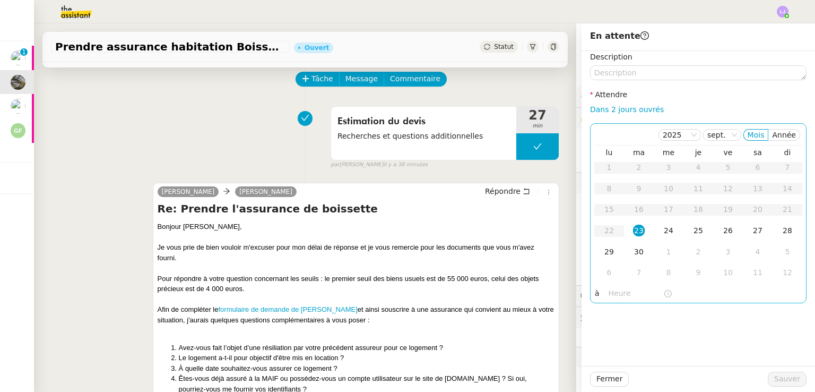
scroll to position [46, 0]
click at [696, 236] on div "25" at bounding box center [699, 230] width 12 height 12
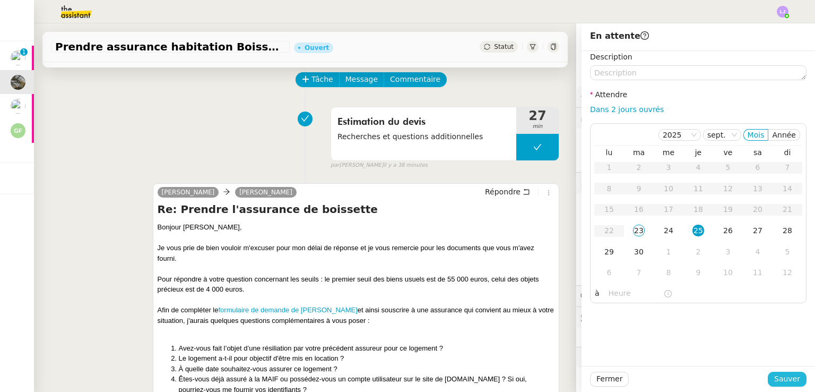
click at [785, 385] on button "Sauver" at bounding box center [787, 379] width 39 height 15
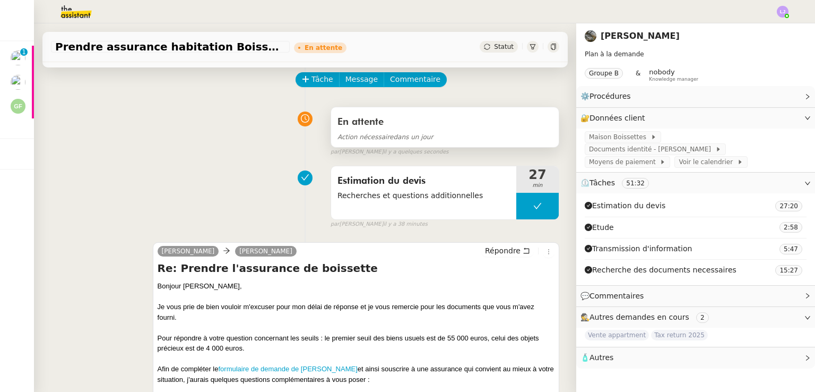
click at [411, 141] on span "Action nécessaire dans un jour" at bounding box center [386, 136] width 96 height 7
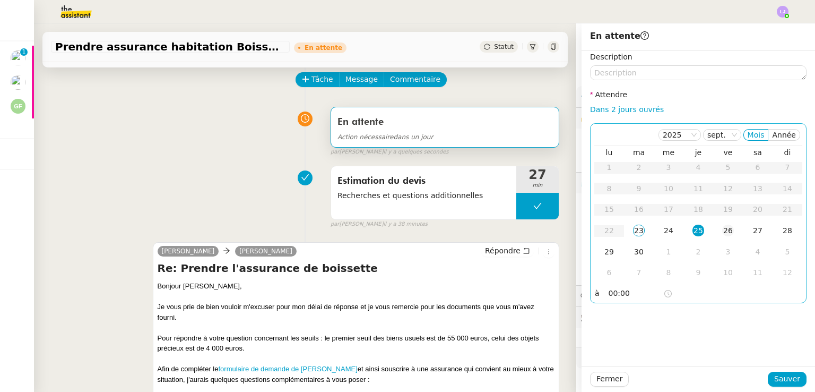
click at [727, 235] on div "26" at bounding box center [728, 230] width 12 height 12
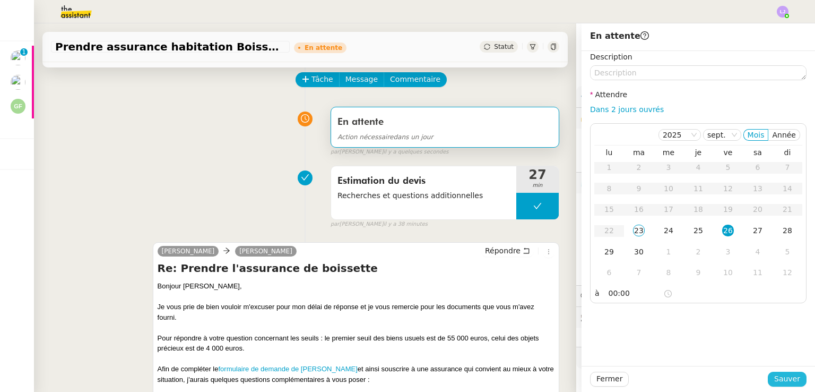
click at [784, 375] on span "Sauver" at bounding box center [787, 379] width 26 height 12
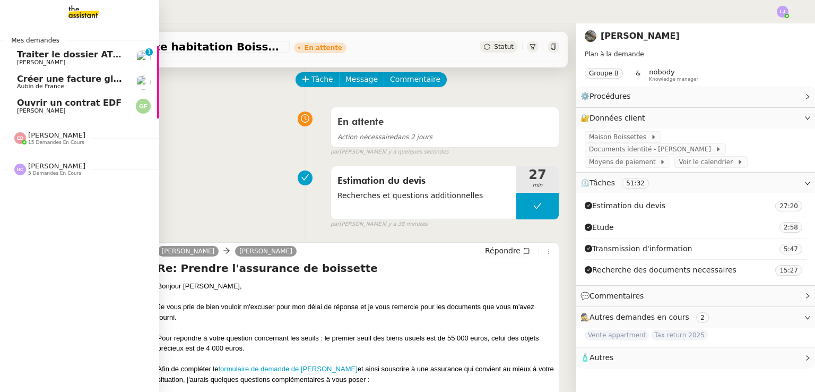
click at [53, 111] on span "[PERSON_NAME]" at bounding box center [41, 110] width 48 height 7
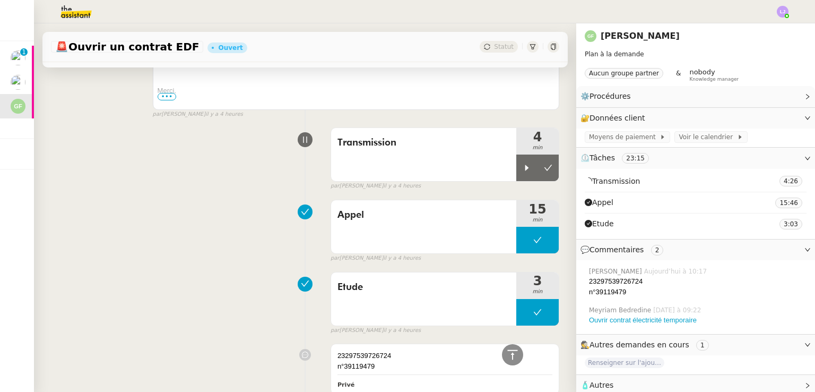
scroll to position [652, 0]
click at [525, 170] on icon at bounding box center [527, 168] width 4 height 6
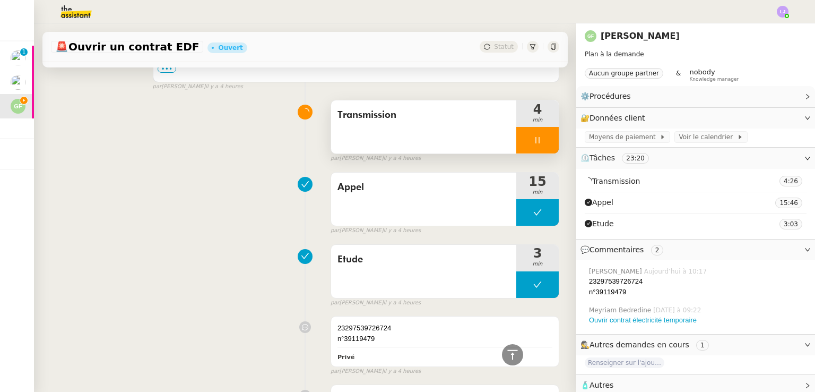
scroll to position [668, 0]
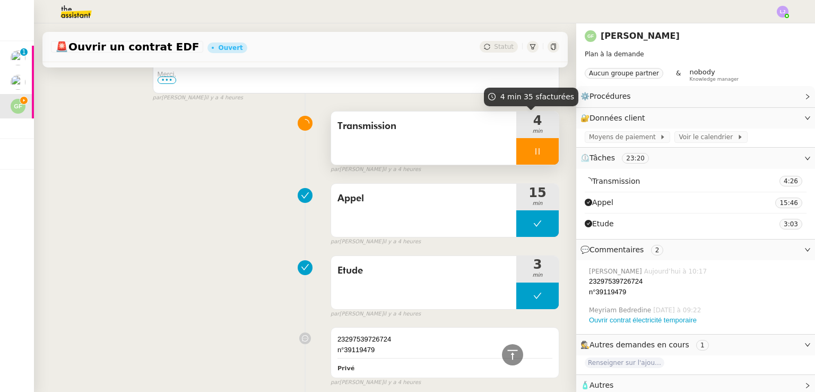
click at [542, 162] on div at bounding box center [537, 151] width 42 height 27
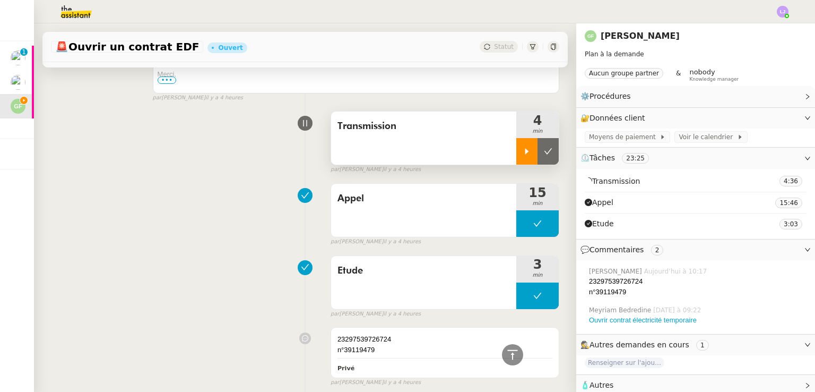
click at [542, 162] on button at bounding box center [548, 151] width 21 height 27
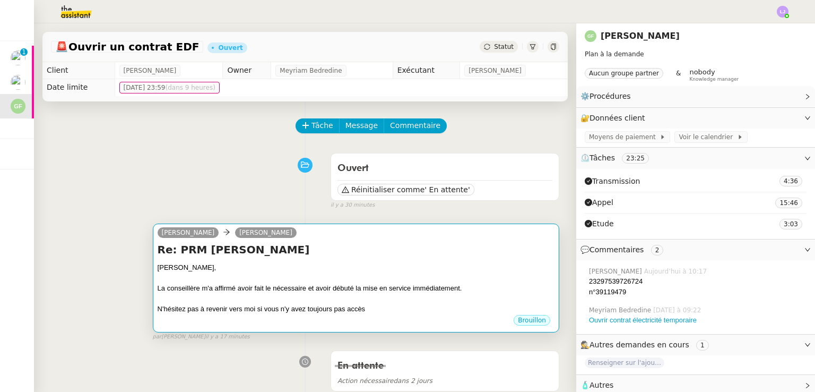
click at [430, 268] on div "[PERSON_NAME]," at bounding box center [356, 267] width 397 height 11
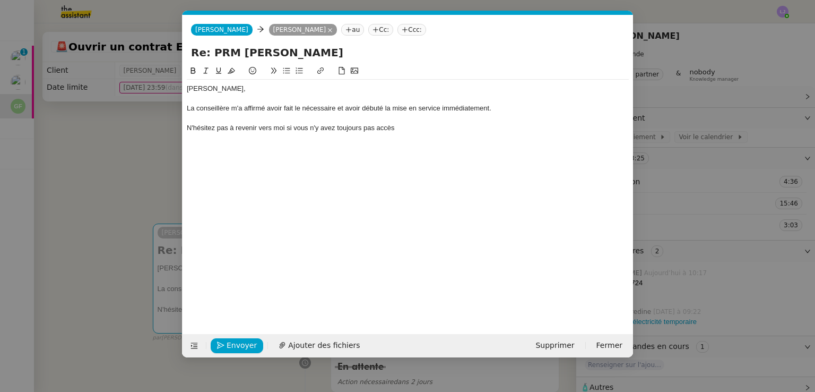
scroll to position [0, 22]
click at [415, 126] on div "N'hésitez pas à revenir vers moi si vous n'y avez toujours pas accès" at bounding box center [408, 128] width 442 height 10
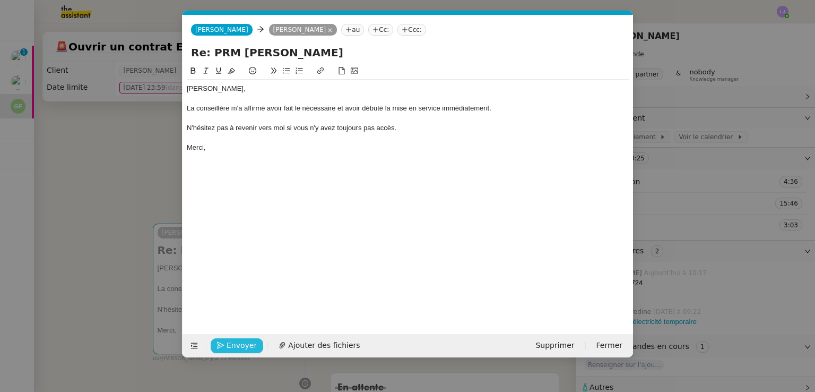
click at [245, 341] on span "Envoyer" at bounding box center [242, 345] width 30 height 12
click at [245, 341] on span "Confirmer l'envoi" at bounding box center [259, 345] width 64 height 12
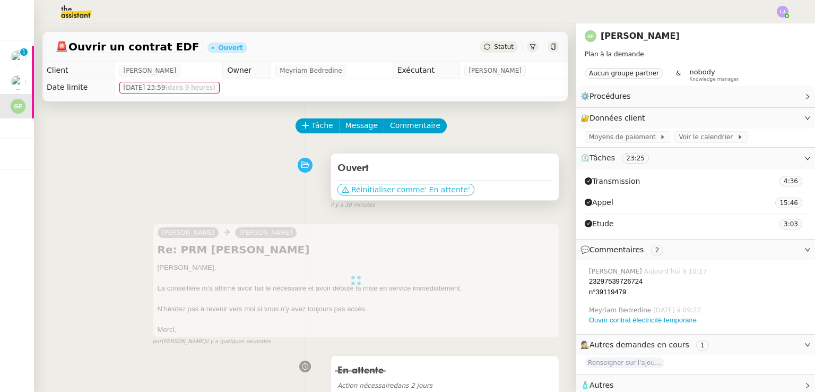
click at [373, 192] on span "Réinitialiser comme" at bounding box center [387, 189] width 73 height 11
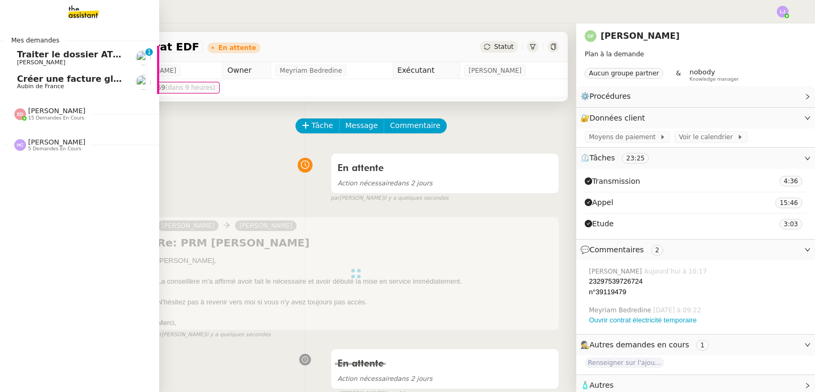
click at [77, 59] on span "[PERSON_NAME]" at bounding box center [70, 62] width 107 height 6
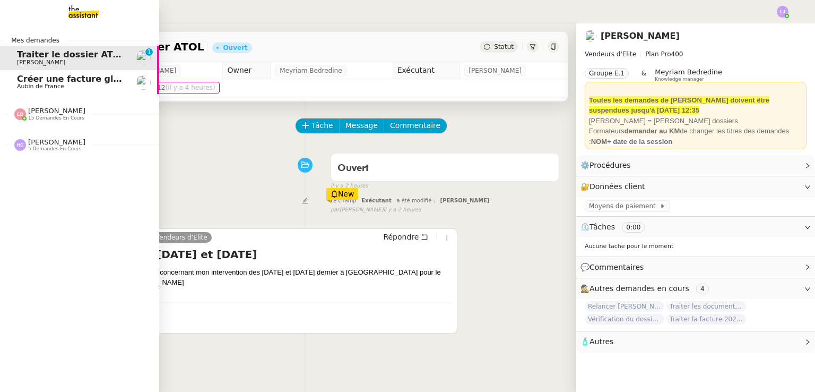
click at [72, 82] on span "Créer une facture globale pour [PERSON_NAME]" at bounding box center [132, 79] width 230 height 10
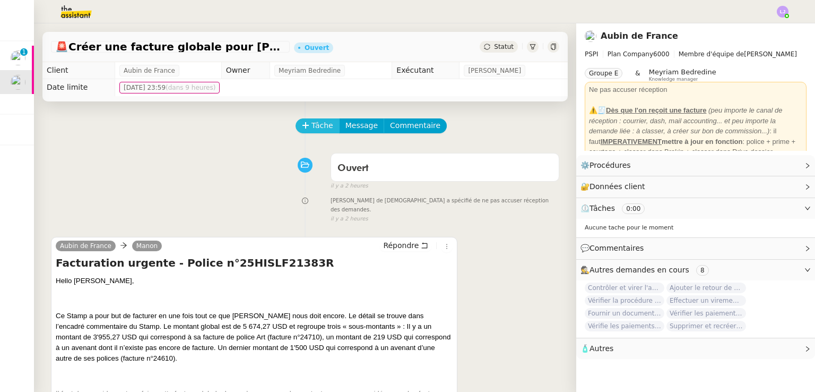
click at [322, 123] on span "Tâche" at bounding box center [323, 125] width 22 height 12
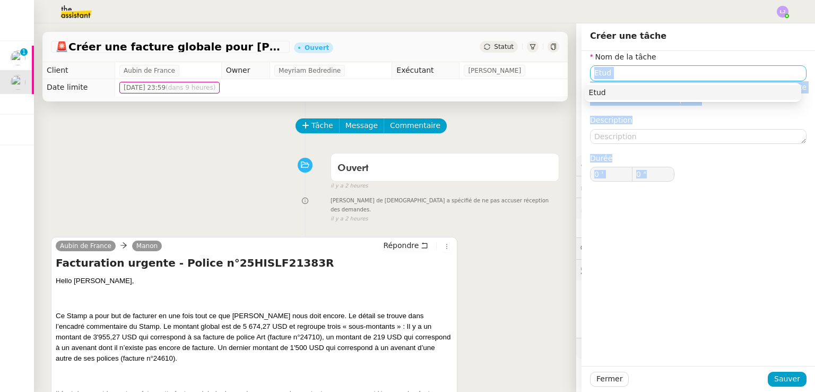
drag, startPoint x: 650, startPoint y: 297, endPoint x: 654, endPoint y: 65, distance: 231.4
click at [654, 65] on div "Nom de la tâche Etud ⚠️ Privilégiez un titre clair et explicite. Le client voit…" at bounding box center [699, 208] width 234 height 315
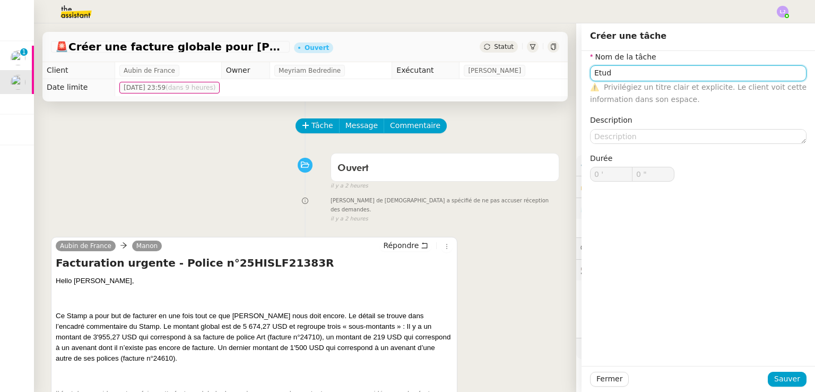
click at [654, 65] on input "Etud" at bounding box center [698, 72] width 217 height 15
type input "Etude"
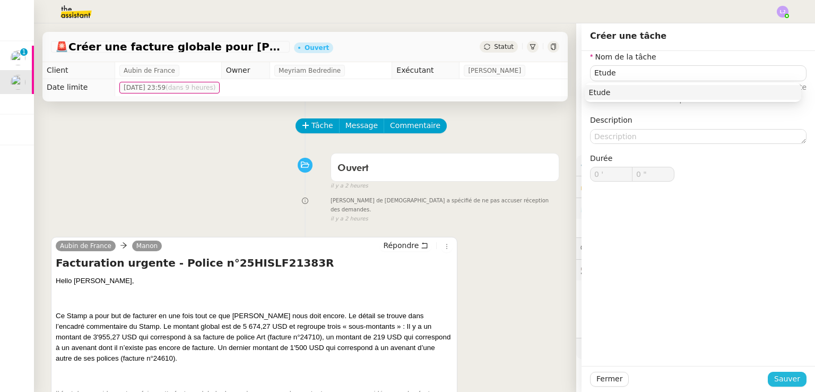
click at [784, 373] on span "Sauver" at bounding box center [787, 379] width 26 height 12
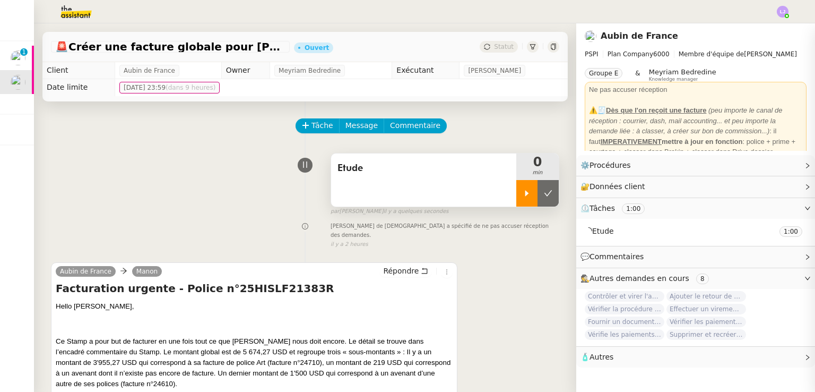
click at [525, 195] on icon at bounding box center [527, 193] width 4 height 6
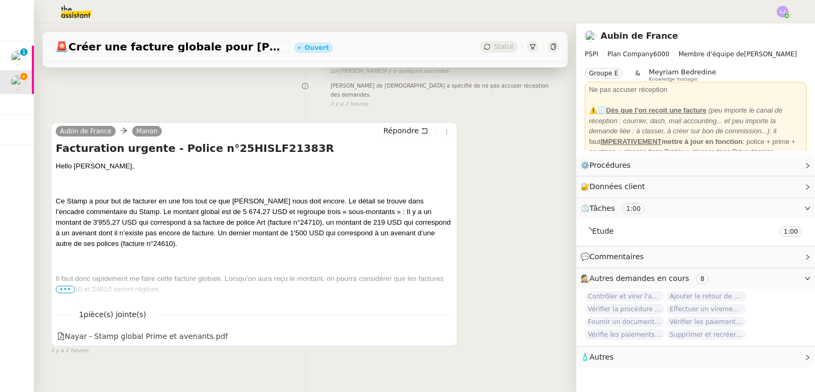
scroll to position [146, 0]
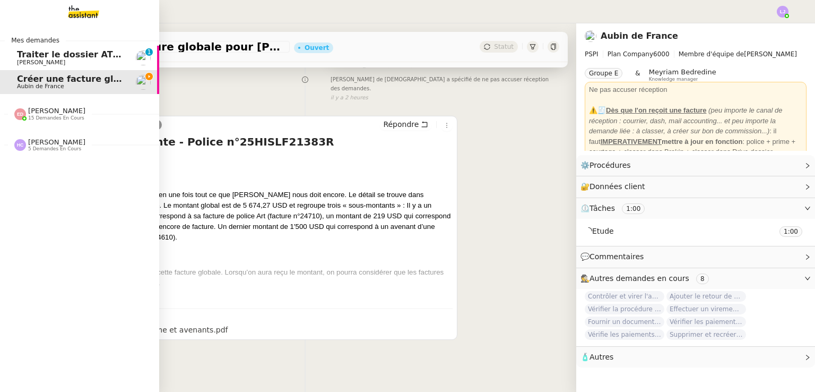
click at [94, 57] on span "Traiter le dossier ATOL" at bounding box center [71, 54] width 108 height 10
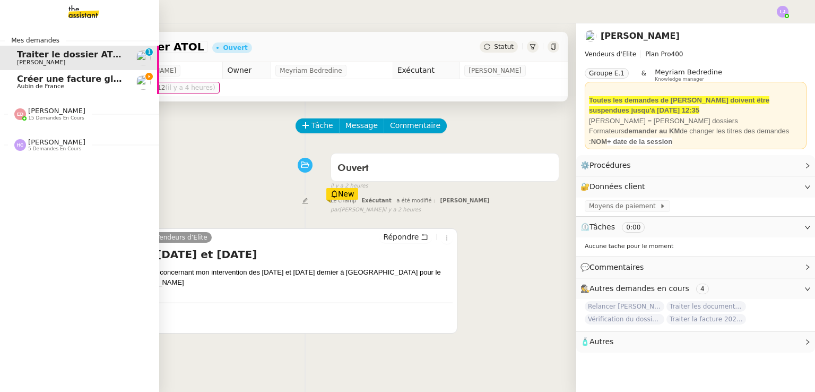
click at [93, 84] on span "Aubin de France" at bounding box center [70, 86] width 107 height 6
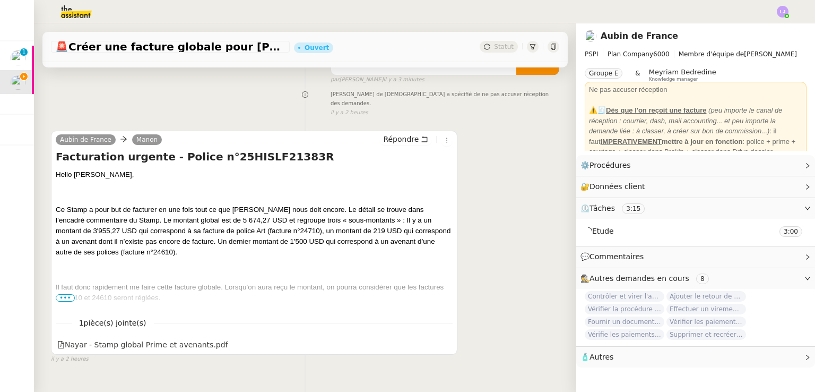
scroll to position [131, 0]
click at [70, 295] on span "•••" at bounding box center [65, 298] width 19 height 7
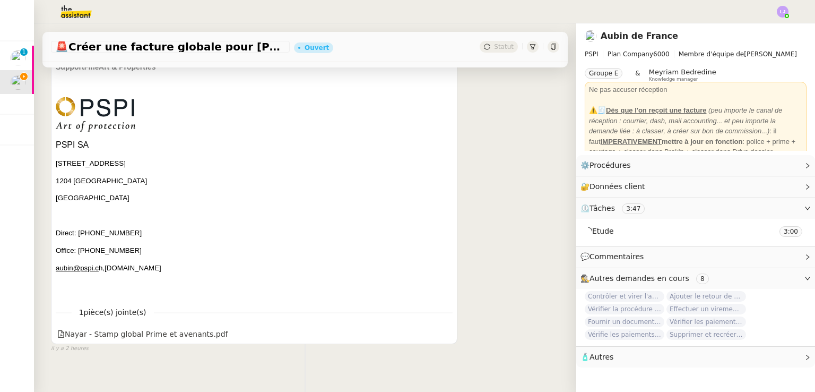
scroll to position [506, 0]
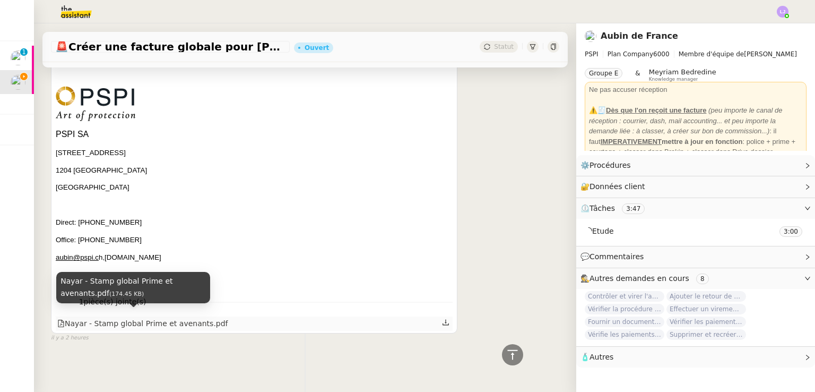
click at [145, 317] on div "Nayar - Stamp global Prime et avenants.pdf" at bounding box center [142, 323] width 171 height 12
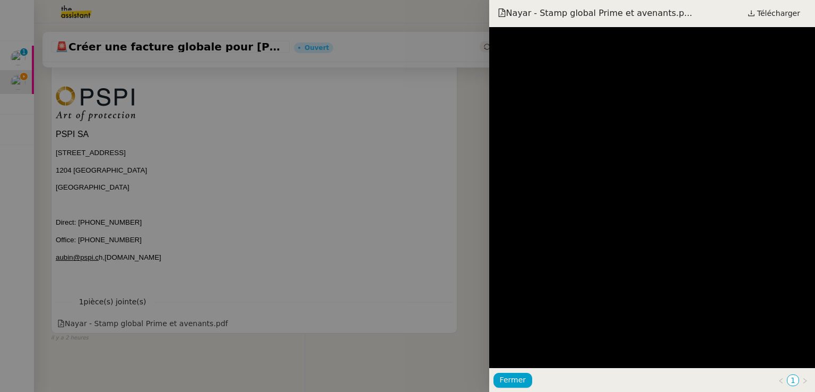
click at [368, 265] on div at bounding box center [407, 196] width 815 height 392
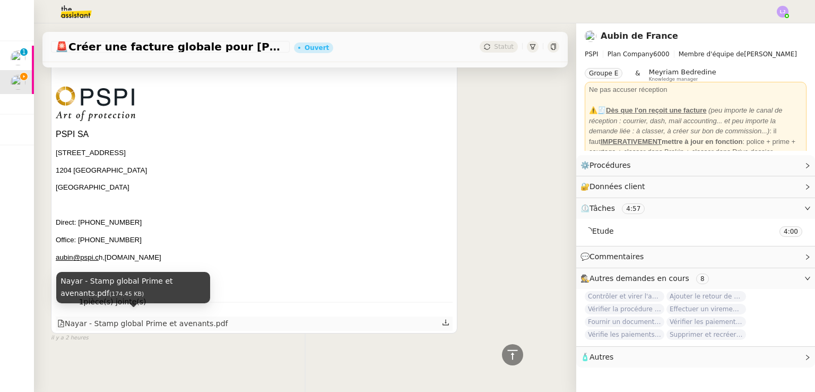
click at [177, 321] on div "Nayar - Stamp global Prime et avenants.pdf" at bounding box center [142, 323] width 171 height 12
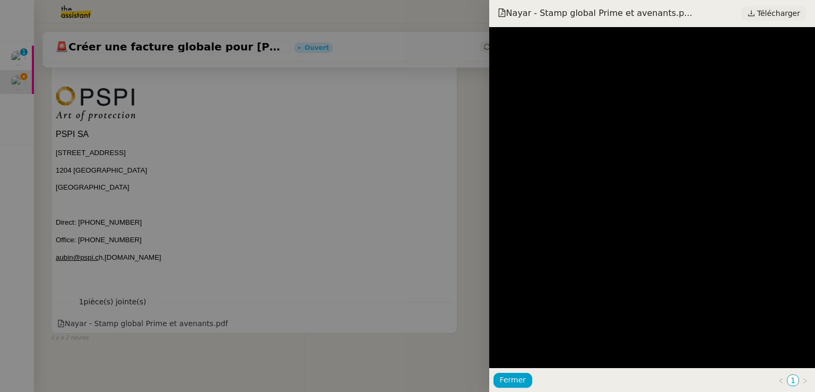
click at [791, 15] on span "Télécharger" at bounding box center [778, 13] width 43 height 14
click at [336, 286] on div at bounding box center [407, 196] width 815 height 392
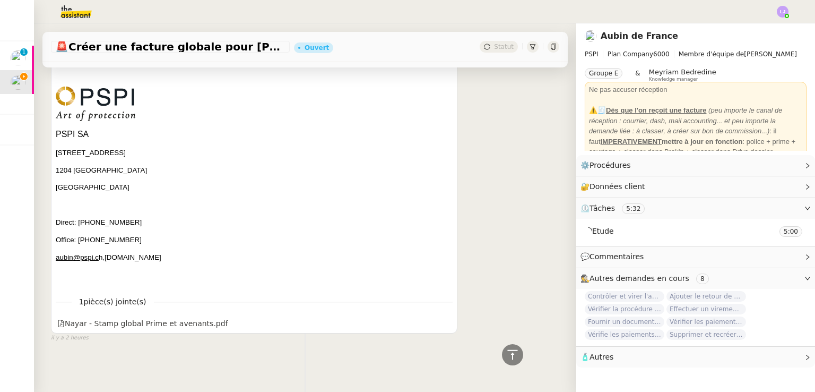
scroll to position [506, 0]
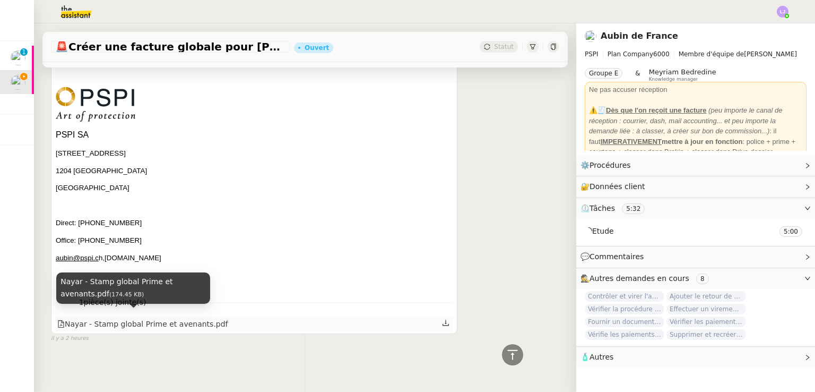
click at [191, 319] on div "Nayar - Stamp global Prime et avenants.pdf" at bounding box center [142, 324] width 171 height 12
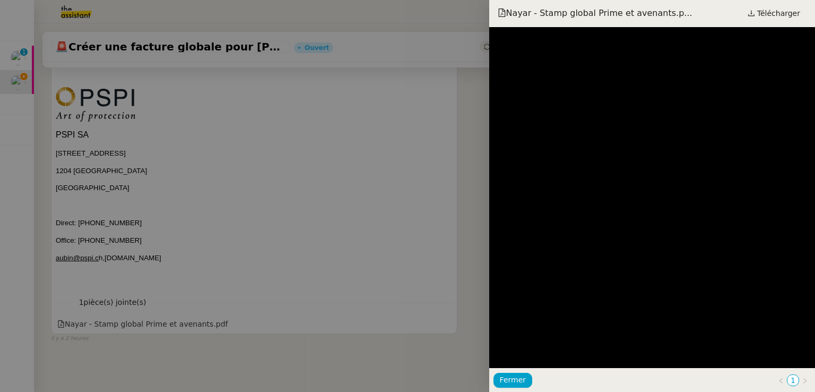
click at [337, 187] on div at bounding box center [407, 196] width 815 height 392
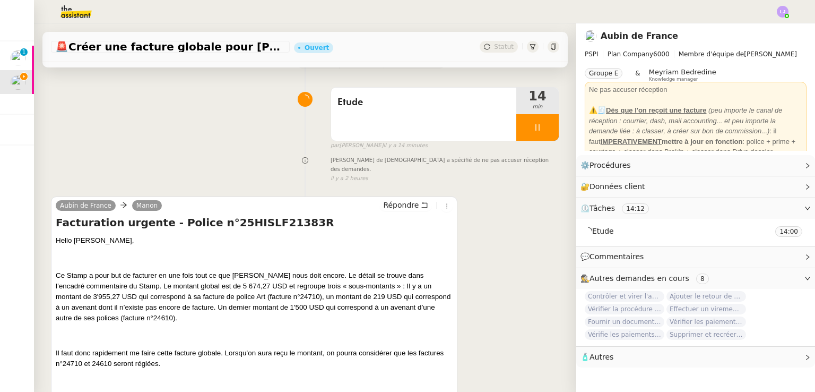
scroll to position [0, 0]
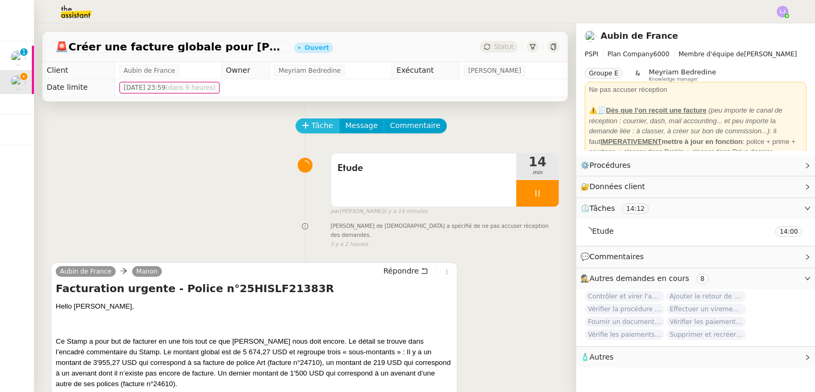
click at [313, 133] on button "Tâche" at bounding box center [318, 125] width 44 height 15
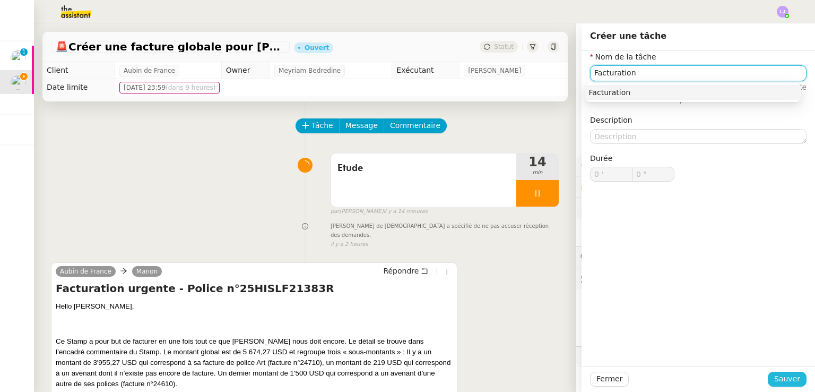
type input "Facturation"
click at [788, 382] on span "Sauver" at bounding box center [787, 379] width 26 height 12
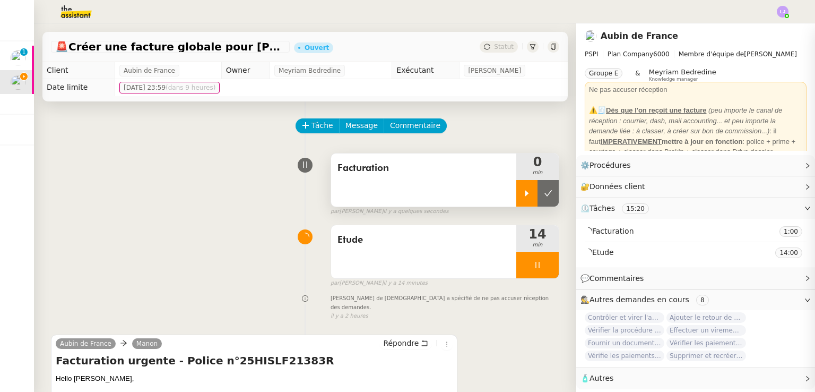
click at [516, 187] on div at bounding box center [526, 193] width 21 height 27
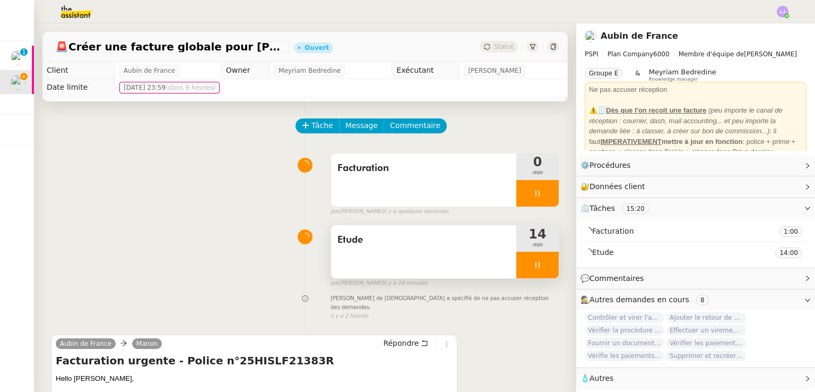
click at [540, 270] on div at bounding box center [537, 265] width 42 height 27
click at [544, 269] on icon at bounding box center [548, 265] width 8 height 8
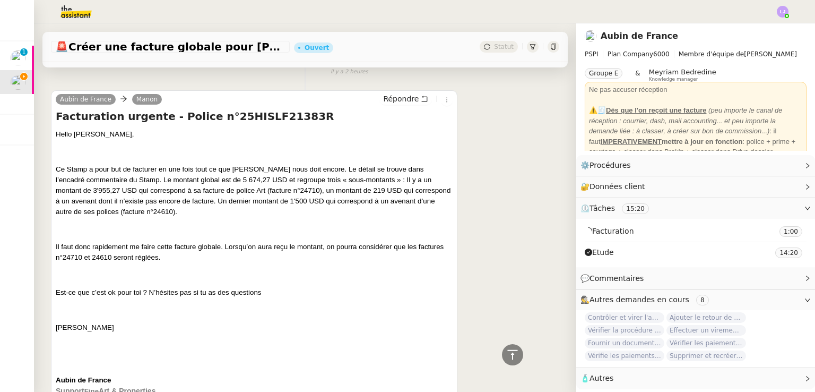
scroll to position [245, 0]
click at [175, 177] on span "Ce Stamp a pour but de facturer en une fois tout ce que [PERSON_NAME] nous doit…" at bounding box center [253, 189] width 395 height 50
click at [179, 164] on span "Ce Stamp a pour but de facturer en une fois tout ce que [PERSON_NAME] nous doit…" at bounding box center [253, 189] width 395 height 50
click at [275, 192] on span "Ce Stamp a pour but de facturer en une fois tout ce que [PERSON_NAME] nous doit…" at bounding box center [253, 189] width 395 height 50
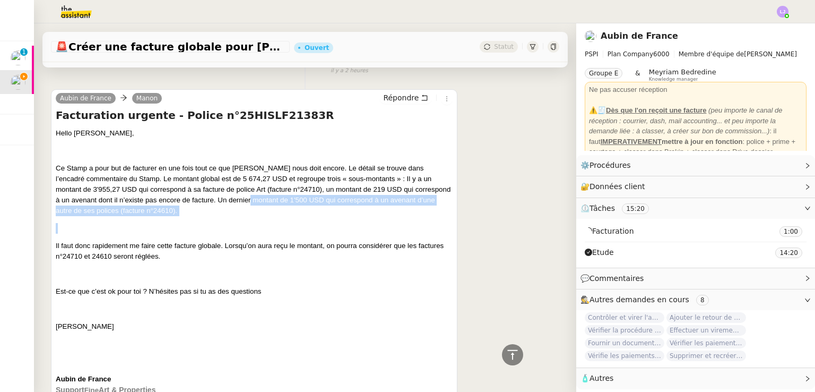
drag, startPoint x: 301, startPoint y: 216, endPoint x: 238, endPoint y: 200, distance: 65.3
click at [238, 200] on div "Hello [PERSON_NAME], Ce Stamp a pour but de facturer en une fois tout ce que [P…" at bounding box center [254, 371] width 397 height 486
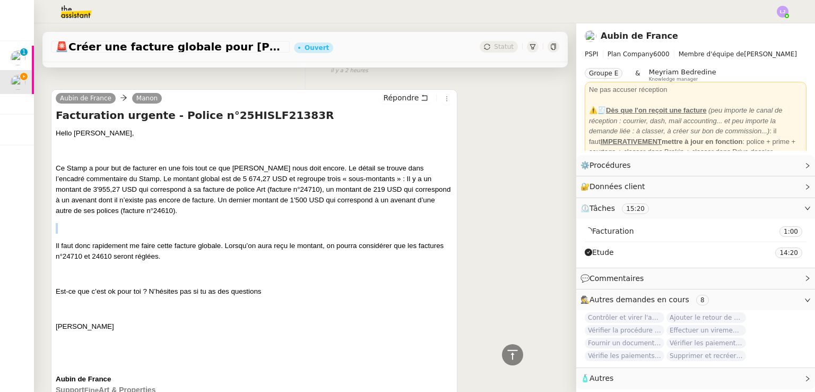
click at [238, 200] on p "Ce Stamp a pour but de facturer en une fois tout ce que [PERSON_NAME] nous doit…" at bounding box center [254, 189] width 397 height 53
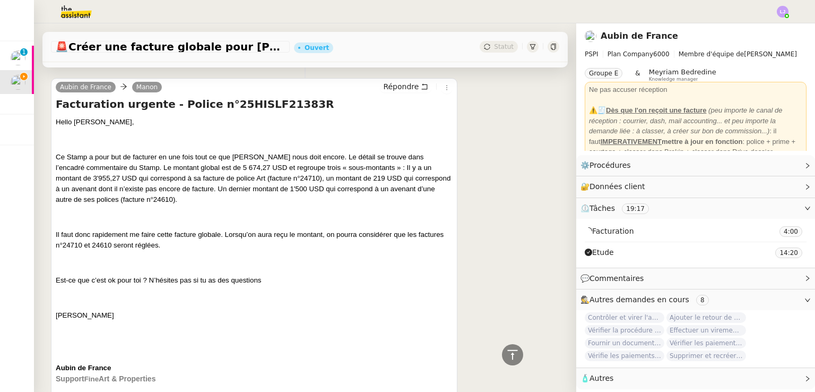
scroll to position [0, 0]
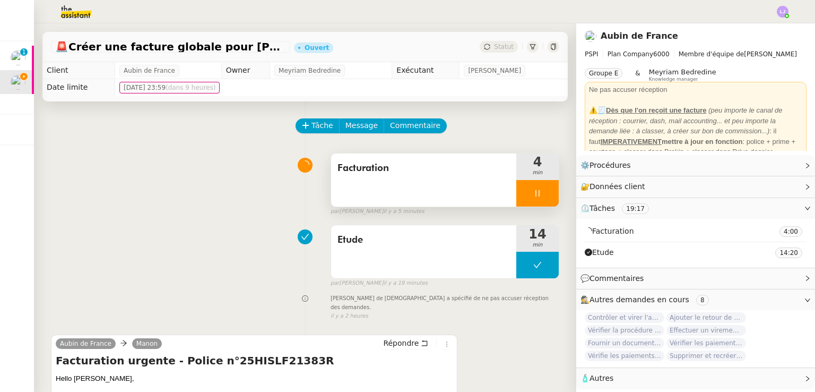
click at [516, 195] on div at bounding box center [537, 193] width 42 height 27
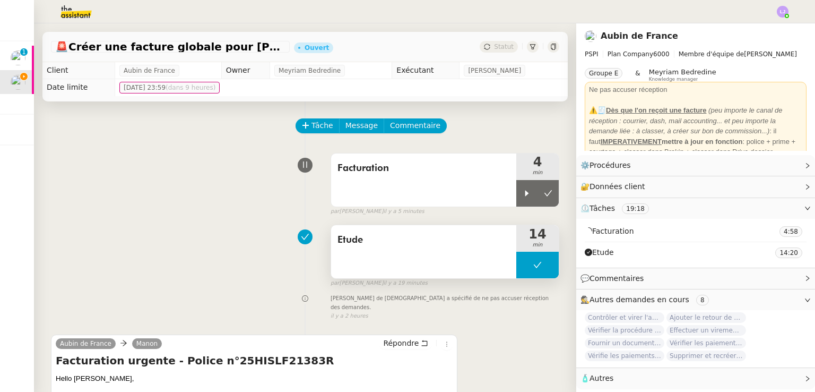
click at [530, 278] on button at bounding box center [537, 265] width 42 height 27
click at [523, 269] on icon at bounding box center [527, 265] width 8 height 8
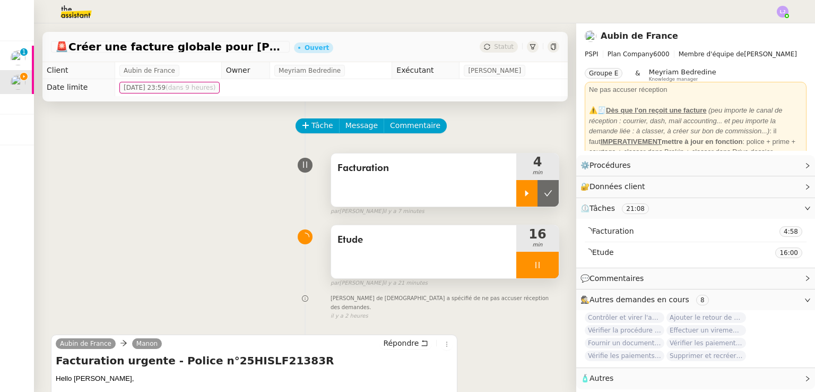
click at [518, 205] on div at bounding box center [526, 193] width 21 height 27
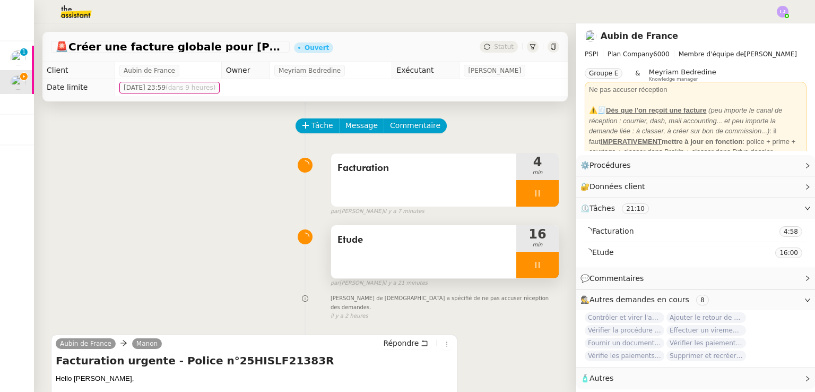
click at [543, 262] on div at bounding box center [537, 265] width 42 height 27
click at [543, 262] on button at bounding box center [548, 265] width 21 height 27
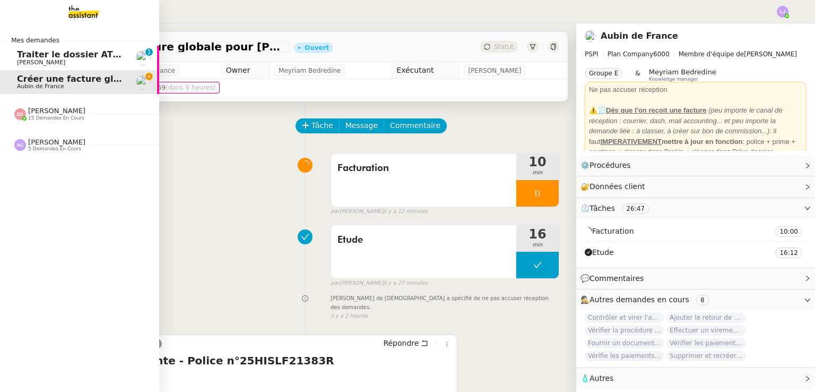
click at [22, 63] on span "[PERSON_NAME]" at bounding box center [41, 62] width 48 height 7
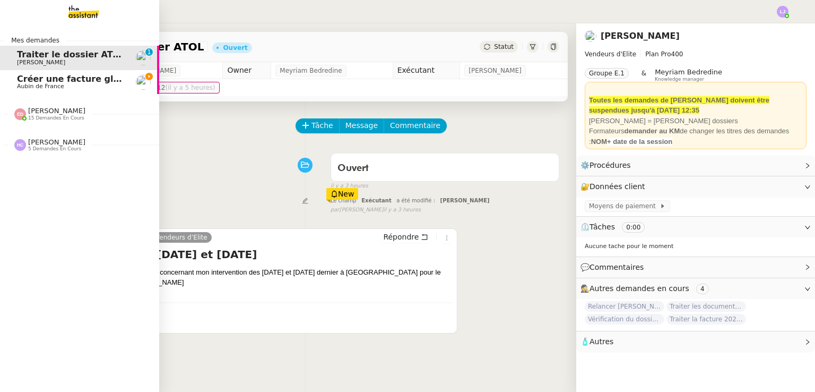
click at [19, 77] on span "Créer une facture globale pour [PERSON_NAME]" at bounding box center [132, 79] width 230 height 10
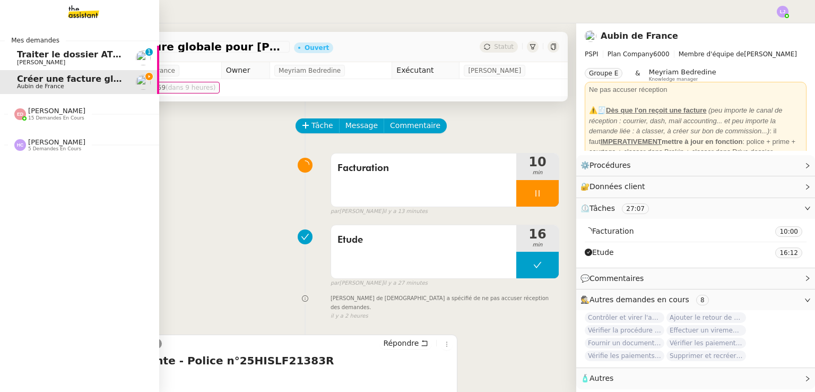
click at [18, 58] on span "Traiter le dossier ATOL" at bounding box center [71, 54] width 108 height 10
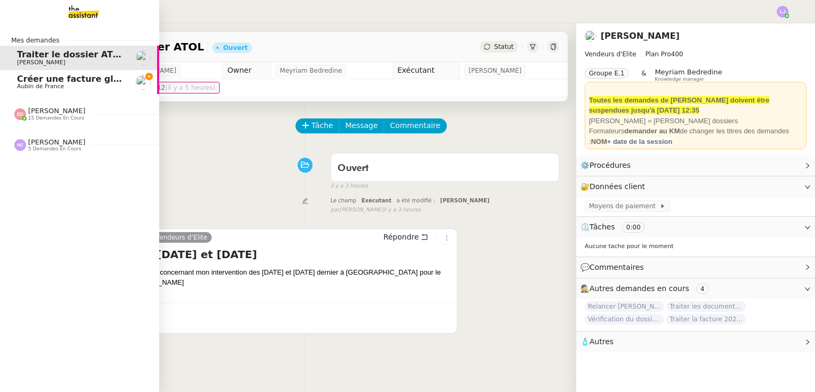
click at [51, 81] on span "Créer une facture globale pour [PERSON_NAME]" at bounding box center [132, 79] width 230 height 10
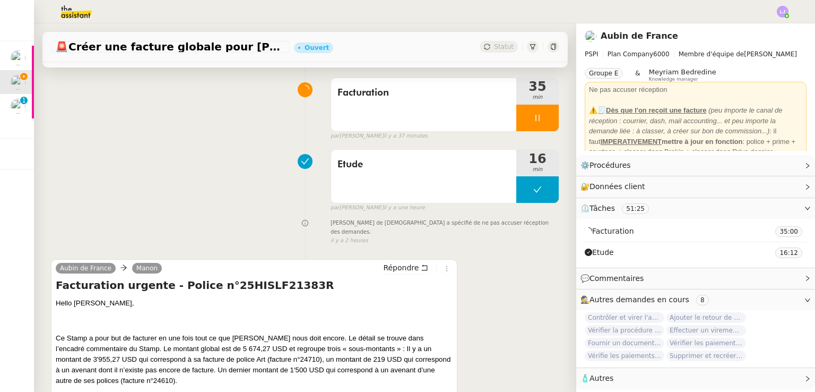
scroll to position [224, 0]
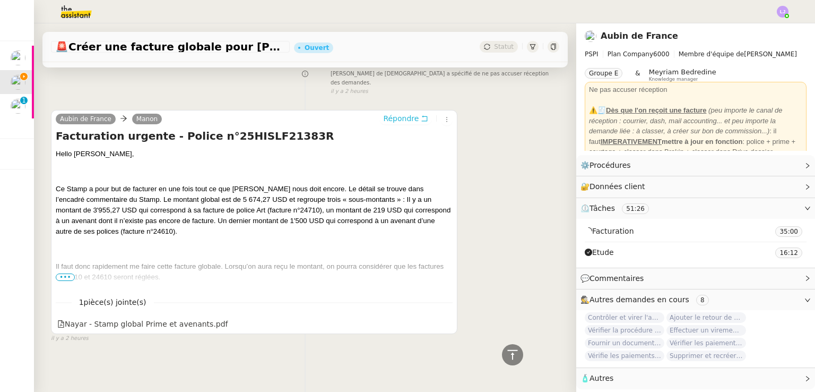
click at [407, 113] on span "Répondre" at bounding box center [401, 118] width 36 height 11
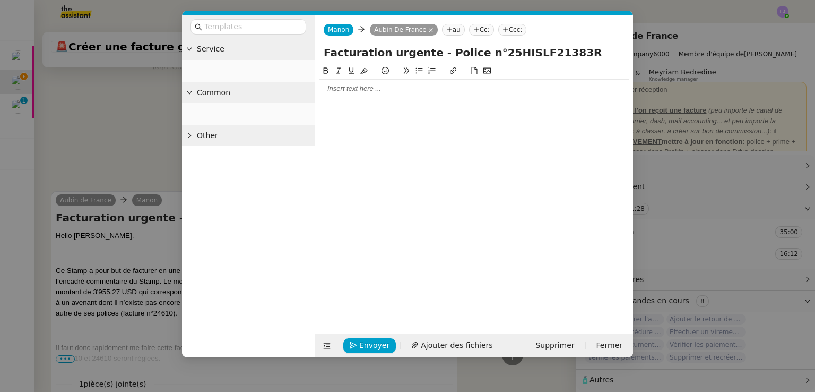
scroll to position [306, 0]
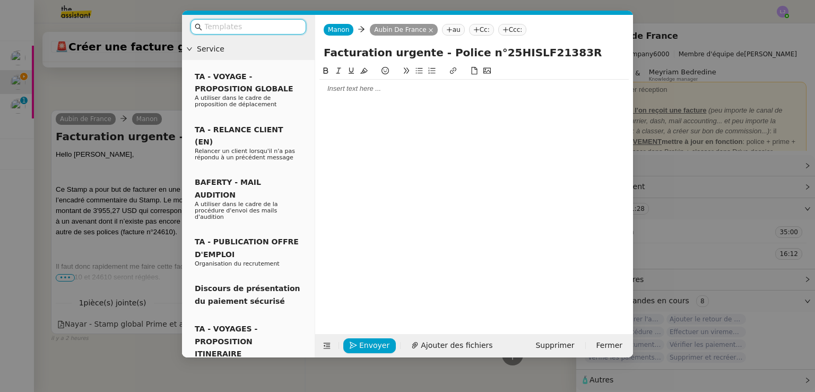
click at [391, 90] on div at bounding box center [474, 89] width 309 height 10
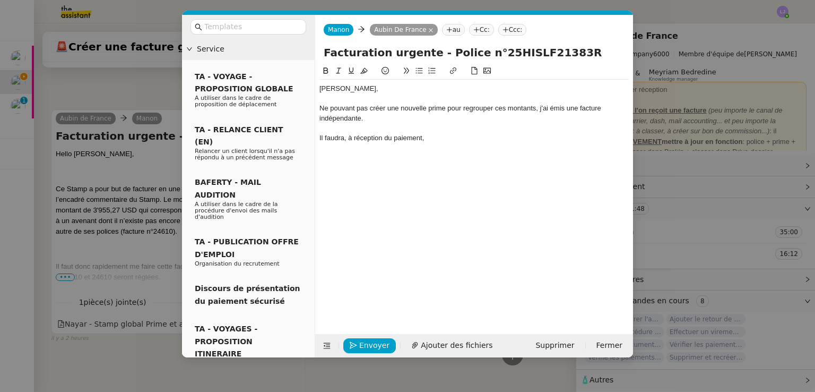
scroll to position [358, 0]
click at [511, 135] on div "Il faudra, à réception du paiement, mettre en payé les factures 24710," at bounding box center [474, 138] width 309 height 10
click at [367, 117] on div "Ne pouvant pas créer une nouvelle prime pour regrouper ces montants, j'ai émis …" at bounding box center [474, 113] width 309 height 20
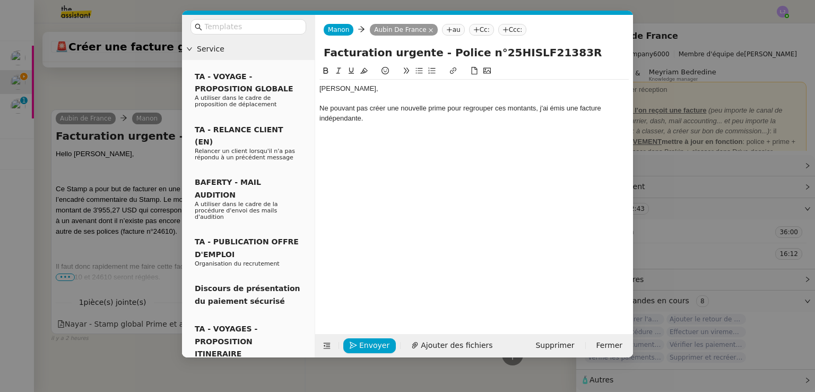
click at [122, 275] on nz-modal-container "Service TA - VOYAGE - PROPOSITION GLOBALE A utiliser dans le cadre de propositi…" at bounding box center [407, 196] width 815 height 392
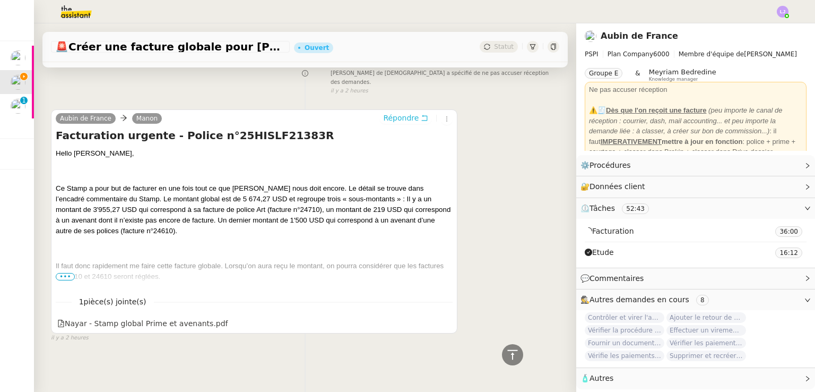
scroll to position [357, 0]
click at [66, 273] on span "•••" at bounding box center [65, 276] width 19 height 7
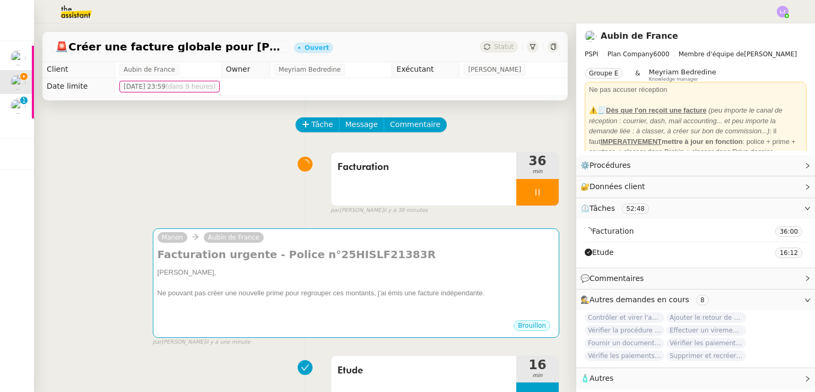
scroll to position [0, 0]
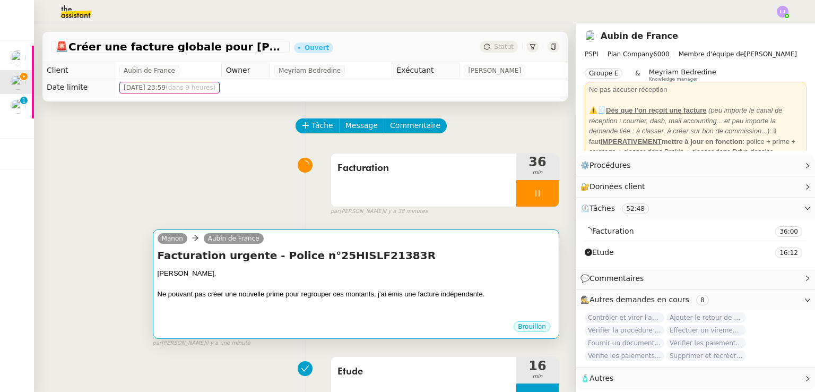
click at [373, 256] on h4 "Facturation urgente - Police n°25HISLF21383R" at bounding box center [356, 255] width 397 height 15
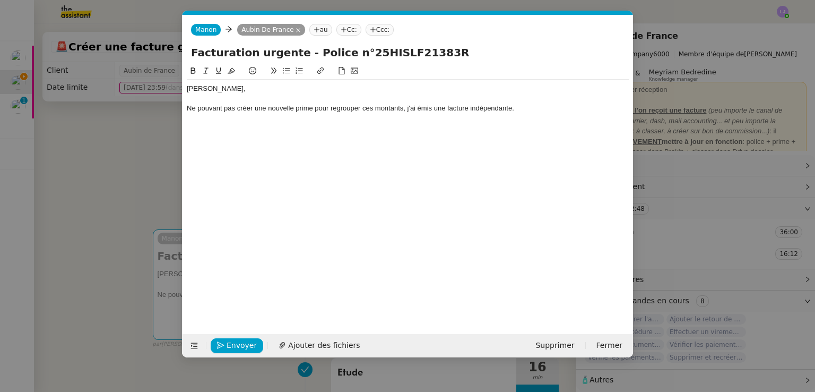
scroll to position [0, 22]
click at [543, 109] on div "Ne pouvant pas créer une nouvelle prime pour regrouper ces montants, j'ai émis …" at bounding box center [408, 108] width 442 height 10
click at [319, 343] on span "Ajouter des fichiers" at bounding box center [324, 345] width 72 height 12
click at [573, 100] on div at bounding box center [408, 99] width 442 height 10
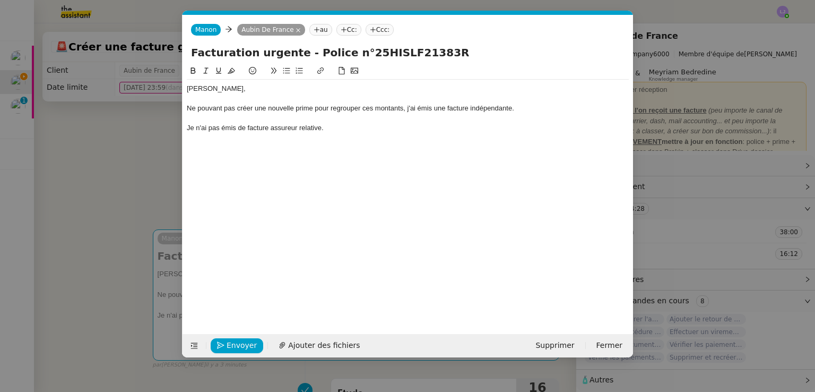
click at [293, 130] on div "Je n'ai pas émis de facture assureur relative." at bounding box center [408, 128] width 442 height 10
click at [333, 339] on span "Ajouter des fichiers" at bounding box center [324, 345] width 72 height 12
click at [403, 113] on div "Ne pouvant pas créer une nouvelle prime pour regrouper ces montants, j'ai émis …" at bounding box center [408, 108] width 442 height 10
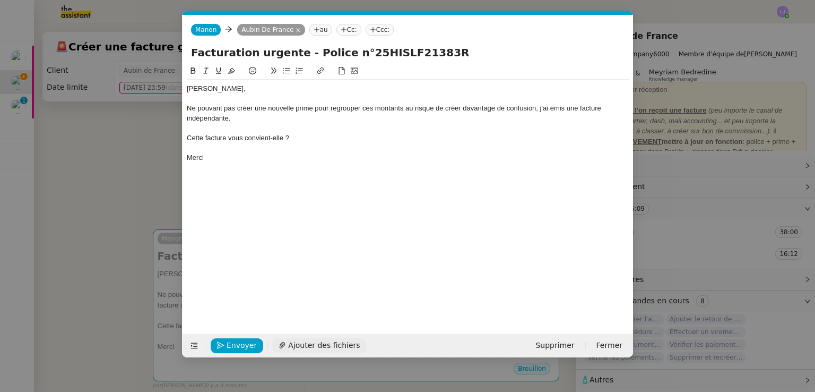
click at [333, 347] on span "Ajouter des fichiers" at bounding box center [324, 345] width 72 height 12
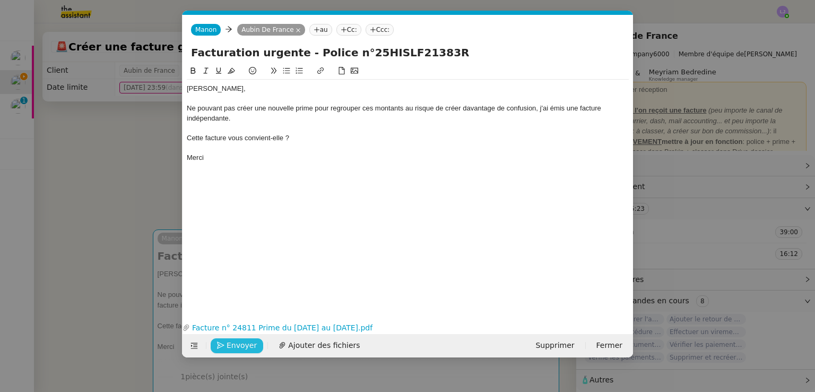
click at [236, 346] on span "Envoyer" at bounding box center [242, 345] width 30 height 12
click at [236, 346] on span "Confirmer l'envoi" at bounding box center [259, 345] width 64 height 12
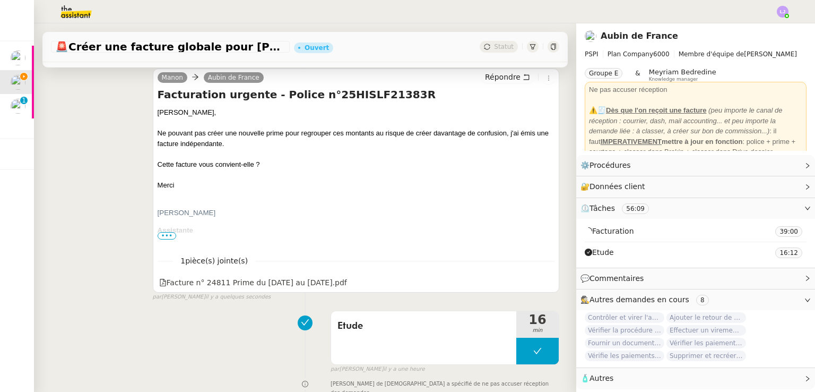
scroll to position [161, 0]
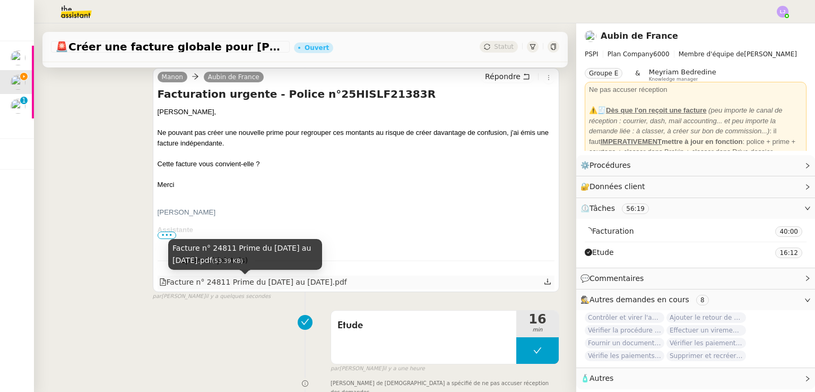
click at [318, 283] on div "Facture n° 24811 Prime du [DATE] au [DATE].pdf" at bounding box center [253, 282] width 188 height 12
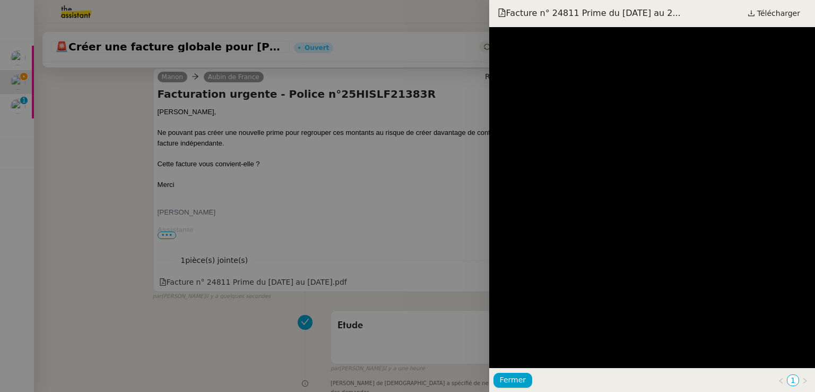
click at [287, 358] on div at bounding box center [407, 196] width 815 height 392
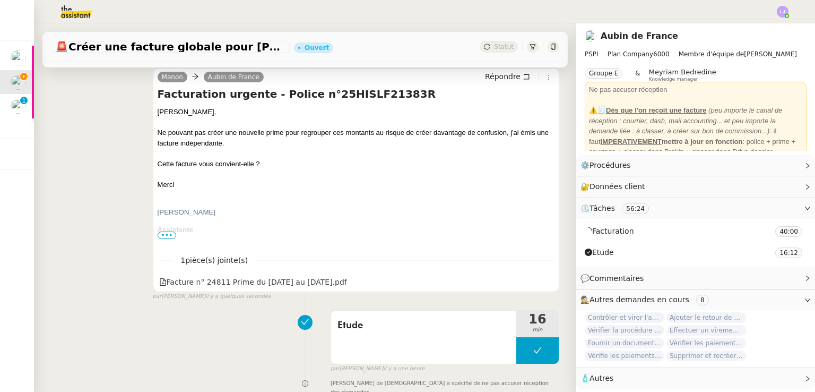
scroll to position [0, 0]
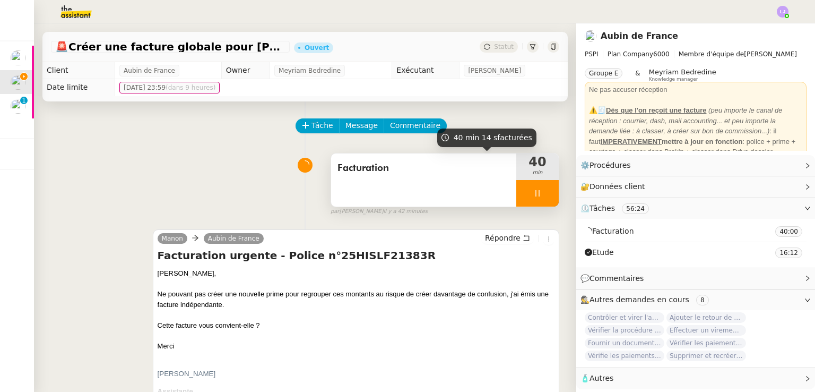
click at [542, 201] on div at bounding box center [537, 193] width 42 height 27
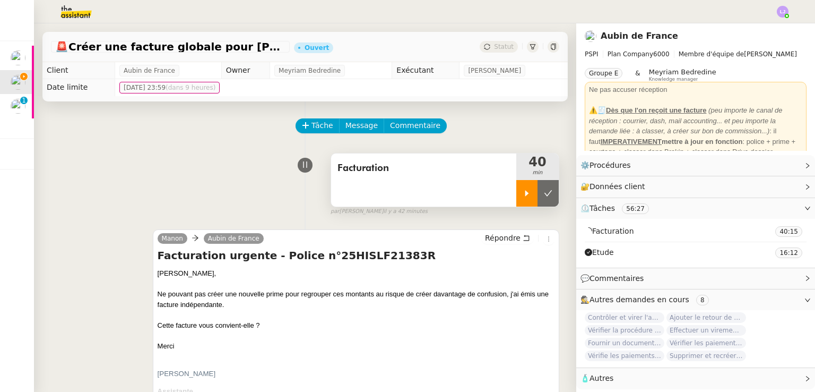
click at [542, 201] on button at bounding box center [548, 193] width 21 height 27
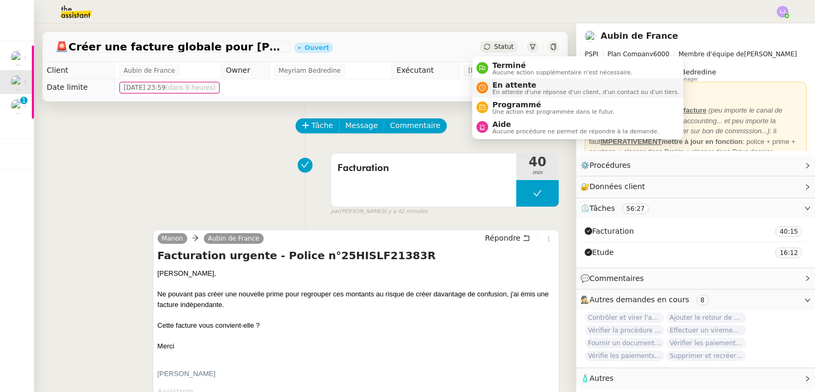
click at [521, 89] on span "En attente d'une réponse d'un client, d'un contact ou d'un tiers." at bounding box center [586, 92] width 187 height 6
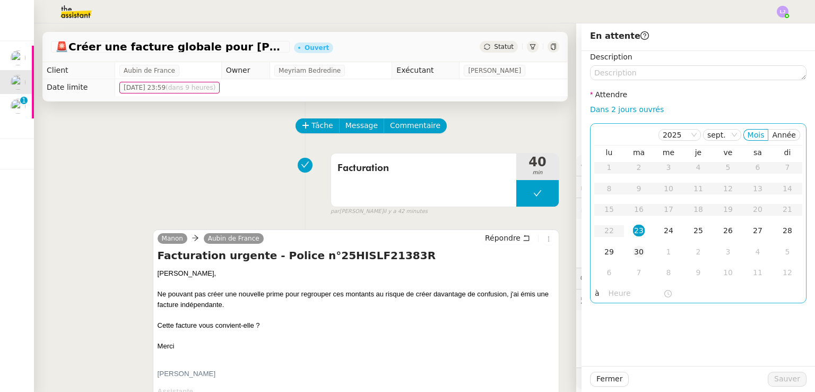
click at [641, 254] on td "30" at bounding box center [639, 251] width 30 height 21
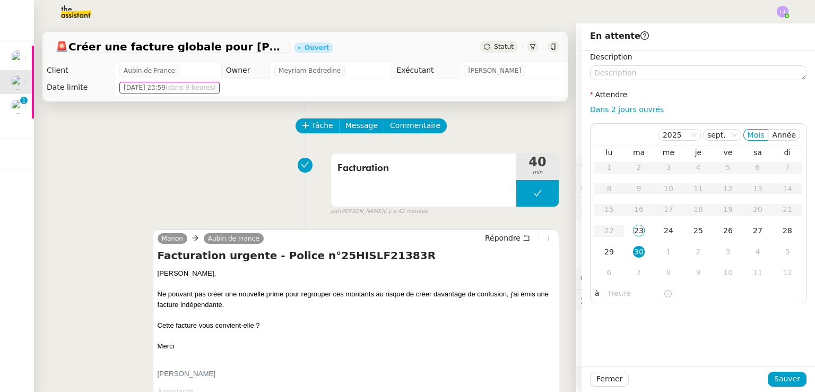
click at [800, 372] on div "Fermer Sauver" at bounding box center [698, 379] width 217 height 15
click at [799, 373] on button "Sauver" at bounding box center [787, 379] width 39 height 15
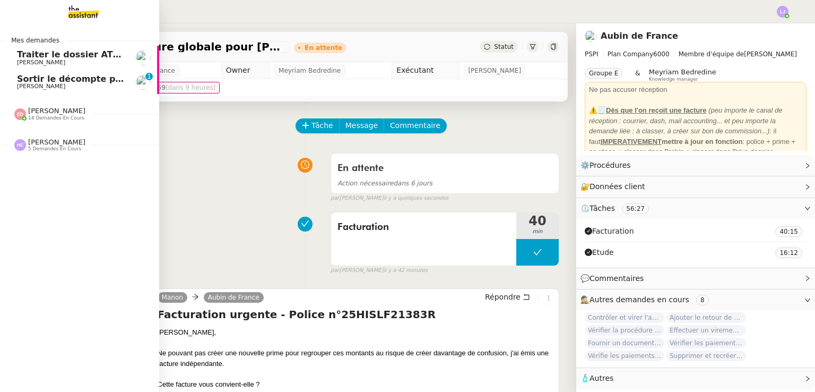
click at [40, 94] on div "[PERSON_NAME] 14 demandes en cours" at bounding box center [79, 109] width 159 height 31
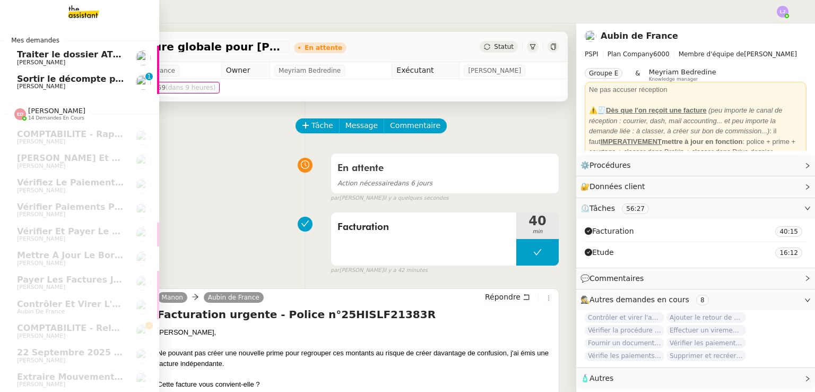
click at [83, 81] on span "Sortir le décompte pour [PERSON_NAME]" at bounding box center [115, 79] width 196 height 10
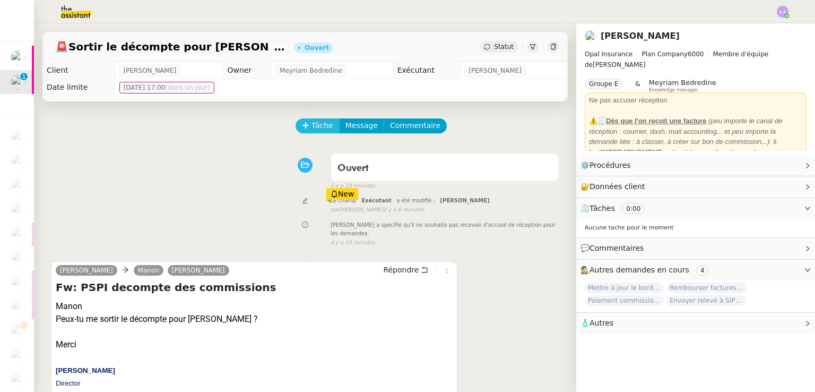
click at [303, 125] on icon at bounding box center [306, 125] width 6 height 1
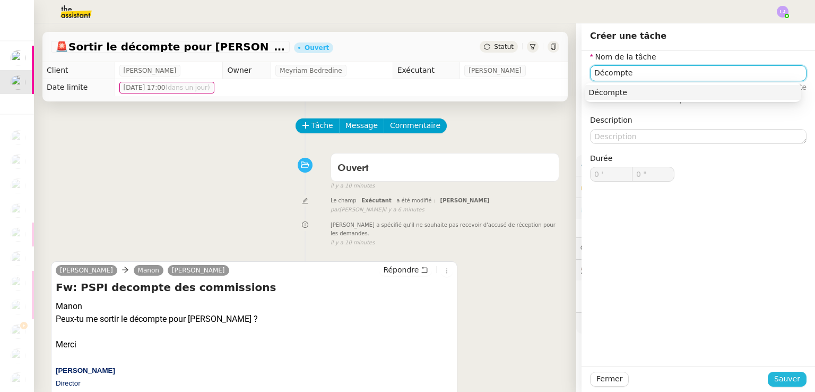
type input "Décompte"
click at [796, 376] on button "Sauver" at bounding box center [787, 379] width 39 height 15
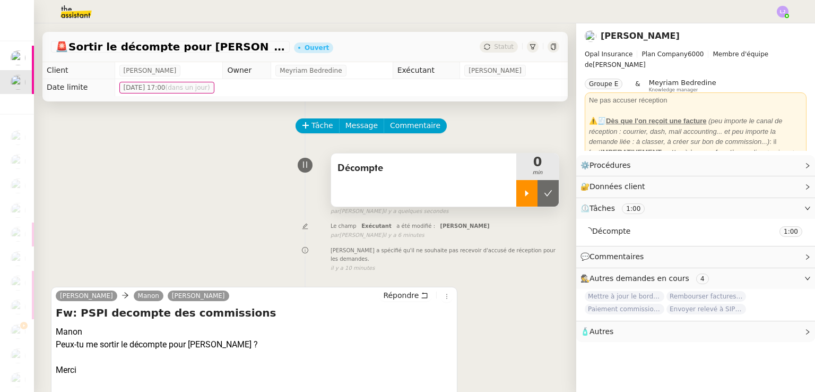
click at [516, 191] on div at bounding box center [526, 193] width 21 height 27
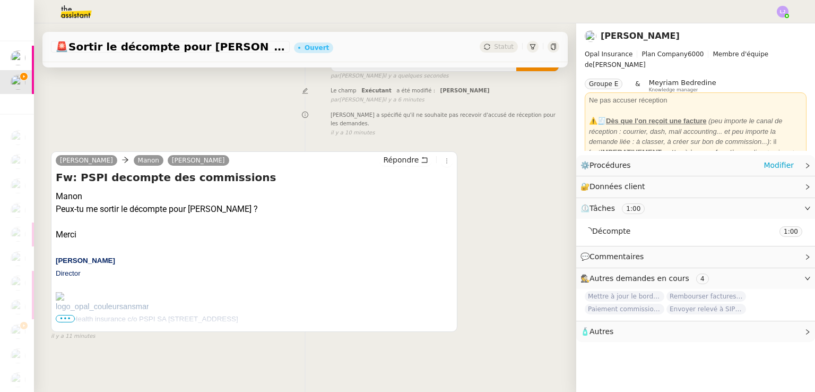
click at [680, 168] on div "⚙️ Procédures Modifier" at bounding box center [687, 165] width 213 height 12
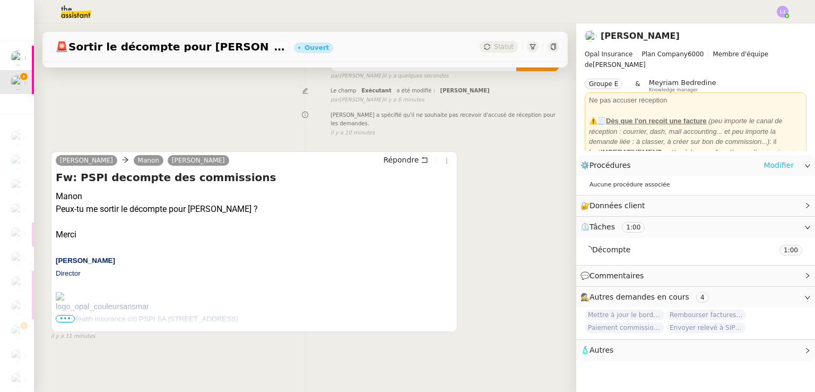
click at [776, 164] on link "Modifier" at bounding box center [779, 165] width 30 height 12
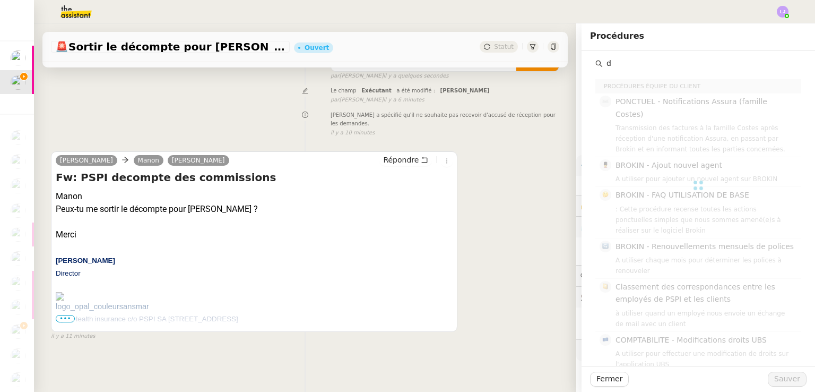
click at [652, 62] on input "d" at bounding box center [702, 63] width 198 height 14
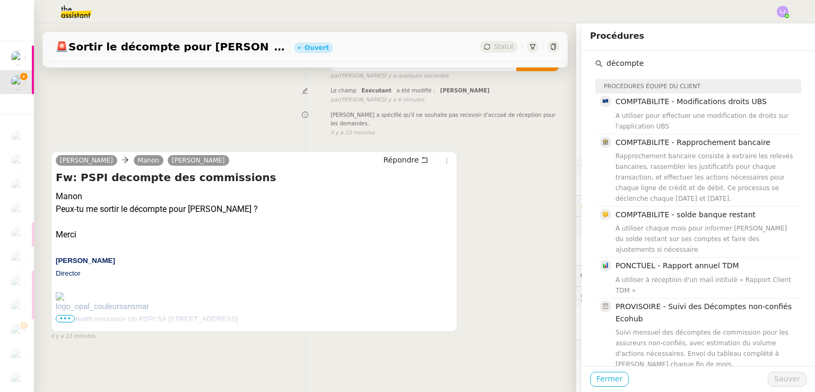
type input "décompte"
click at [612, 373] on span "Fermer" at bounding box center [610, 379] width 26 height 12
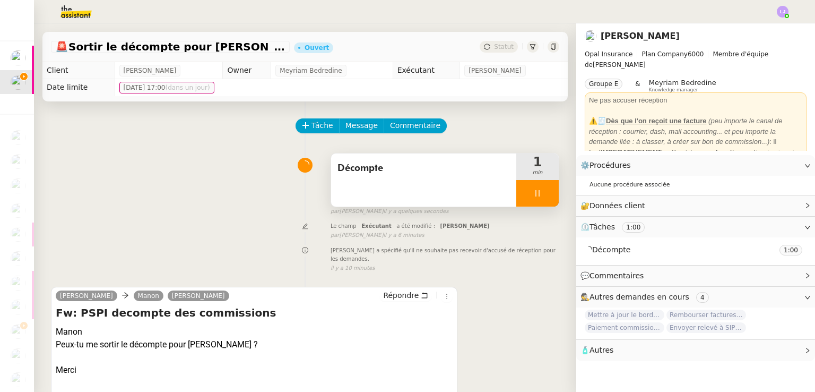
click at [531, 192] on div at bounding box center [537, 193] width 42 height 27
click at [70, 22] on img at bounding box center [68, 11] width 82 height 23
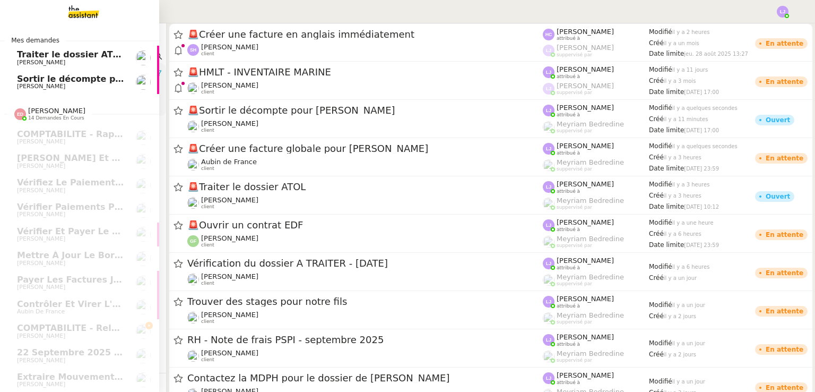
click at [32, 90] on link "Sortir le décompte pour [PERSON_NAME]" at bounding box center [79, 82] width 159 height 24
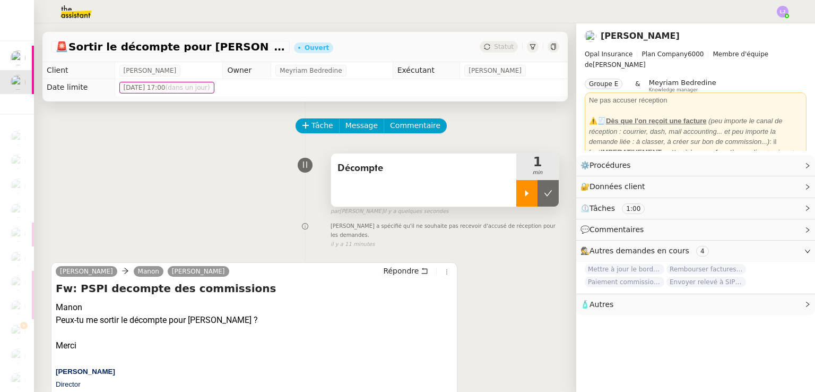
click at [516, 198] on div at bounding box center [526, 193] width 21 height 27
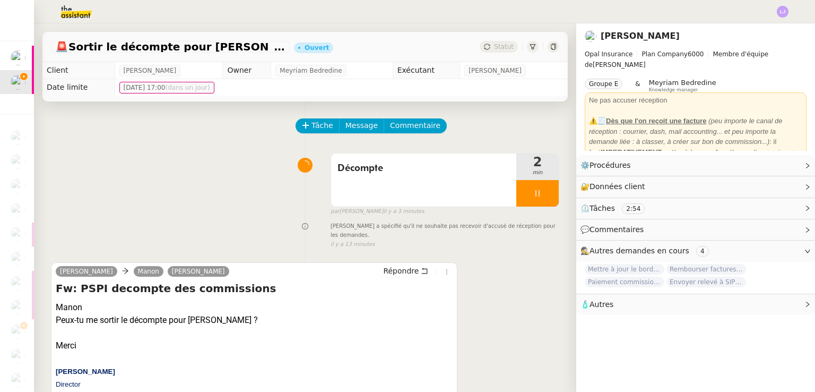
scroll to position [142, 0]
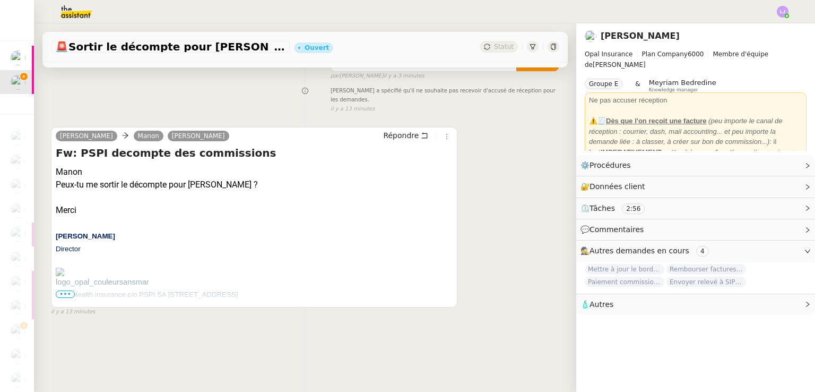
click at [61, 290] on span "•••" at bounding box center [65, 293] width 19 height 7
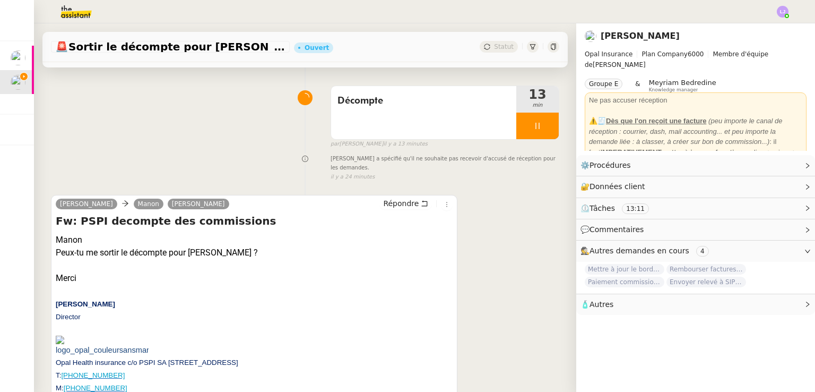
scroll to position [67, 0]
click at [409, 198] on span "Répondre" at bounding box center [401, 203] width 36 height 11
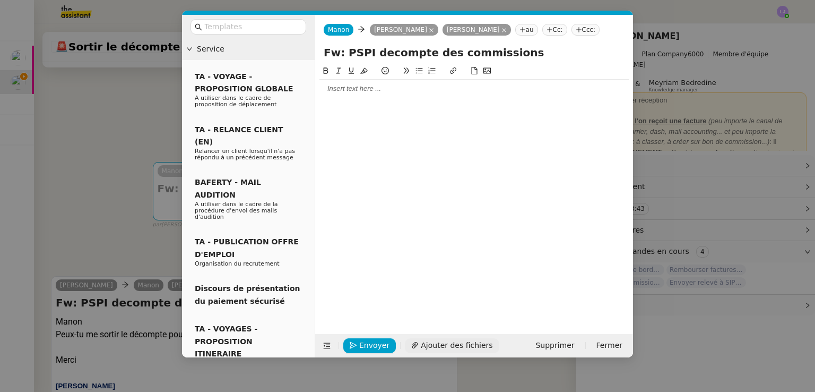
click at [437, 345] on span "Ajouter des fichiers" at bounding box center [457, 345] width 72 height 12
click at [413, 347] on icon at bounding box center [414, 344] width 7 height 7
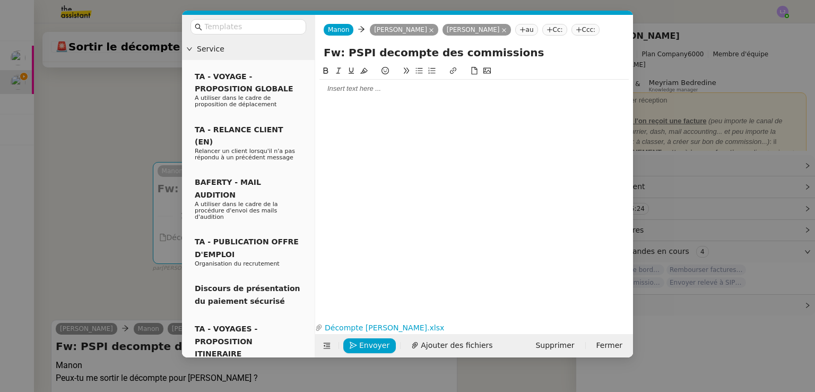
click at [369, 88] on div at bounding box center [474, 89] width 309 height 10
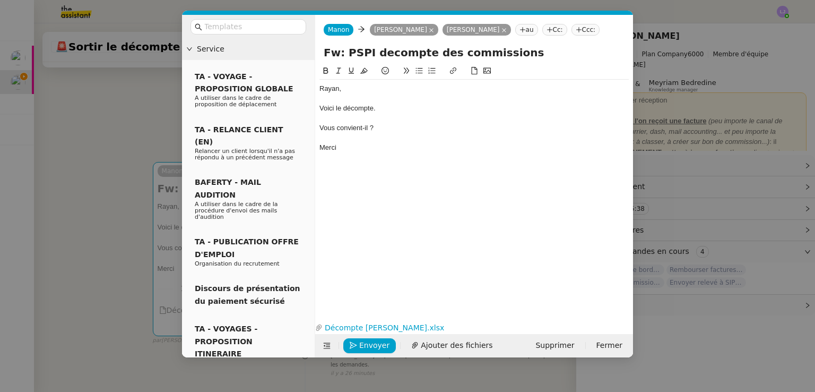
click at [365, 353] on div "Envoyer Ajouter des fichiers Supprimer Fermer" at bounding box center [474, 345] width 318 height 23
click at [357, 344] on icon "button" at bounding box center [353, 344] width 7 height 7
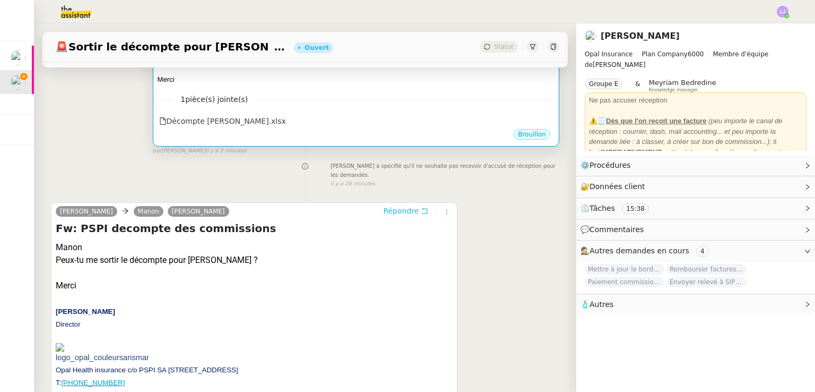
scroll to position [0, 0]
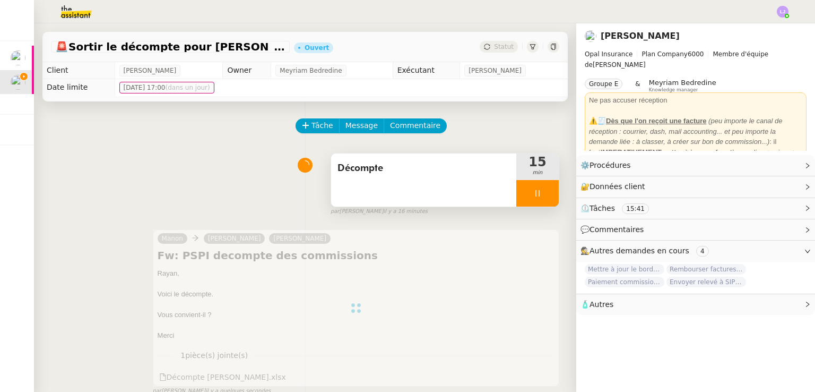
click at [447, 176] on span "Décompte" at bounding box center [424, 168] width 172 height 16
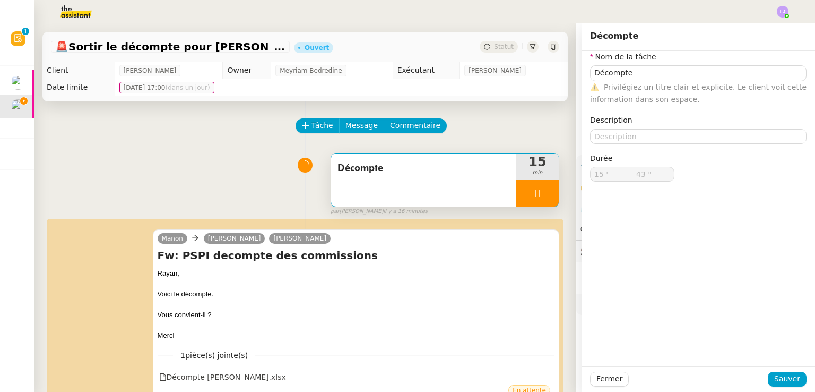
type input "Décompte"
type input "15 '"
type input "43 ""
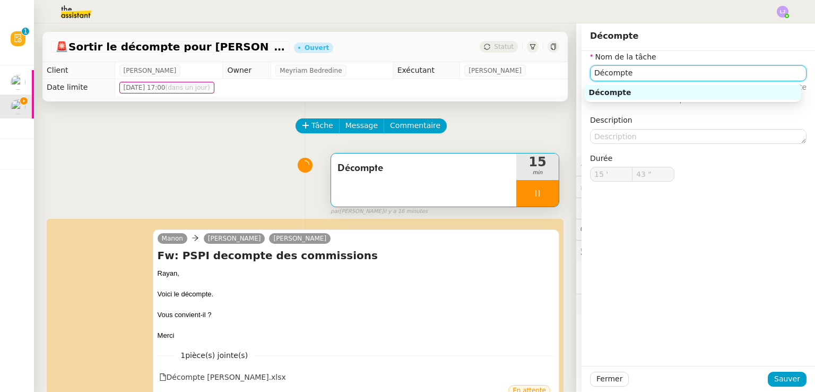
type input "Décompte"
type input "15 '"
type input "44 ""
click at [592, 68] on input "Décompte" at bounding box center [698, 72] width 217 height 15
type input "DécomptExtra"
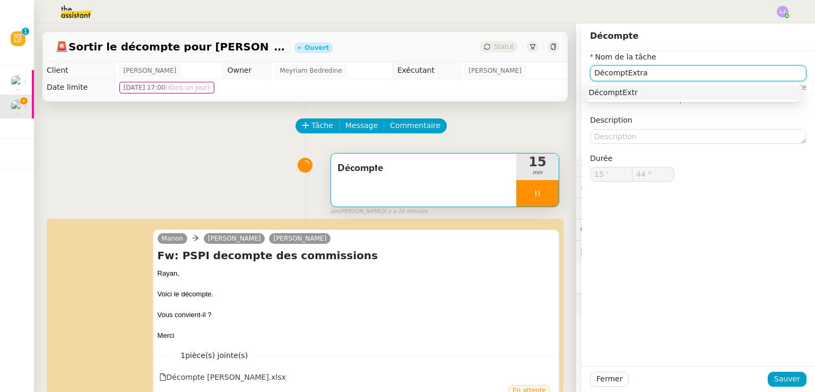
type input "45 ""
type input "DécomptExtraction d"
type input "46 ""
type input "Déco"
type input "47 ""
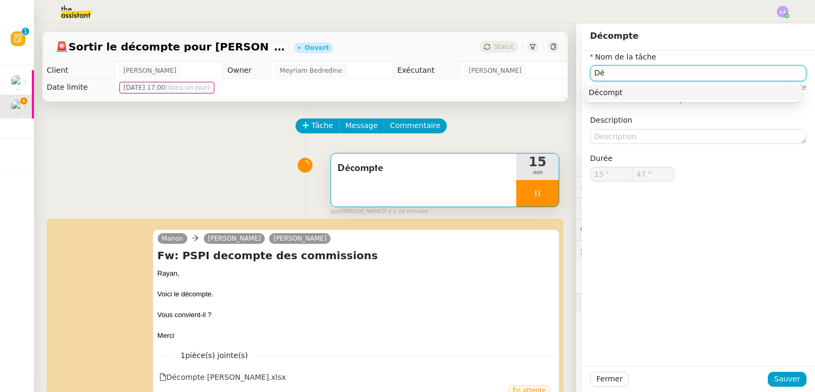
type input "D"
type input "Extra"
type input "48 ""
type input "Extraction déc"
type input "49 ""
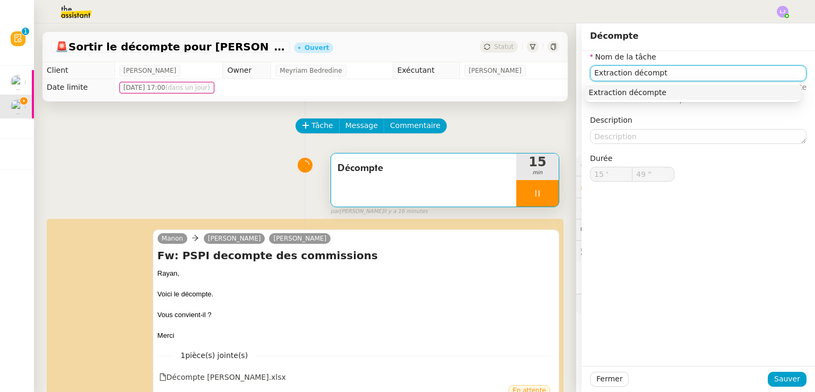
type input "Extraction décompte"
type input "51 ""
type input "Extraction décompte"
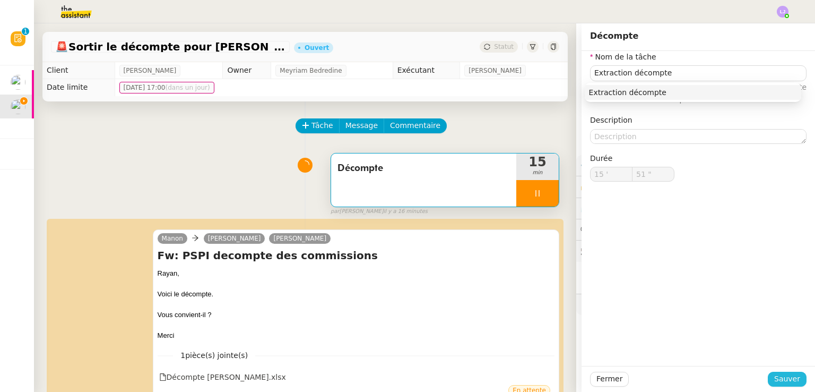
click at [781, 378] on span "Sauver" at bounding box center [787, 379] width 26 height 12
type input "52 ""
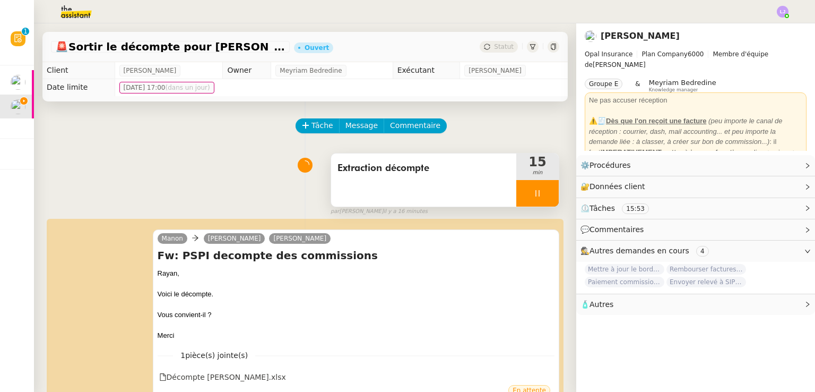
click at [540, 192] on div at bounding box center [537, 193] width 42 height 27
click at [545, 192] on icon at bounding box center [549, 193] width 8 height 6
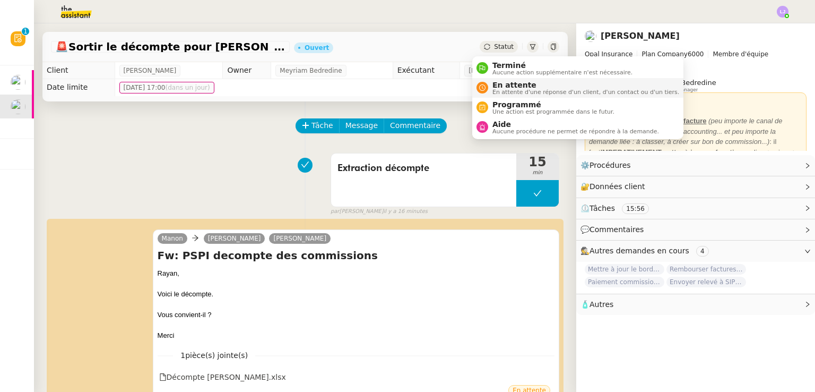
click at [510, 89] on span "En attente d'une réponse d'un client, d'un contact ou d'un tiers." at bounding box center [586, 92] width 187 height 6
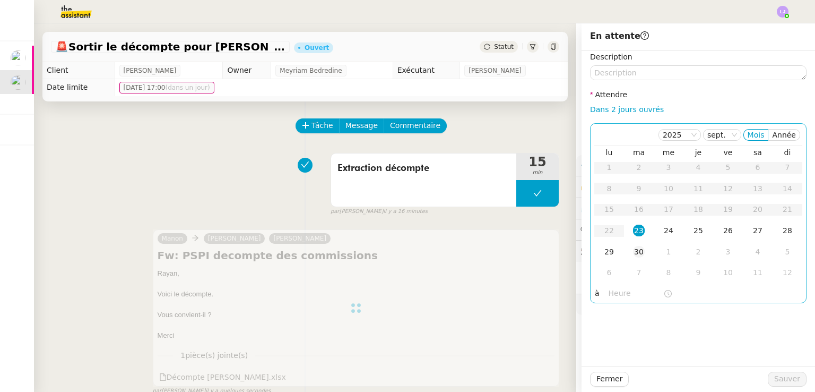
click at [635, 254] on div "30" at bounding box center [639, 252] width 12 height 12
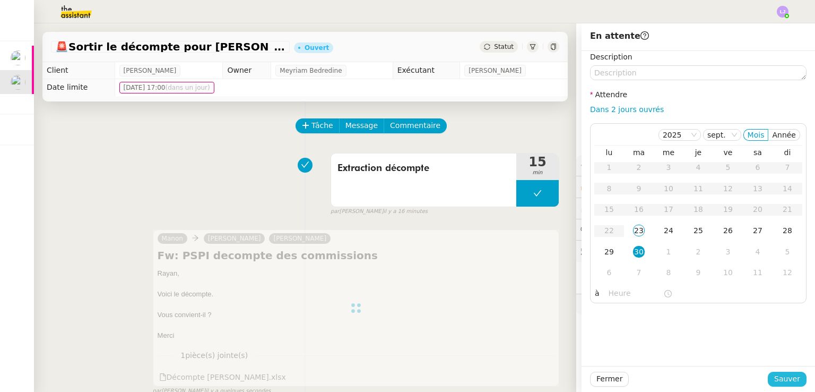
click at [789, 384] on span "Sauver" at bounding box center [787, 379] width 26 height 12
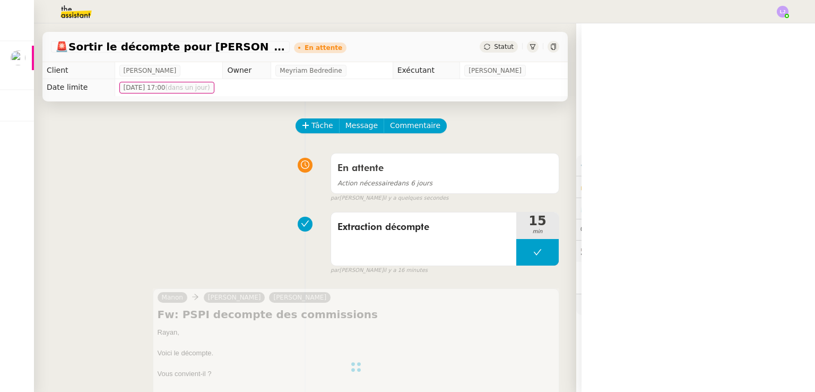
click at [190, 154] on div "En attente Action nécessaire dans 6 jours false par [PERSON_NAME] il y a quelqu…" at bounding box center [305, 175] width 508 height 55
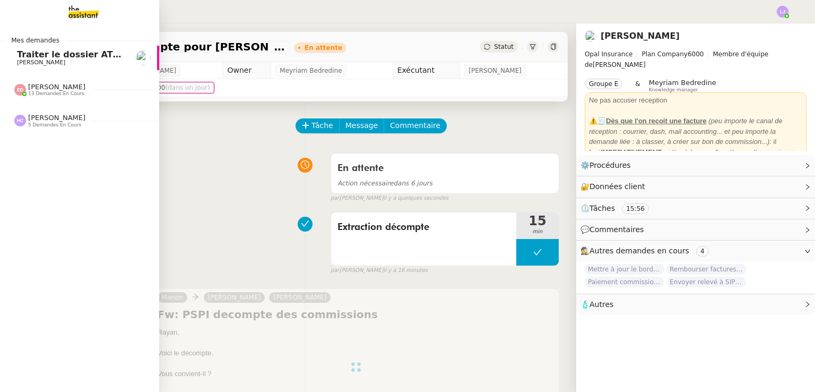
click at [36, 58] on span "Traiter le dossier ATOL" at bounding box center [71, 54] width 108 height 10
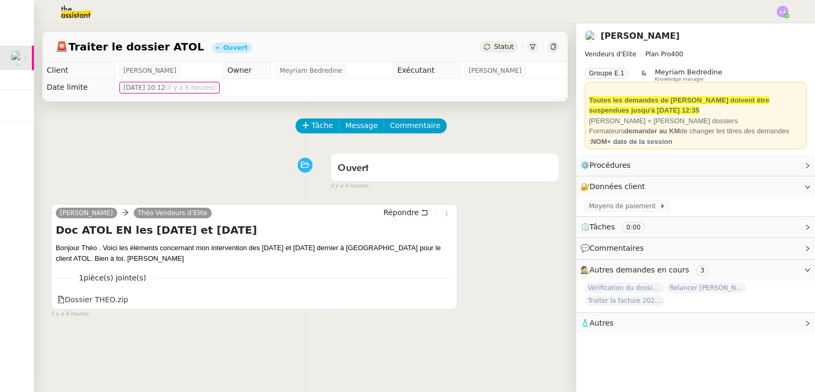
click at [308, 134] on div "Tâche Message Commentaire" at bounding box center [428, 130] width 263 height 25
click at [309, 133] on button "Tâche" at bounding box center [318, 125] width 44 height 15
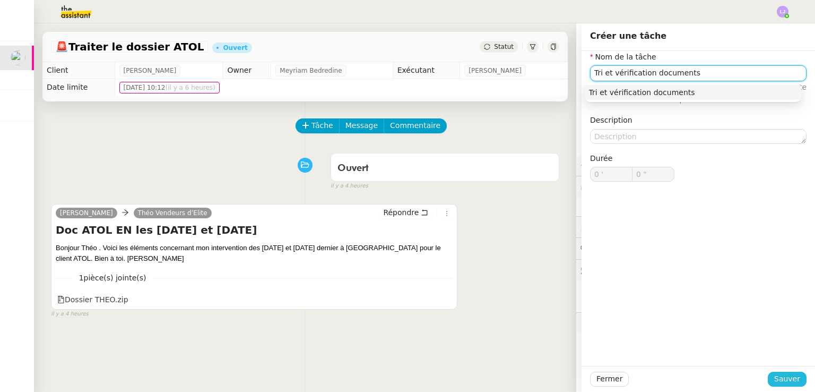
type input "Tri et vérification documents"
click at [770, 381] on button "Sauver" at bounding box center [787, 379] width 39 height 15
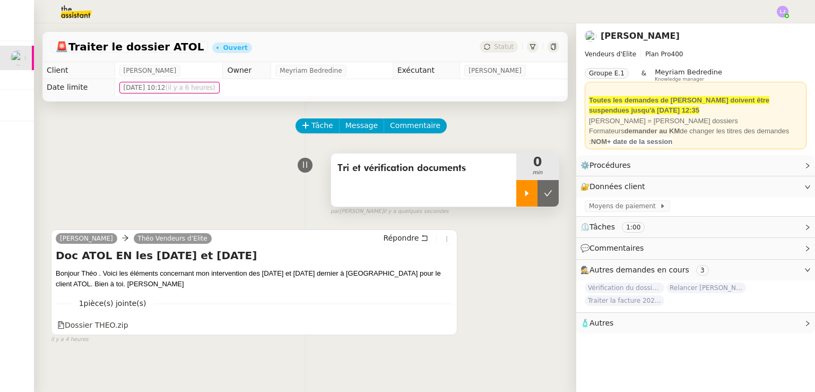
click at [516, 193] on div at bounding box center [526, 193] width 21 height 27
click at [442, 327] on icon at bounding box center [445, 324] width 7 height 7
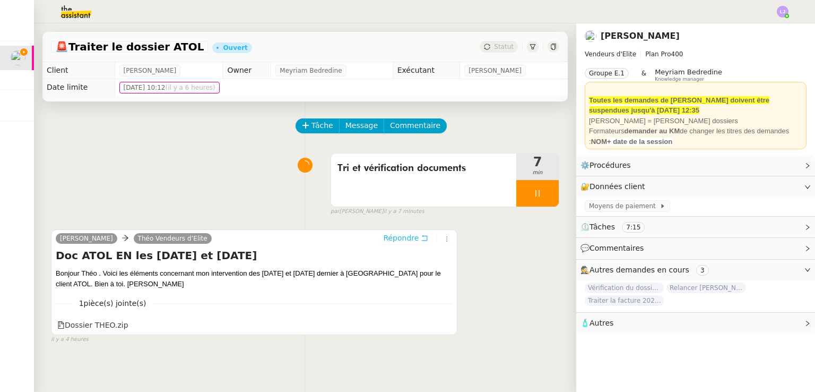
click at [421, 241] on icon at bounding box center [424, 237] width 7 height 7
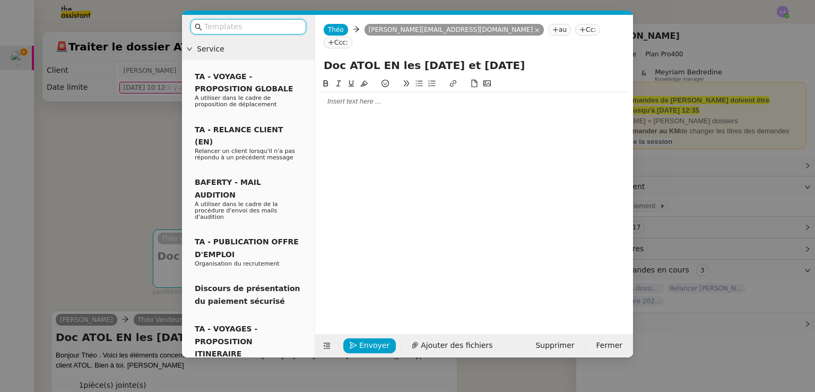
click at [580, 28] on icon at bounding box center [583, 30] width 6 height 6
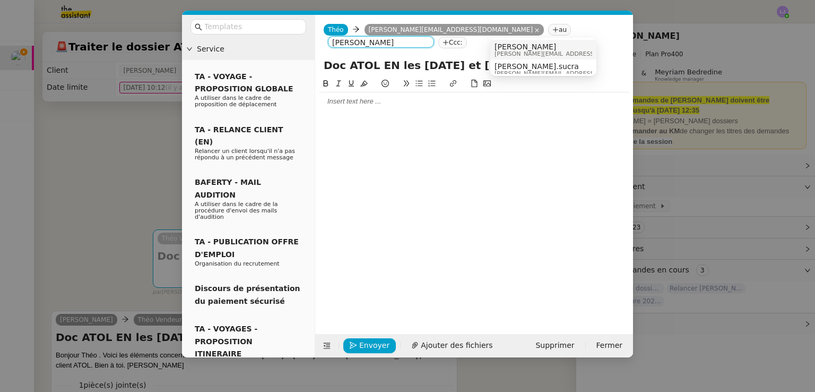
type input "[PERSON_NAME]"
click at [528, 49] on span "[PERSON_NAME]" at bounding box center [570, 46] width 151 height 8
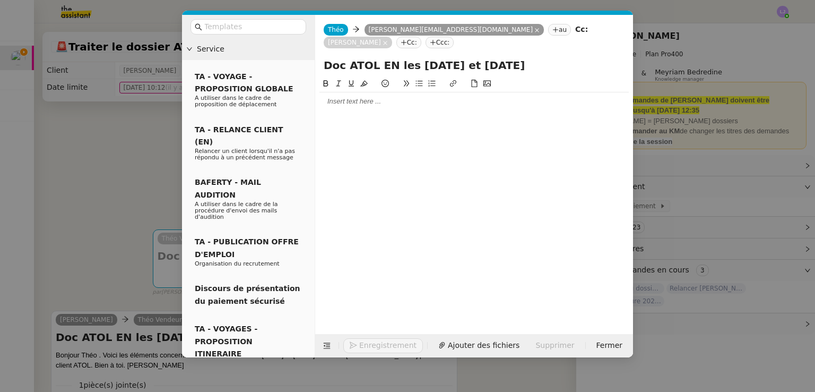
click at [437, 95] on div at bounding box center [474, 101] width 309 height 18
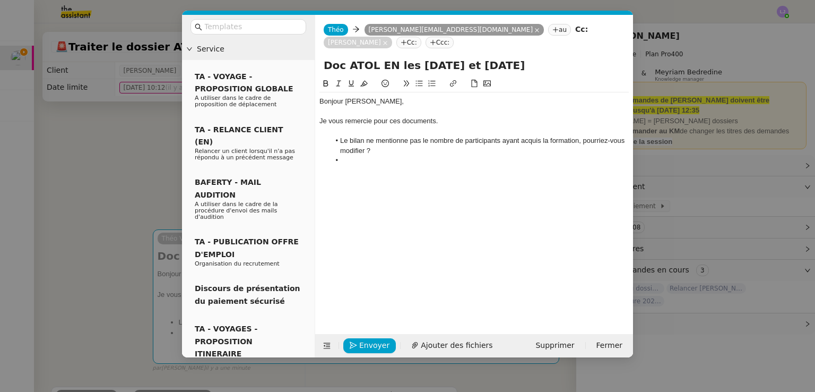
click at [74, 234] on nz-modal-container "Service TA - VOYAGE - PROPOSITION GLOBALE A utiliser dans le cadre de propositi…" at bounding box center [407, 196] width 815 height 392
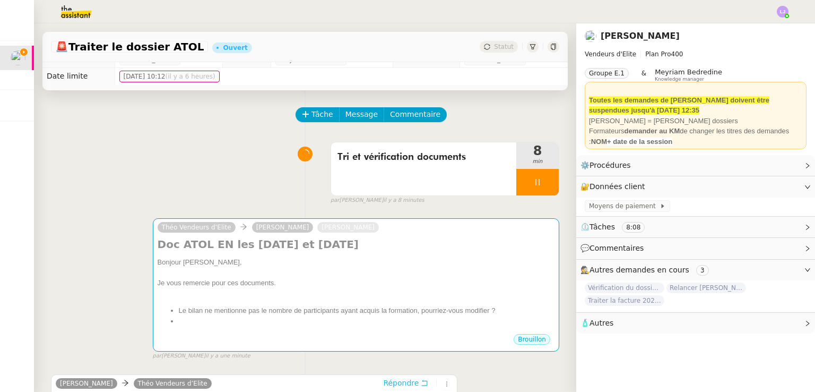
scroll to position [10, 0]
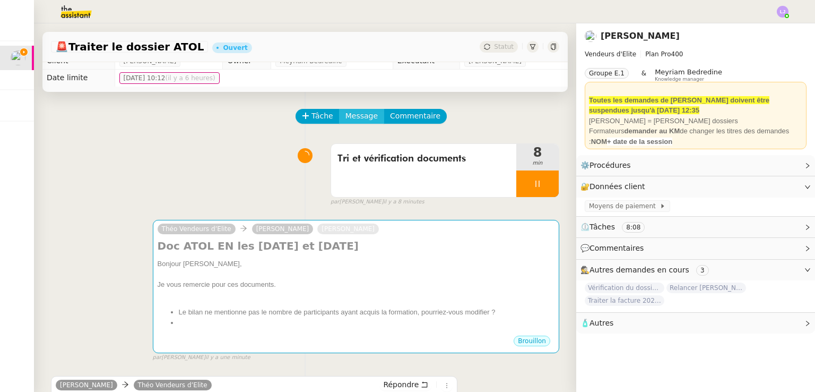
click at [364, 121] on span "Message" at bounding box center [362, 116] width 32 height 12
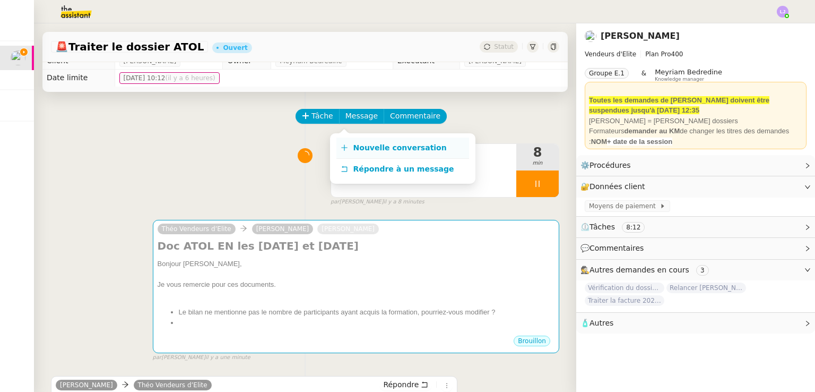
click at [372, 141] on link "Nouvelle conversation" at bounding box center [402, 147] width 133 height 21
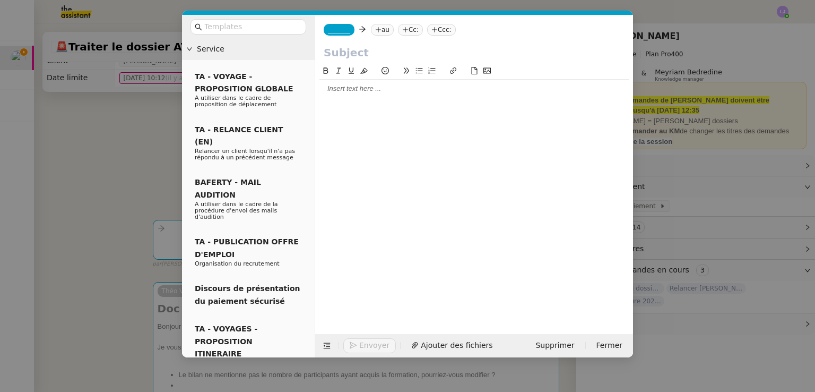
click at [375, 33] on icon at bounding box center [378, 30] width 6 height 6
type input "sy"
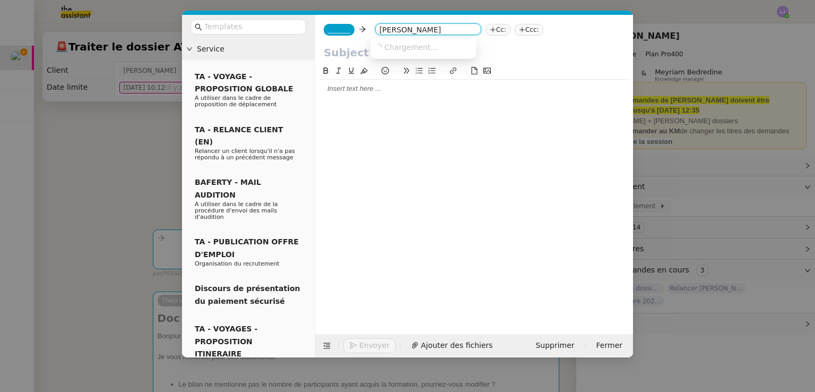
scroll to position [10, 0]
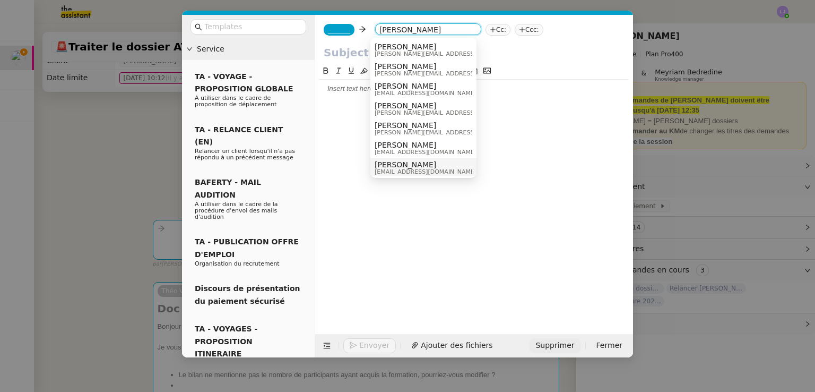
type input "[PERSON_NAME]"
click at [562, 344] on span "Supprimer" at bounding box center [555, 345] width 39 height 12
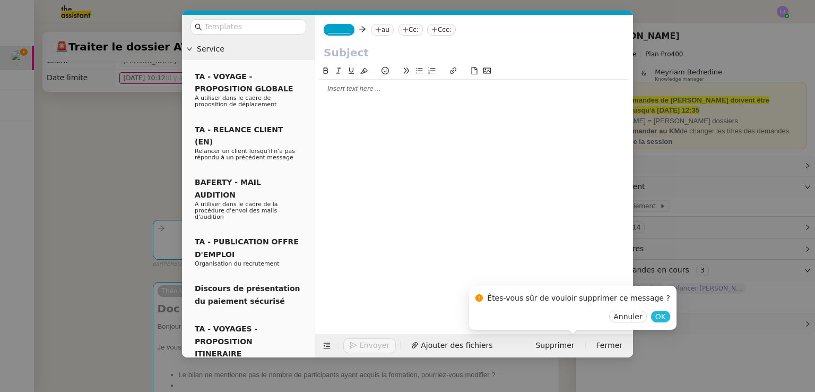
click at [655, 316] on span "OK" at bounding box center [660, 316] width 11 height 11
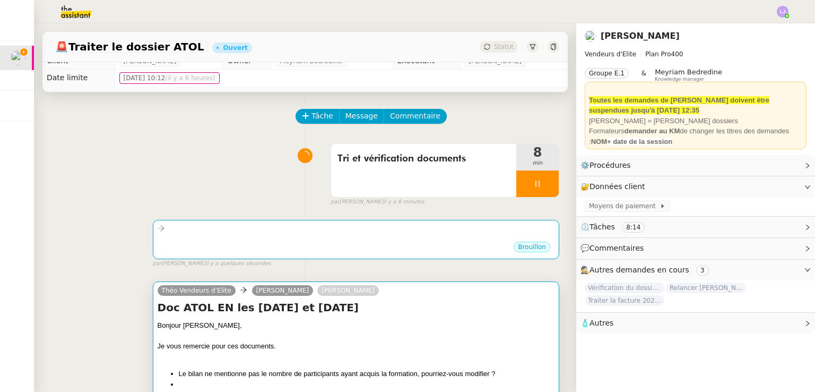
scroll to position [156, 0]
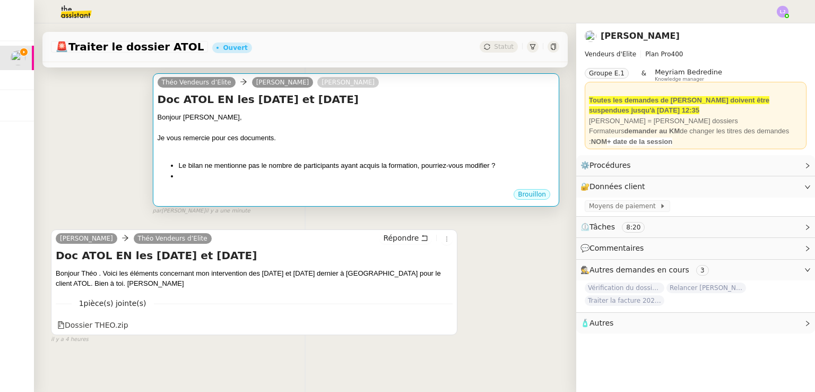
click at [373, 165] on li "Le bilan ne mentionne pas le nombre de participants ayant acquis la formation, …" at bounding box center [367, 165] width 376 height 11
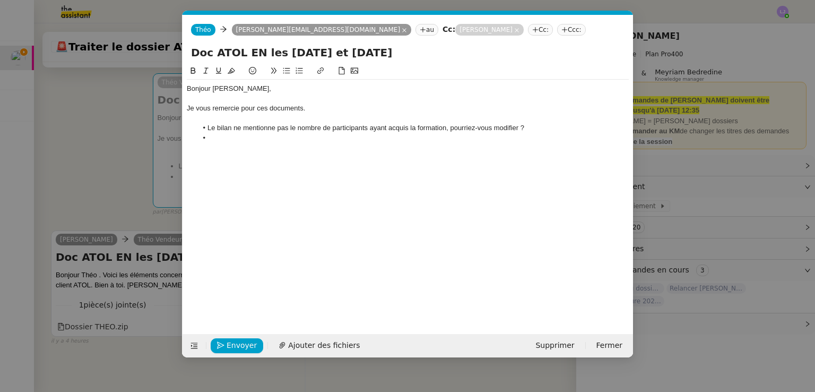
scroll to position [0, 22]
click at [512, 137] on li at bounding box center [413, 138] width 432 height 10
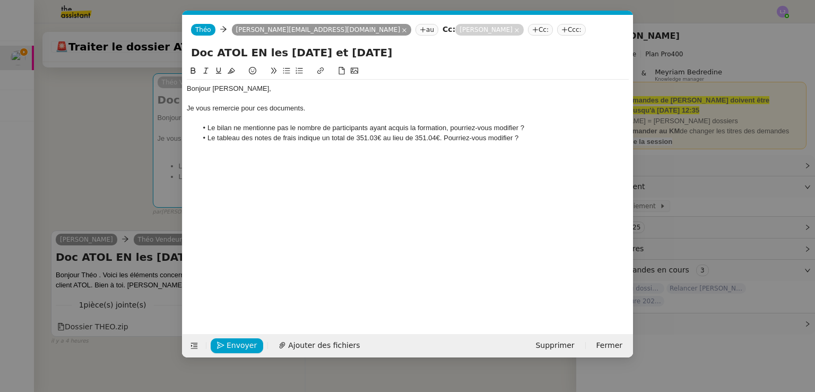
click at [326, 139] on li "Le tableau des notes de frais indique un total de 351.03€ au lieu de 351.04€. P…" at bounding box center [413, 138] width 432 height 10
click at [355, 139] on li "Le tableau des notes de frais indique des total de 351.03€ au lieu de 351.04€. …" at bounding box center [413, 138] width 432 height 10
click at [363, 139] on li "Le tableau des notes de frais indique des totaux de 351.03€ au lieu de 351.04€.…" at bounding box center [413, 138] width 432 height 10
click at [387, 139] on li "Le tableau des notes de frais indique des totaux de 317.83 et 351.03€ au lieu d…" at bounding box center [413, 138] width 432 height 10
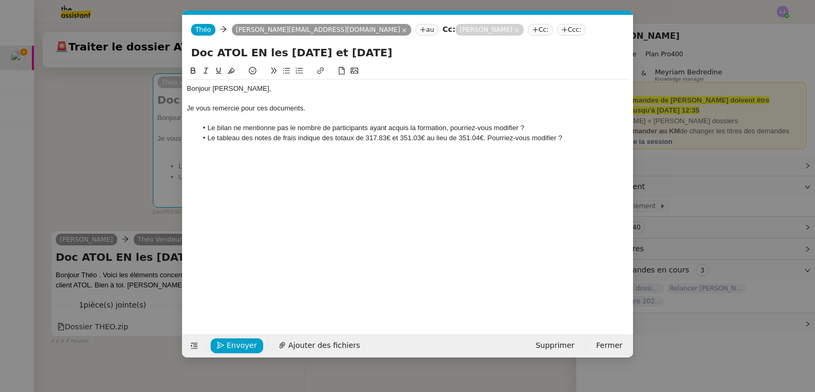
click at [457, 137] on li "Le tableau des notes de frais indique des totaux de 317.83€ et 351.03€ au lieu …" at bounding box center [413, 138] width 432 height 10
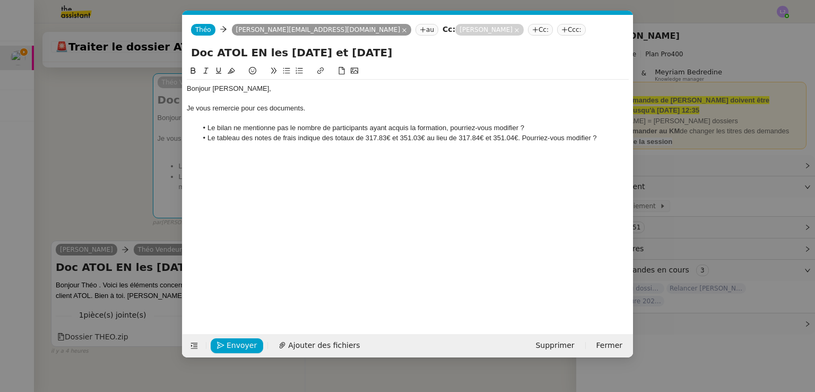
click at [615, 137] on li "Le tableau des notes de frais indique des totaux de 317.83€ et 351.03€ au lieu …" at bounding box center [413, 138] width 432 height 10
click at [125, 115] on nz-modal-container "Service TA - VOYAGE - PROPOSITION GLOBALE A utiliser dans le cadre de propositi…" at bounding box center [407, 196] width 815 height 392
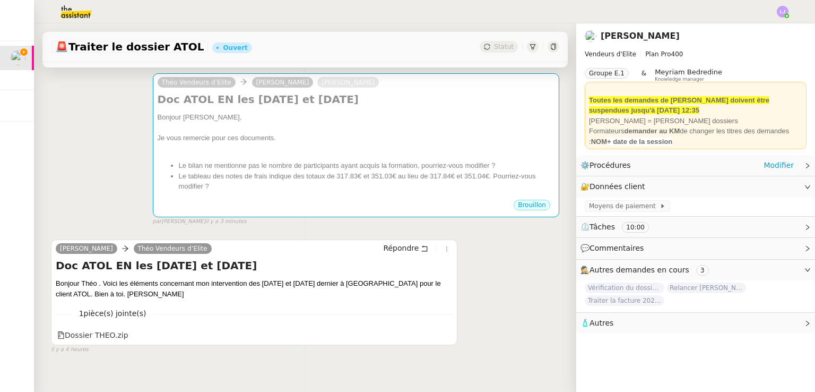
click at [790, 168] on div "⚙️ Procédures Modifier" at bounding box center [695, 165] width 239 height 21
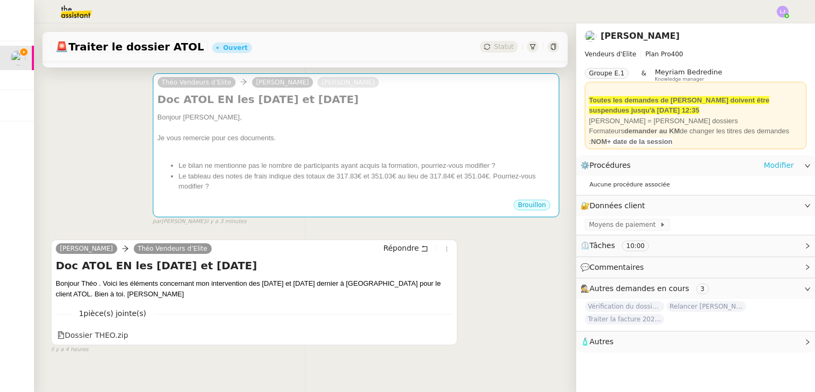
click at [783, 165] on link "Modifier" at bounding box center [779, 165] width 30 height 12
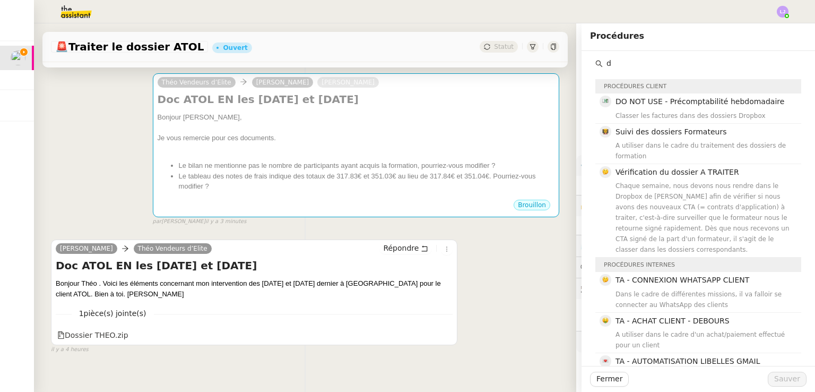
click at [651, 58] on input "d" at bounding box center [702, 63] width 198 height 14
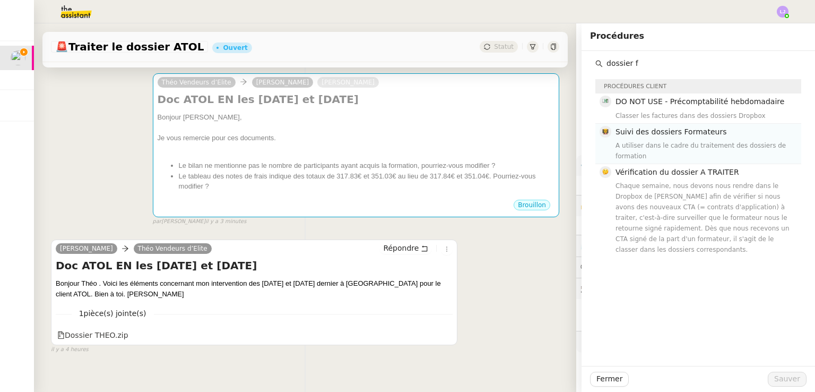
type input "dossier f"
click at [669, 131] on span "Suivi des dossiers Formateurs" at bounding box center [671, 131] width 111 height 8
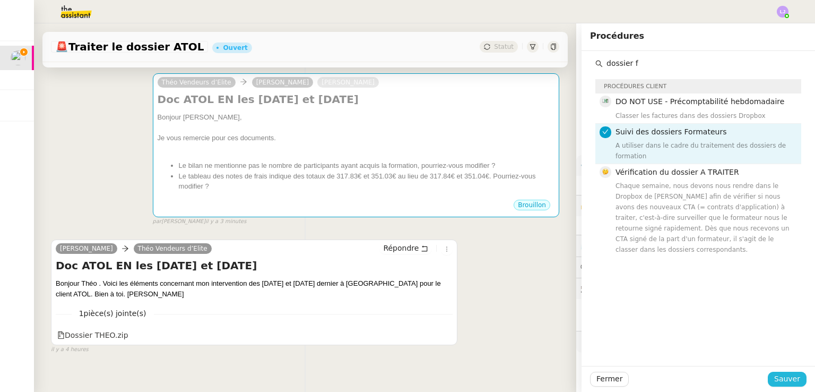
click at [778, 382] on span "Sauver" at bounding box center [787, 379] width 26 height 12
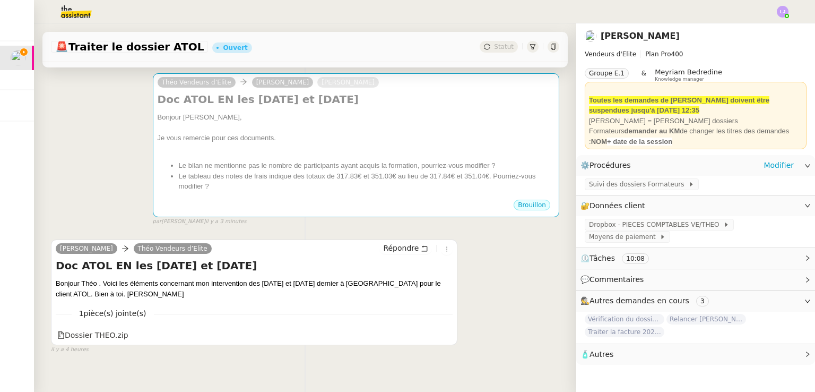
click at [631, 179] on app-ticket-info-button "Suivi des dossiers Formateurs" at bounding box center [644, 183] width 118 height 8
click at [631, 179] on div "Suivi des dossiers Formateurs" at bounding box center [642, 184] width 114 height 12
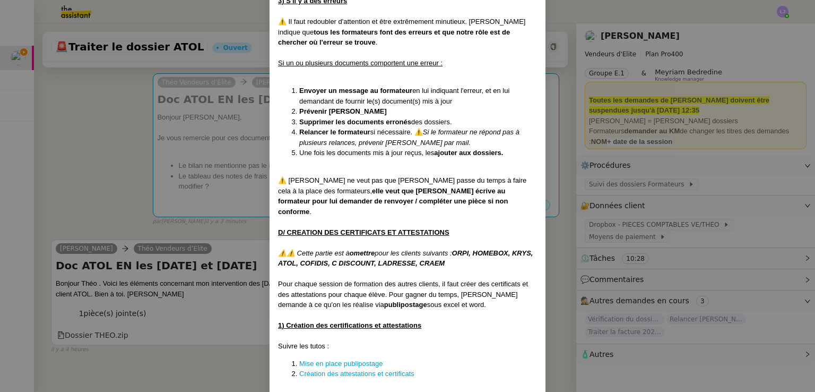
scroll to position [3040, 0]
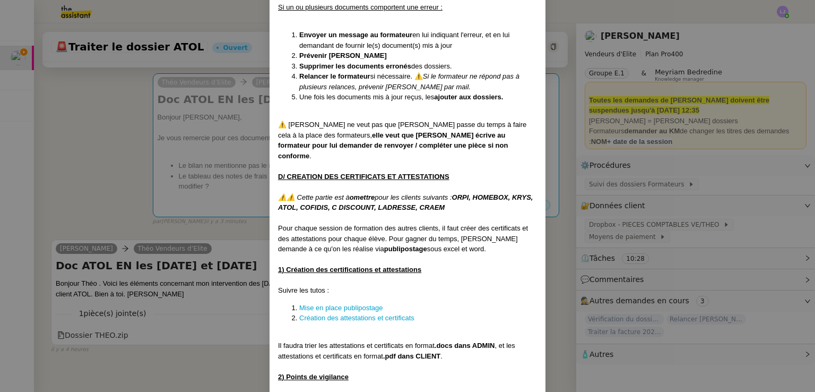
click at [174, 226] on nz-modal-container "Créée le 28/03/2024 MAJ entièrement suite aux retours de la cliente le 10/09/20…" at bounding box center [407, 196] width 815 height 392
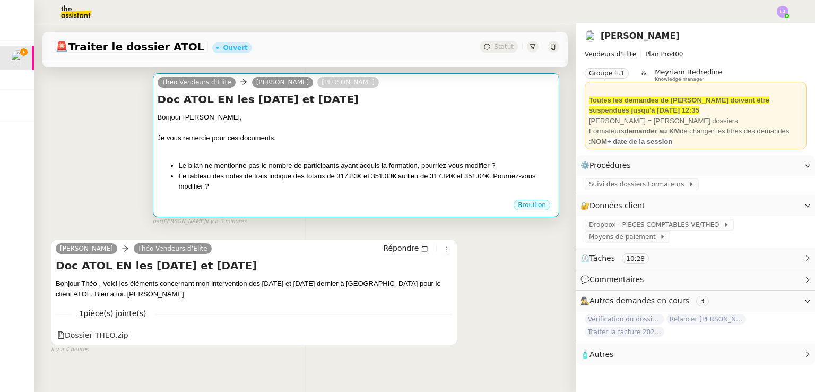
click at [461, 145] on div at bounding box center [356, 148] width 397 height 11
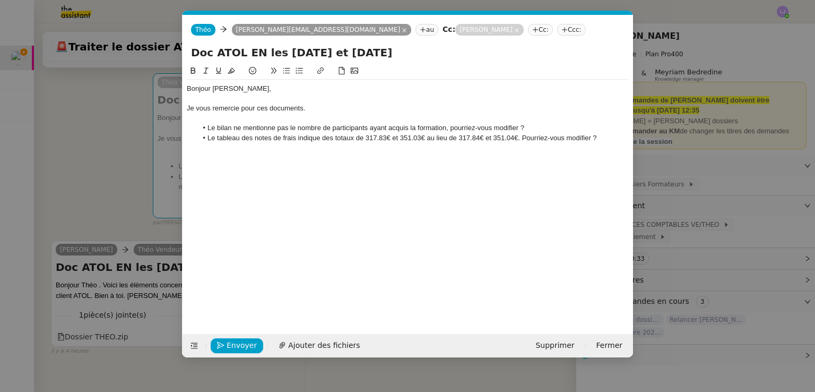
scroll to position [0, 22]
click at [87, 257] on nz-modal-container "Service TA - VOYAGE - PROPOSITION GLOBALE A utiliser dans le cadre de propositi…" at bounding box center [407, 196] width 815 height 392
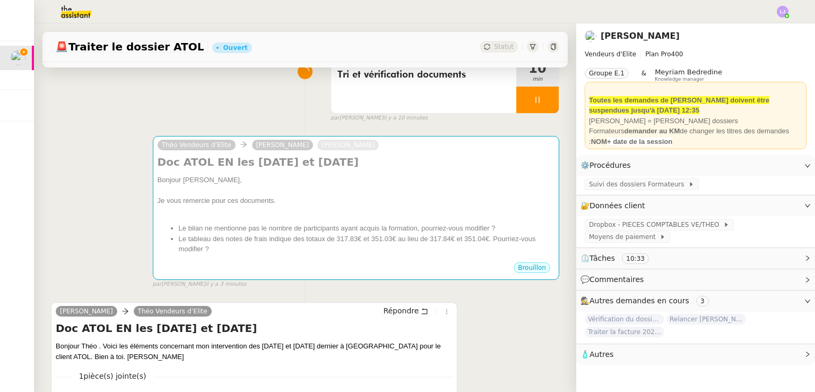
scroll to position [94, 0]
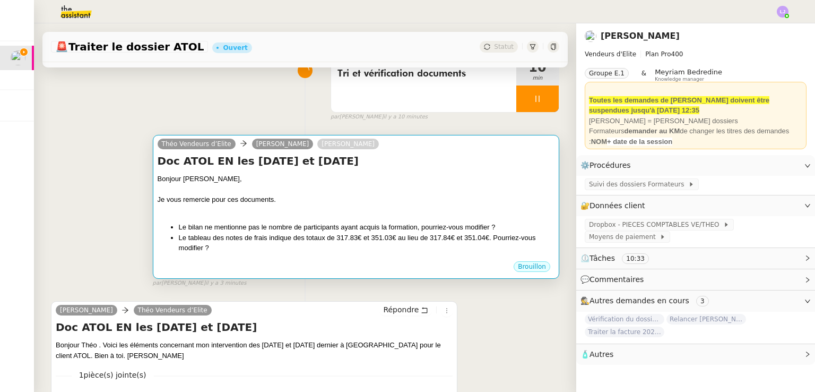
click at [284, 215] on div at bounding box center [356, 210] width 397 height 11
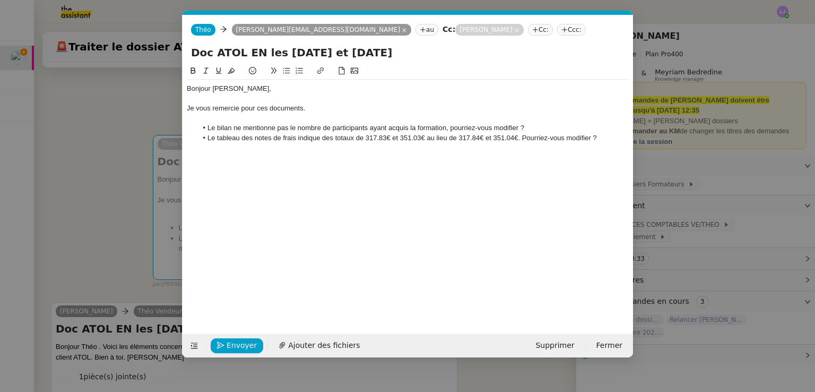
scroll to position [0, 22]
click at [609, 145] on div "Bonjour Emmanuel, Je vous remercie pour ces documents. Le bilan ne mentionne pa…" at bounding box center [408, 113] width 442 height 67
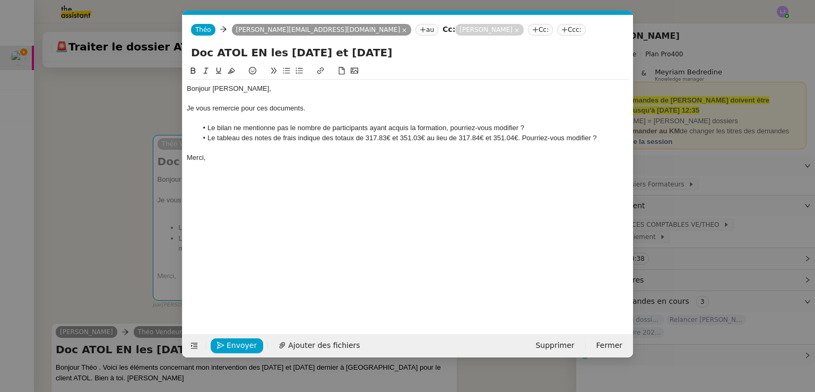
click at [764, 159] on nz-modal-container "Service TA - VOYAGE - PROPOSITION GLOBALE A utiliser dans le cadre de propositi…" at bounding box center [407, 196] width 815 height 392
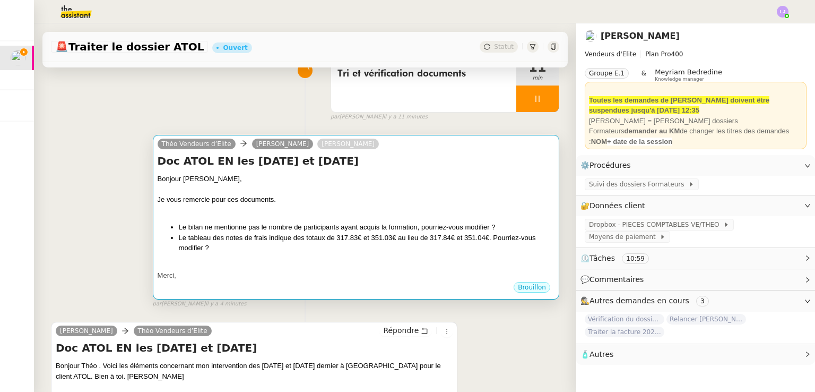
click at [425, 192] on div at bounding box center [356, 189] width 397 height 11
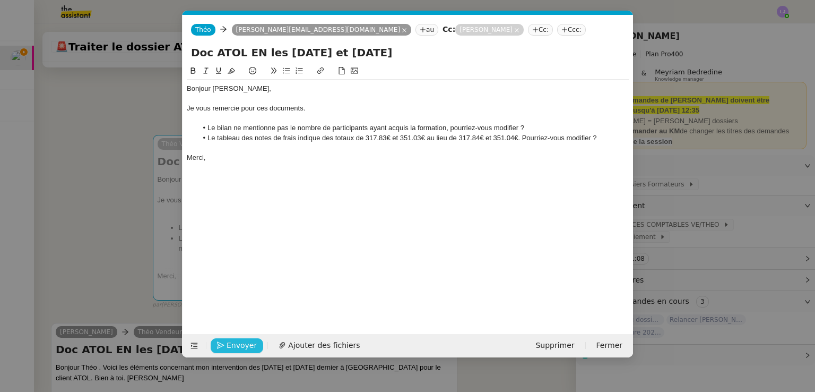
click at [248, 343] on span "Envoyer" at bounding box center [242, 345] width 30 height 12
click at [248, 343] on span "Confirmer l'envoi" at bounding box center [259, 345] width 64 height 12
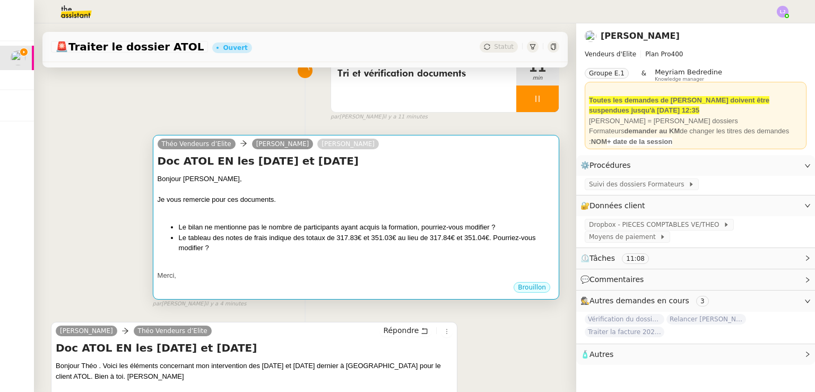
scroll to position [0, 0]
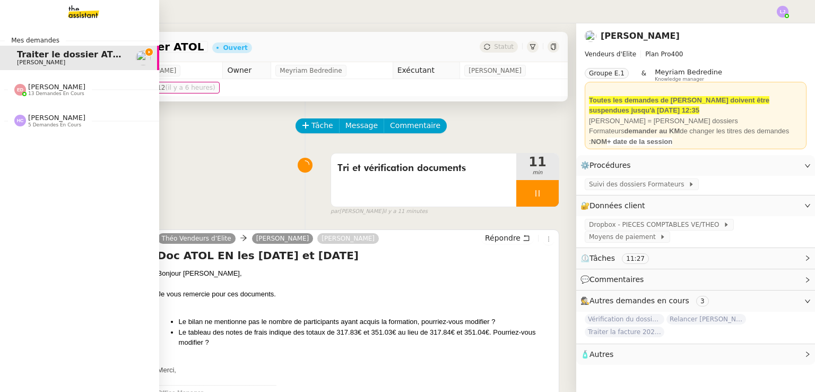
click at [77, 94] on span "Eva Dubois 13 demandes en cours" at bounding box center [50, 90] width 84 height 14
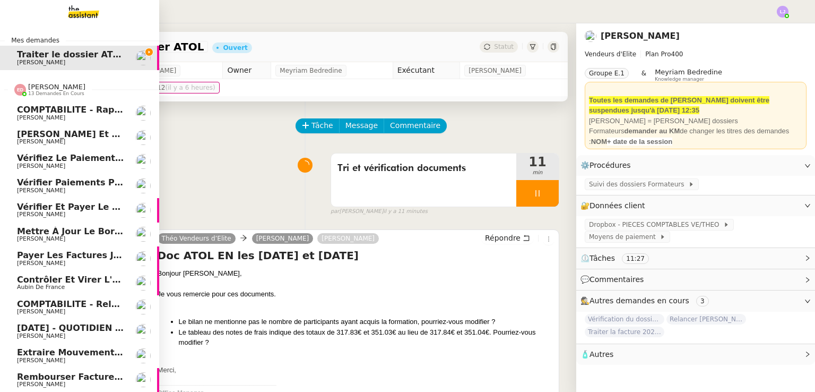
scroll to position [61, 0]
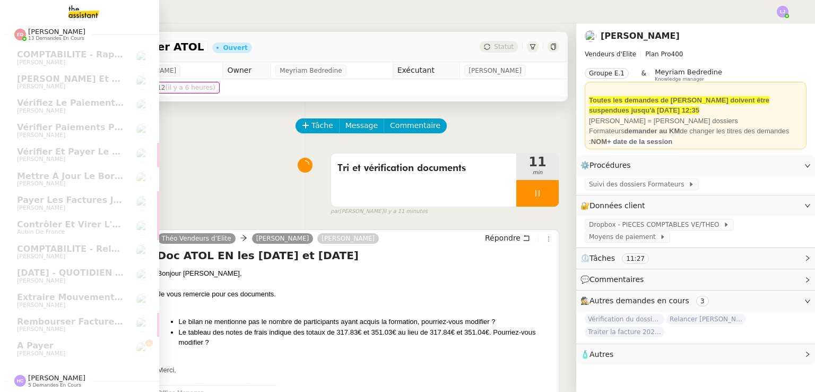
click at [76, 374] on nz-divider "Hannah Cassar 5 demandes en cours" at bounding box center [83, 381] width 159 height 14
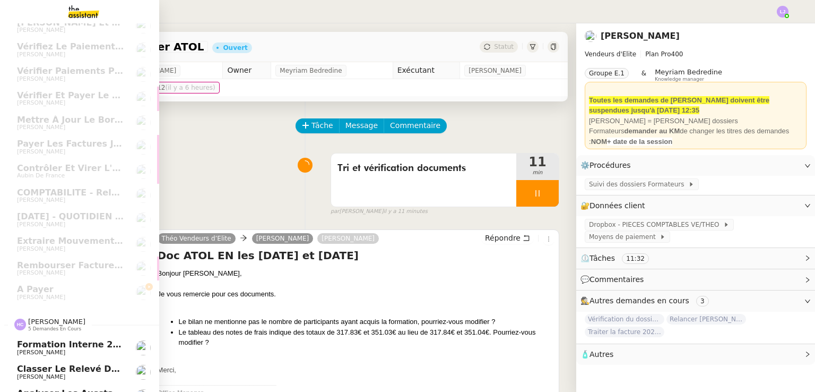
click at [63, 321] on span "[PERSON_NAME]" at bounding box center [56, 321] width 57 height 8
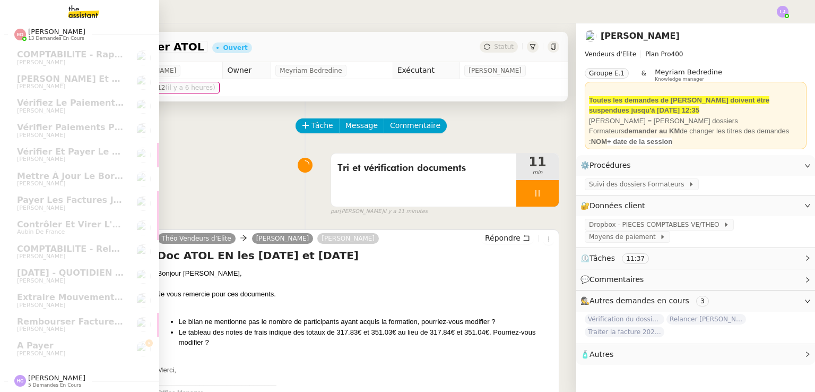
click at [51, 374] on span "[PERSON_NAME]" at bounding box center [56, 378] width 57 height 8
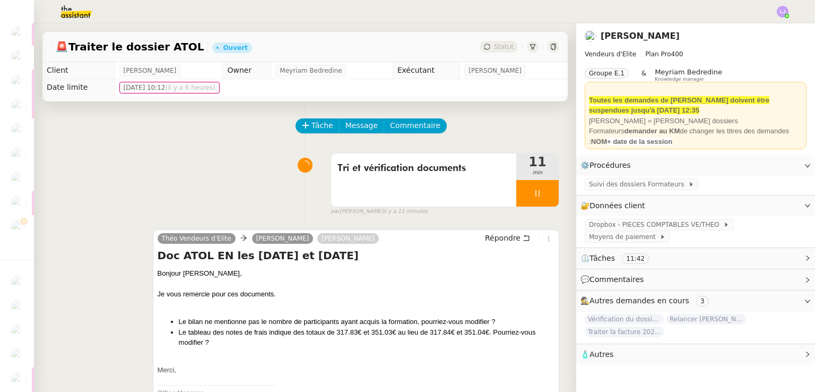
click at [80, 19] on img at bounding box center [68, 11] width 82 height 23
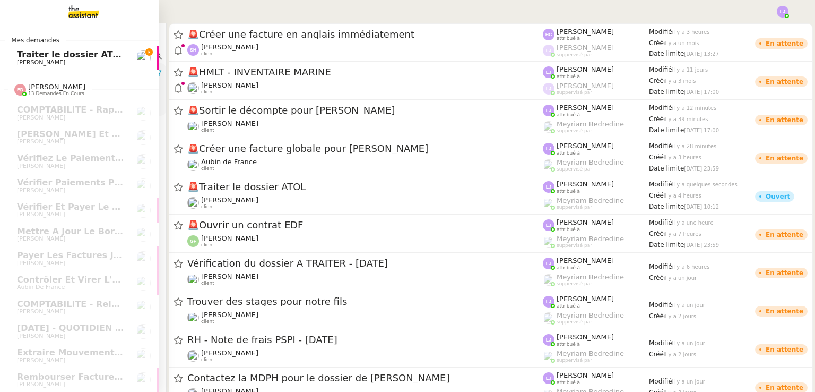
click at [102, 59] on span "[PERSON_NAME]" at bounding box center [70, 62] width 107 height 6
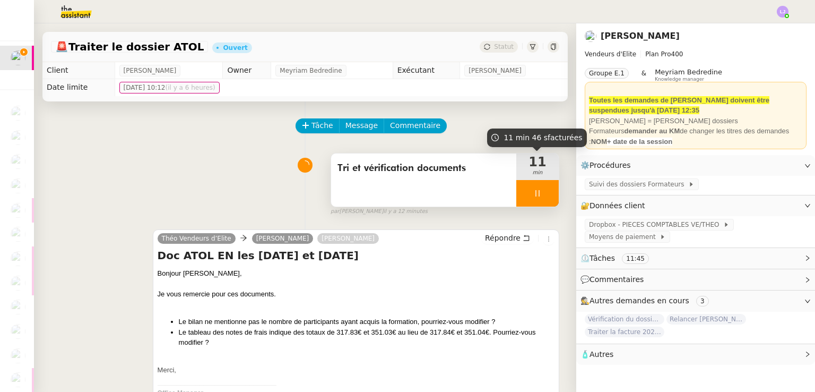
click at [551, 202] on div at bounding box center [537, 193] width 42 height 27
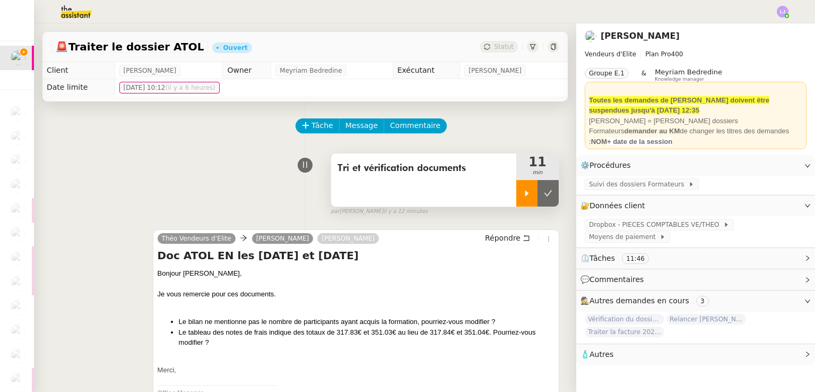
click at [551, 202] on button at bounding box center [548, 193] width 21 height 27
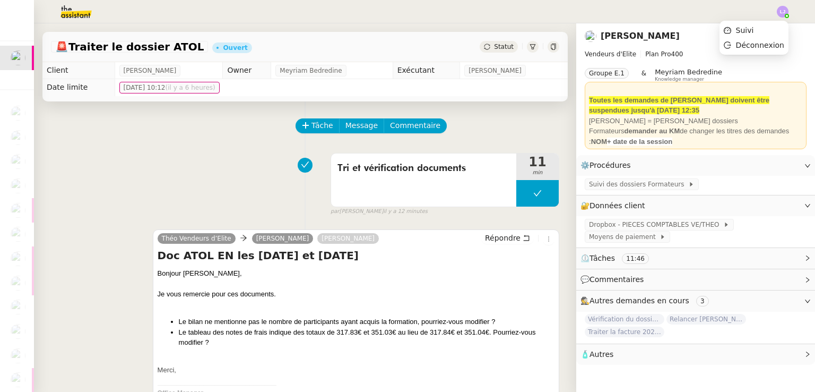
click at [777, 28] on li "Suivi" at bounding box center [754, 30] width 69 height 15
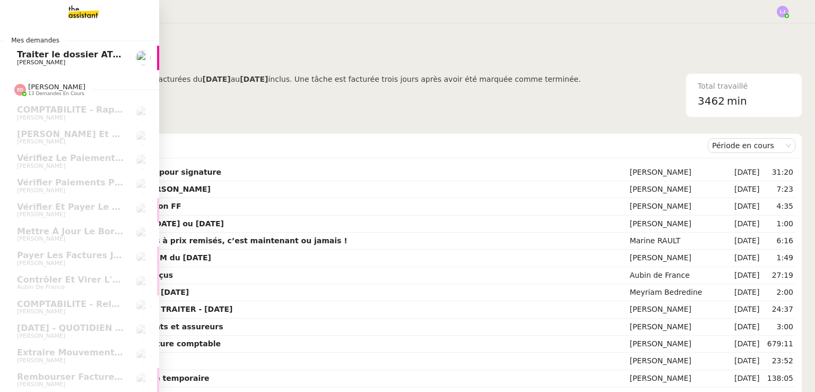
click at [98, 55] on span "Traiter le dossier ATOL" at bounding box center [71, 54] width 108 height 10
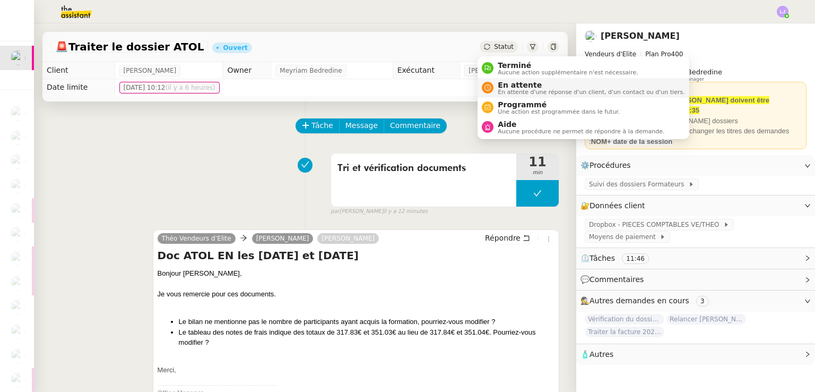
click at [520, 93] on span "En attente d'une réponse d'un client, d'un contact ou d'un tiers." at bounding box center [591, 92] width 187 height 6
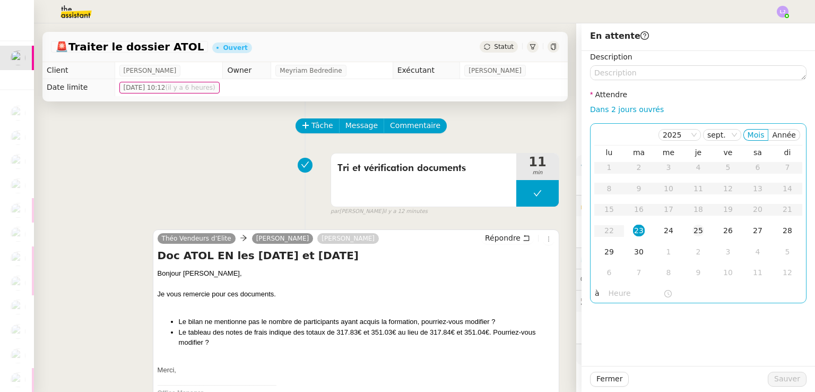
click at [705, 229] on td "25" at bounding box center [699, 230] width 30 height 21
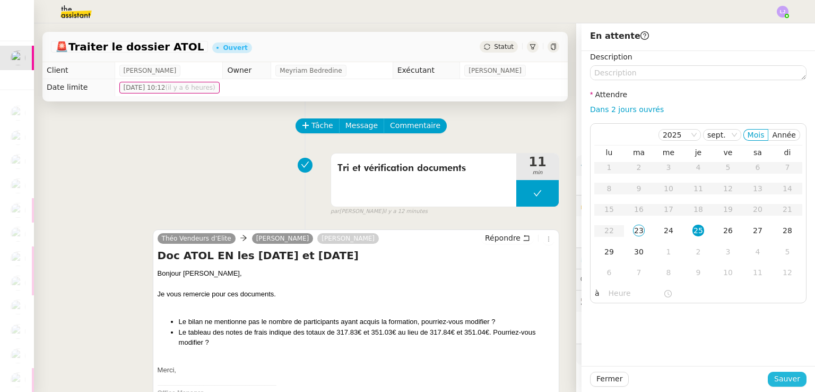
click at [787, 377] on span "Sauver" at bounding box center [787, 379] width 26 height 12
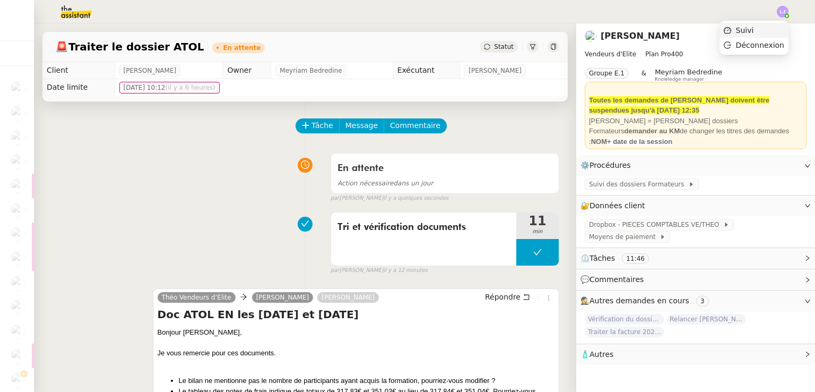
click at [771, 23] on li "Suivi" at bounding box center [754, 30] width 69 height 15
